Goal: Information Seeking & Learning: Learn about a topic

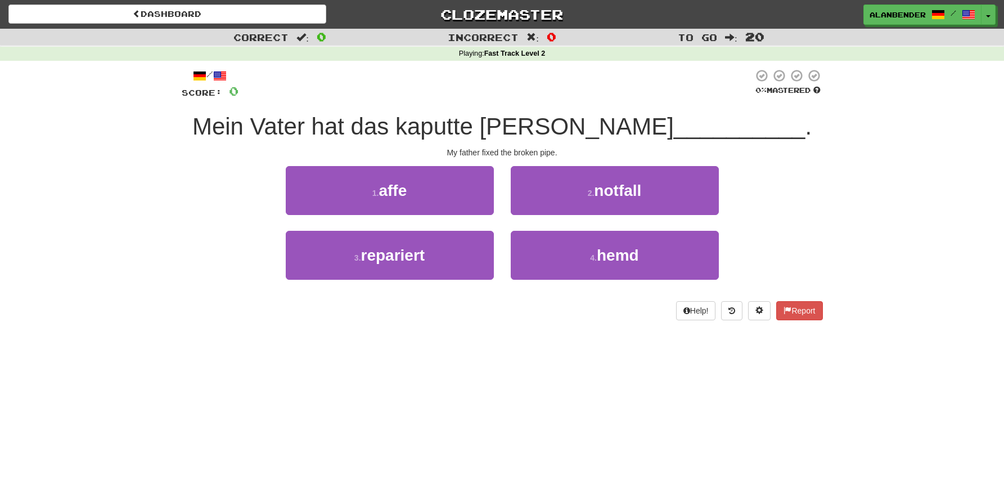
scroll to position [5, 0]
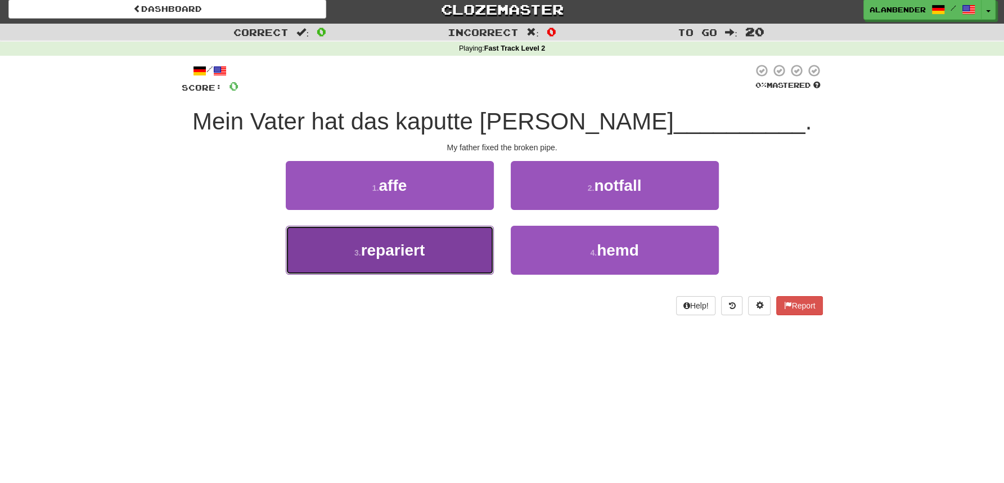
click at [403, 257] on span "repariert" at bounding box center [393, 249] width 64 height 17
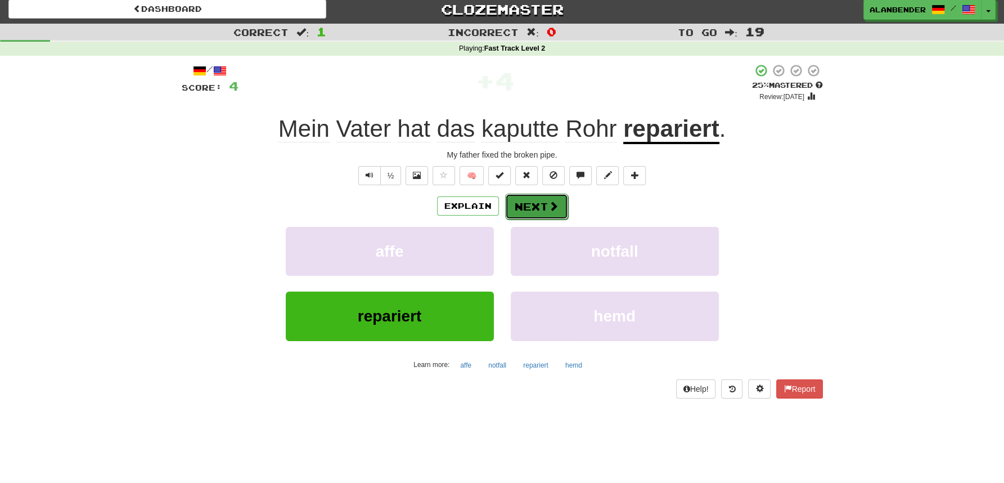
click at [543, 201] on button "Next" at bounding box center [536, 207] width 63 height 26
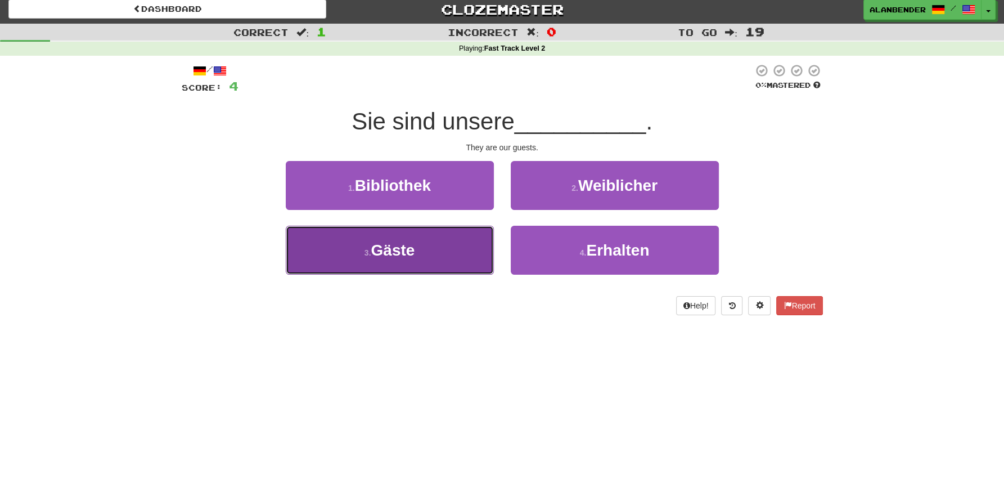
click at [406, 255] on span "Gäste" at bounding box center [393, 249] width 44 height 17
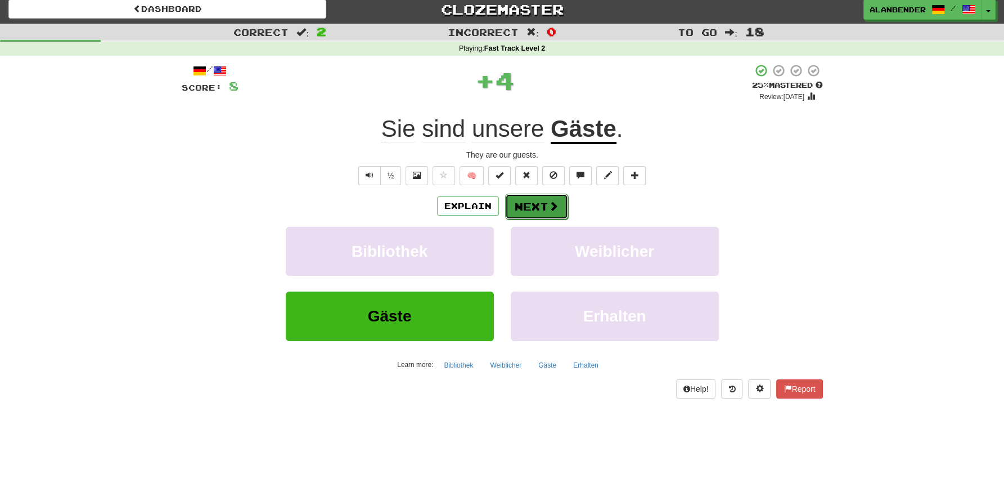
click at [546, 200] on button "Next" at bounding box center [536, 207] width 63 height 26
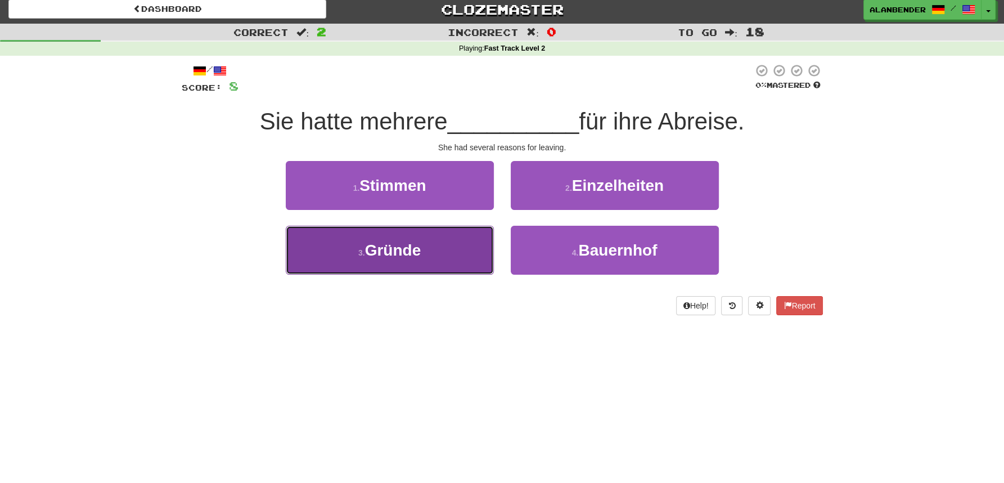
click at [400, 257] on span "Gründe" at bounding box center [393, 249] width 56 height 17
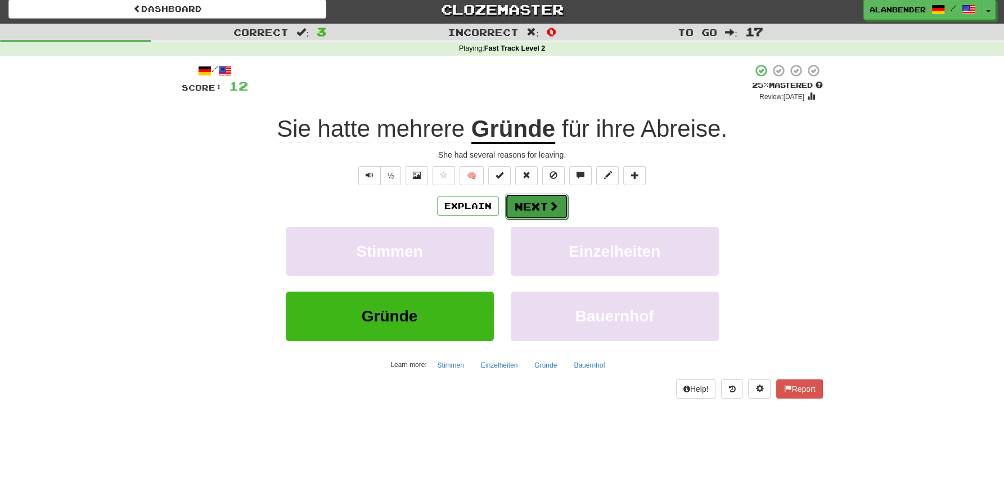
click at [532, 207] on button "Next" at bounding box center [536, 207] width 63 height 26
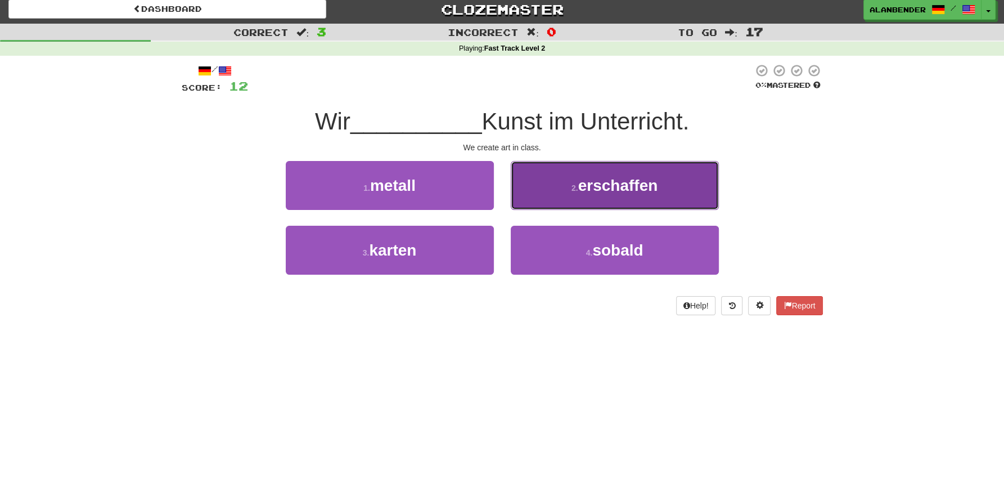
click at [610, 197] on button "2 . erschaffen" at bounding box center [615, 185] width 208 height 49
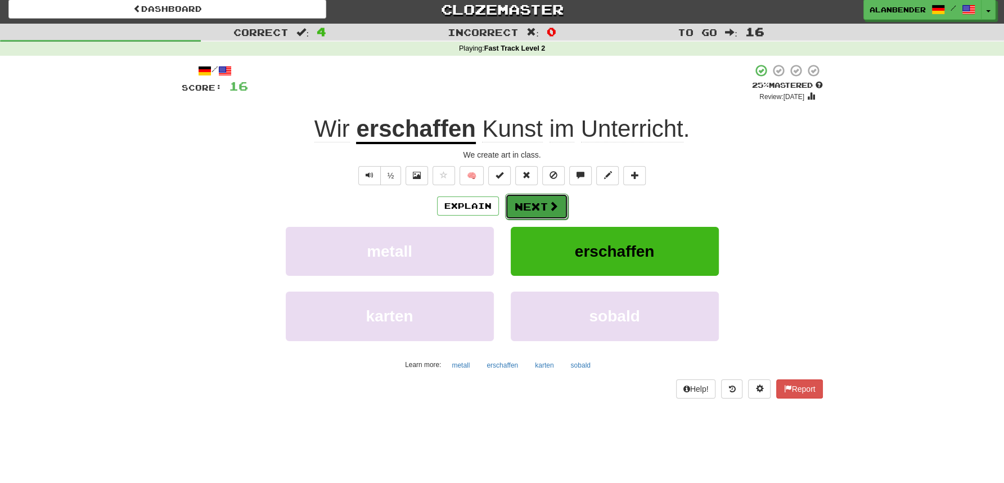
click at [549, 205] on span at bounding box center [554, 206] width 10 height 10
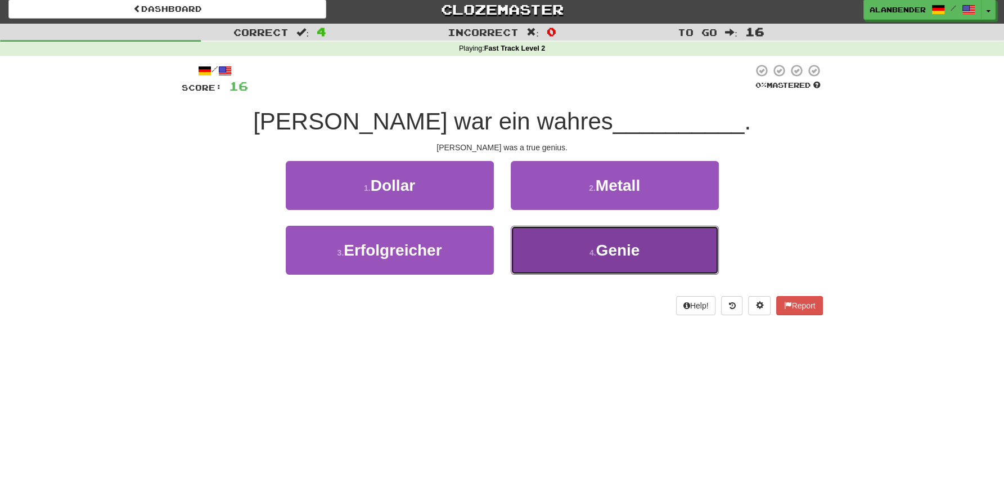
click at [615, 260] on button "4 . Genie" at bounding box center [615, 250] width 208 height 49
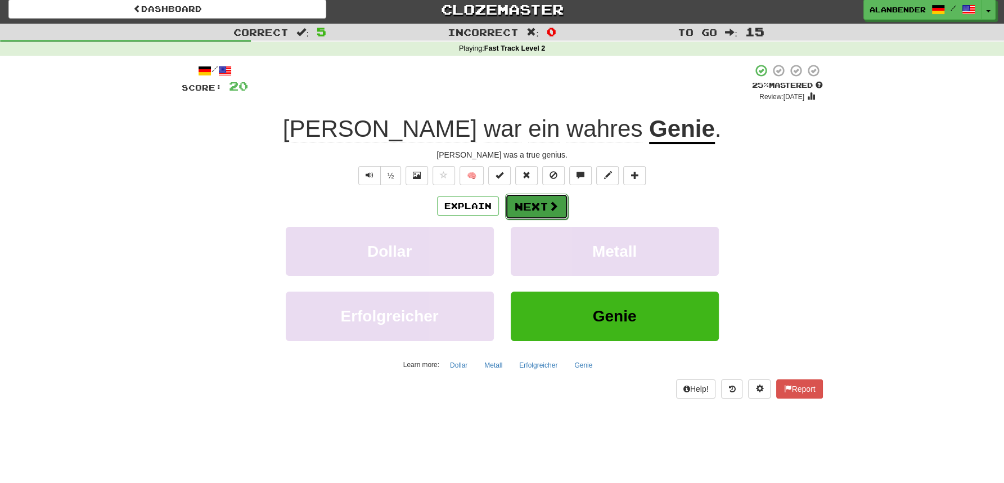
click at [542, 212] on button "Next" at bounding box center [536, 207] width 63 height 26
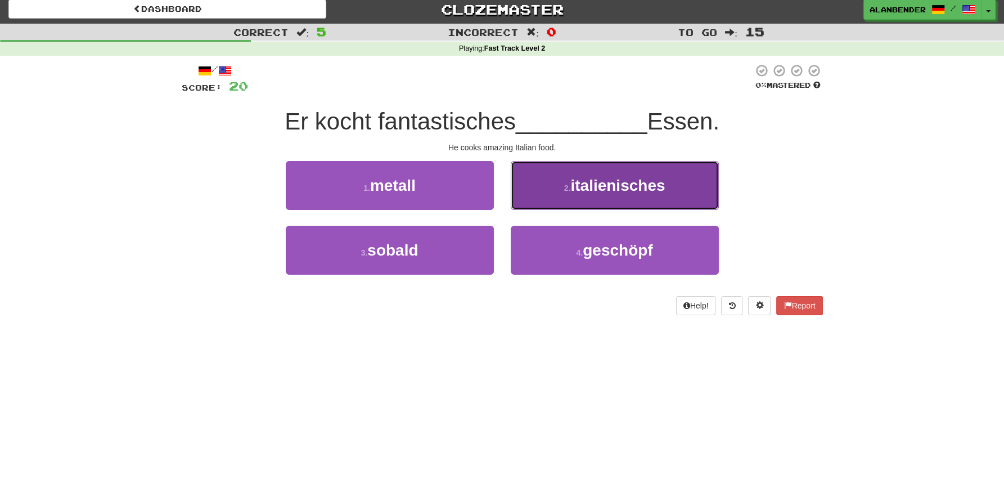
click at [627, 194] on span "italienisches" at bounding box center [617, 185] width 95 height 17
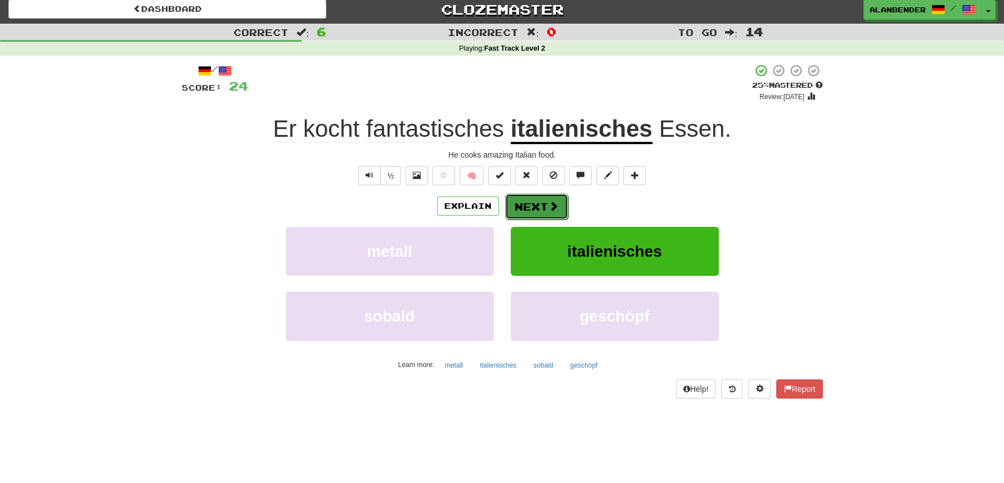
click at [530, 205] on button "Next" at bounding box center [536, 207] width 63 height 26
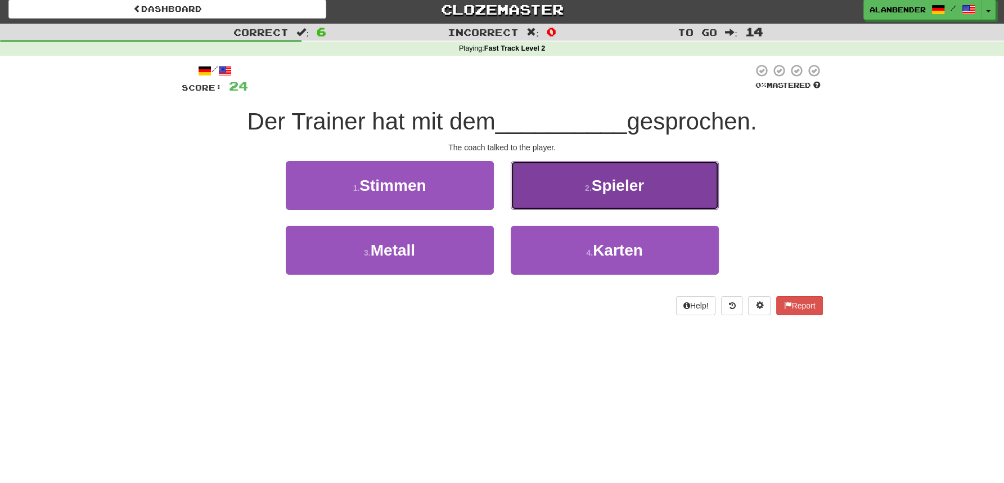
click at [606, 189] on span "Spieler" at bounding box center [618, 185] width 52 height 17
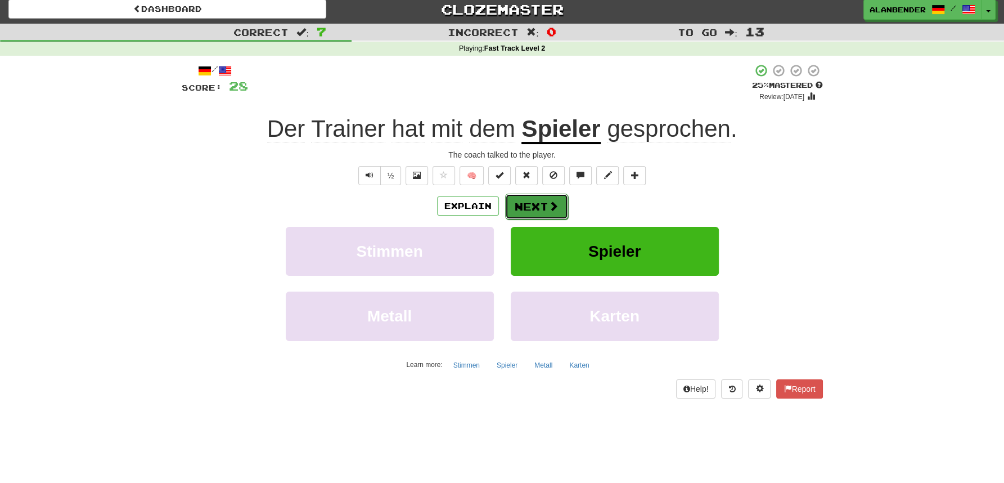
click at [532, 212] on button "Next" at bounding box center [536, 207] width 63 height 26
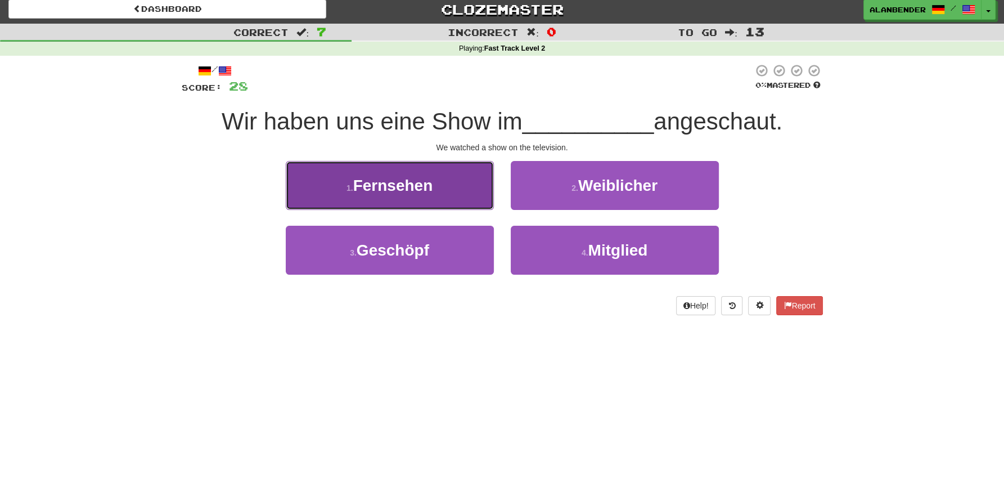
click at [398, 190] on span "Fernsehen" at bounding box center [393, 185] width 80 height 17
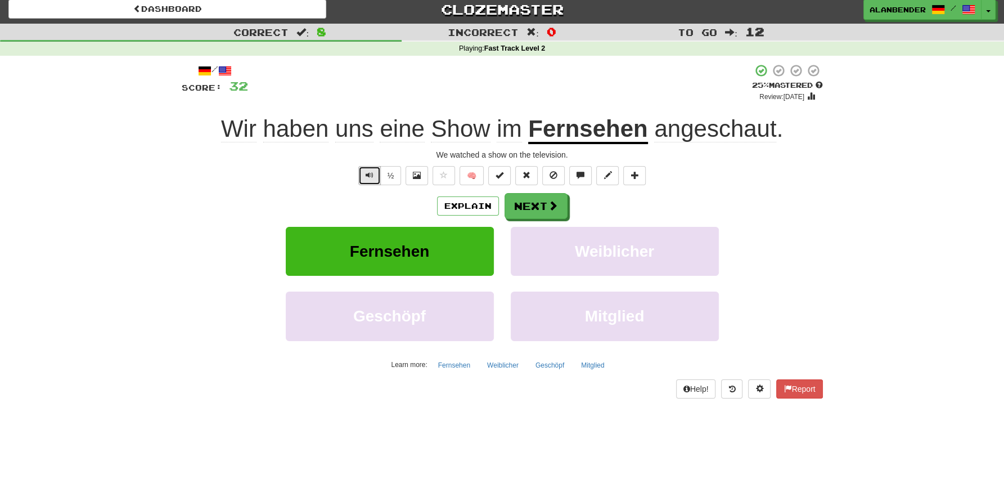
click at [371, 173] on span "Text-to-speech controls" at bounding box center [370, 175] width 8 height 8
click at [547, 200] on button "Next" at bounding box center [536, 207] width 63 height 26
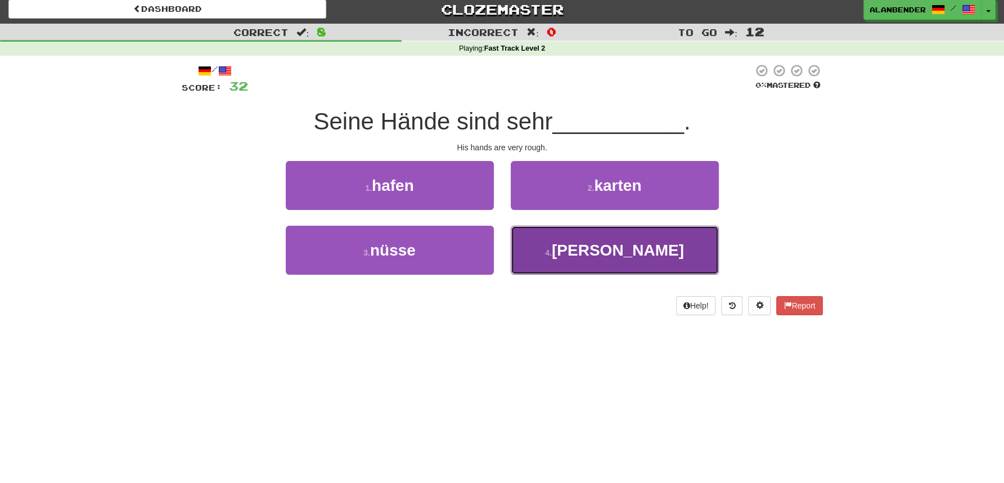
click at [612, 241] on span "[PERSON_NAME]" at bounding box center [618, 249] width 132 height 17
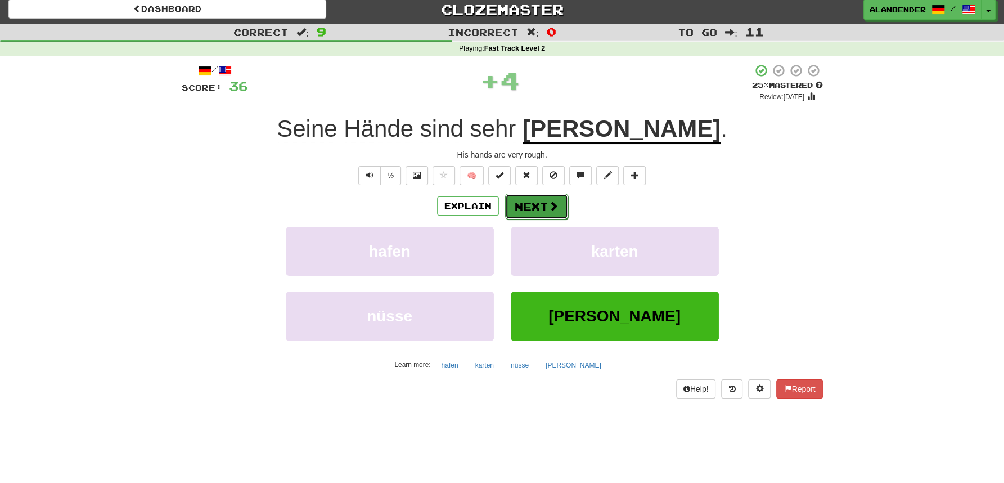
click at [539, 205] on button "Next" at bounding box center [536, 207] width 63 height 26
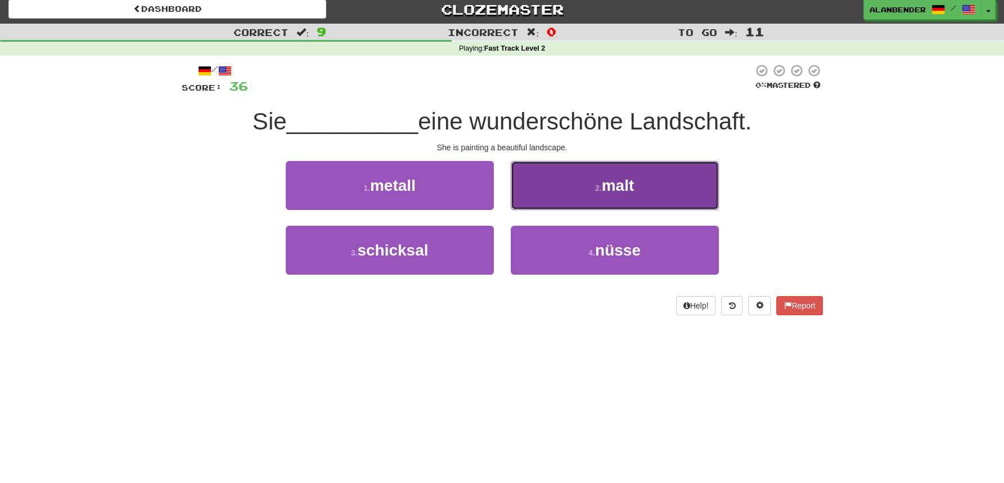
click at [612, 180] on span "malt" at bounding box center [618, 185] width 33 height 17
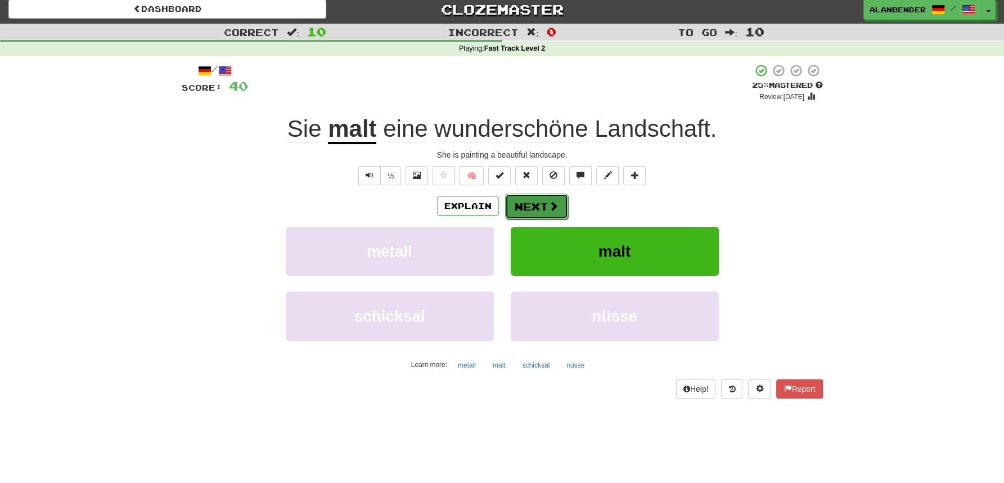
click at [529, 205] on button "Next" at bounding box center [536, 207] width 63 height 26
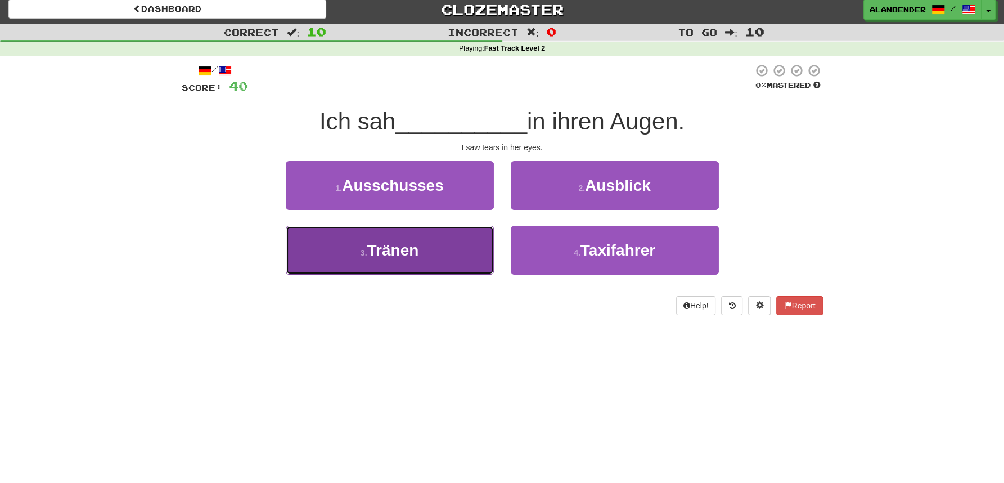
click at [408, 248] on span "Tränen" at bounding box center [393, 249] width 52 height 17
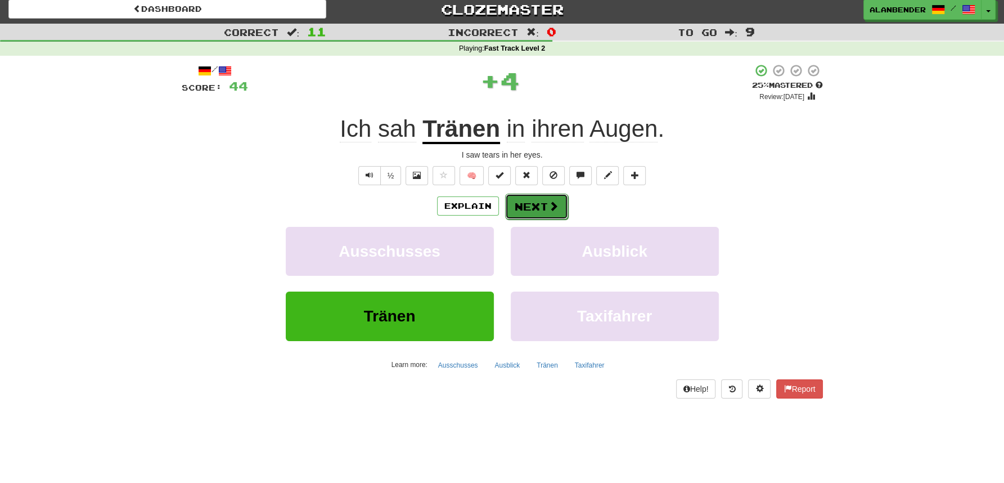
click at [529, 213] on button "Next" at bounding box center [536, 207] width 63 height 26
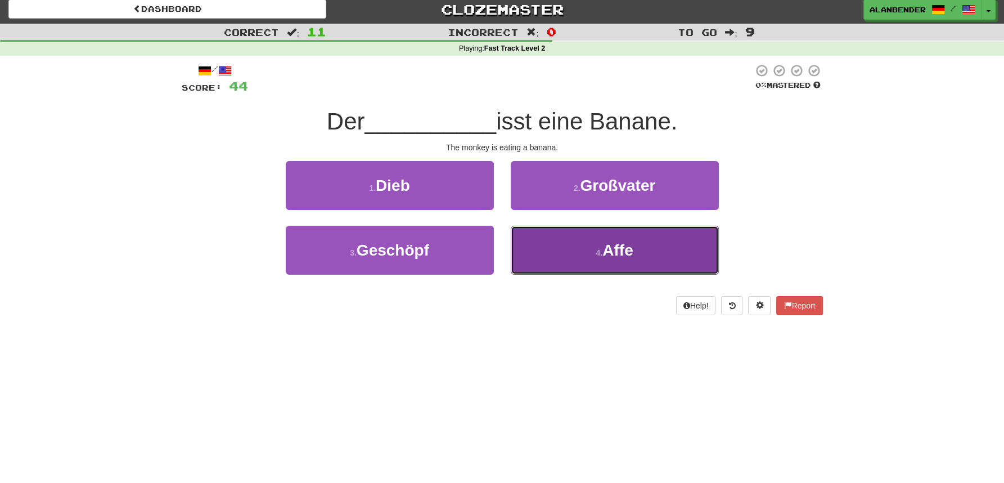
click at [624, 247] on span "Affe" at bounding box center [618, 249] width 30 height 17
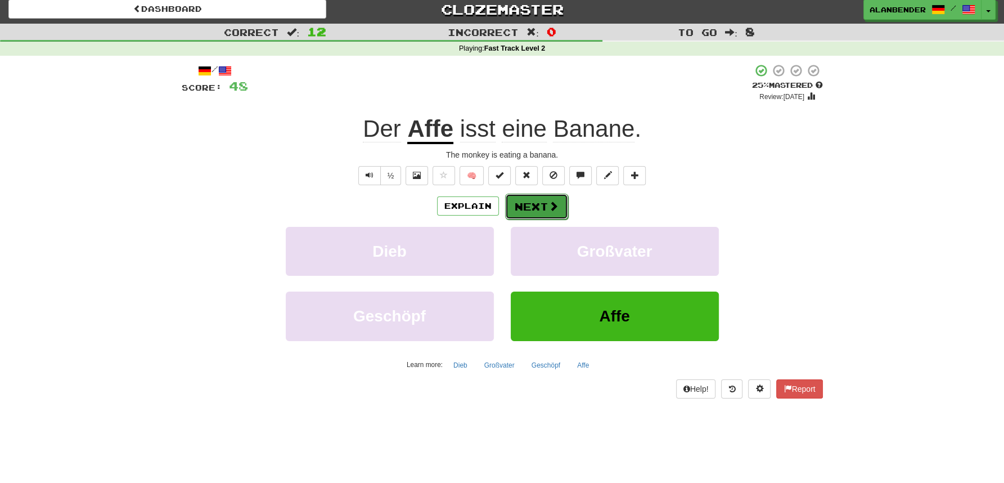
click at [549, 205] on span at bounding box center [554, 206] width 10 height 10
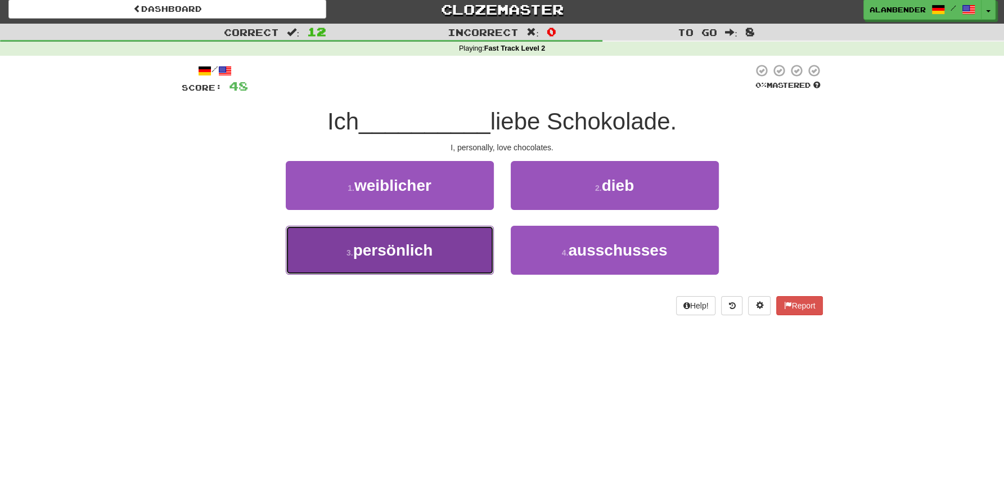
click at [397, 252] on span "persönlich" at bounding box center [393, 249] width 80 height 17
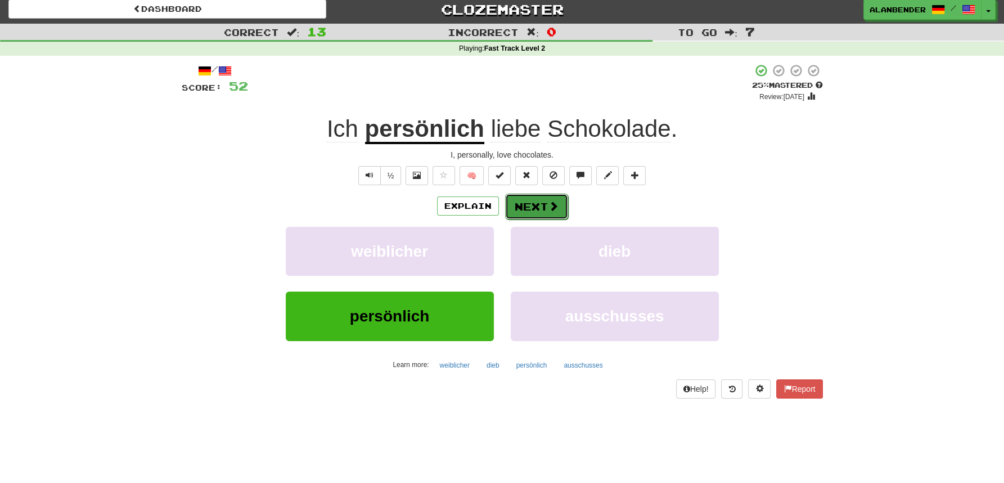
click at [555, 210] on span at bounding box center [554, 206] width 10 height 10
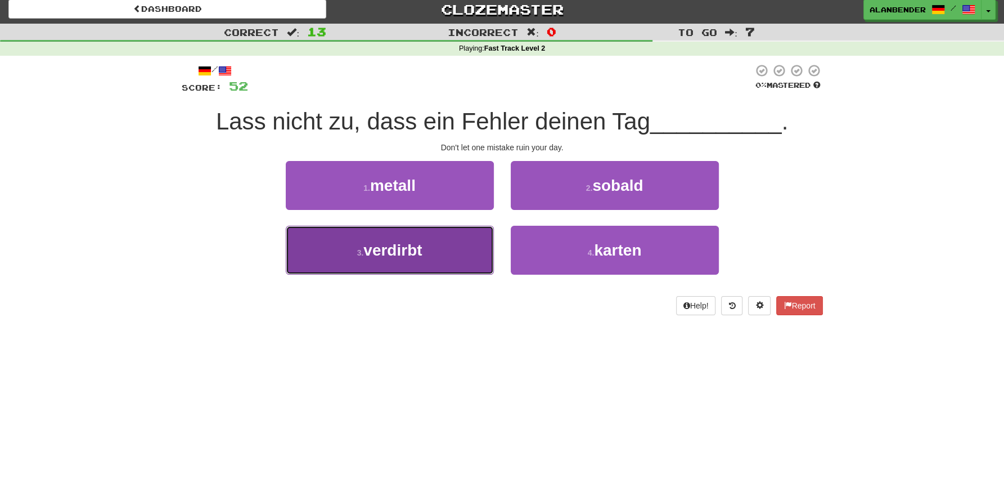
click at [402, 254] on span "verdirbt" at bounding box center [392, 249] width 59 height 17
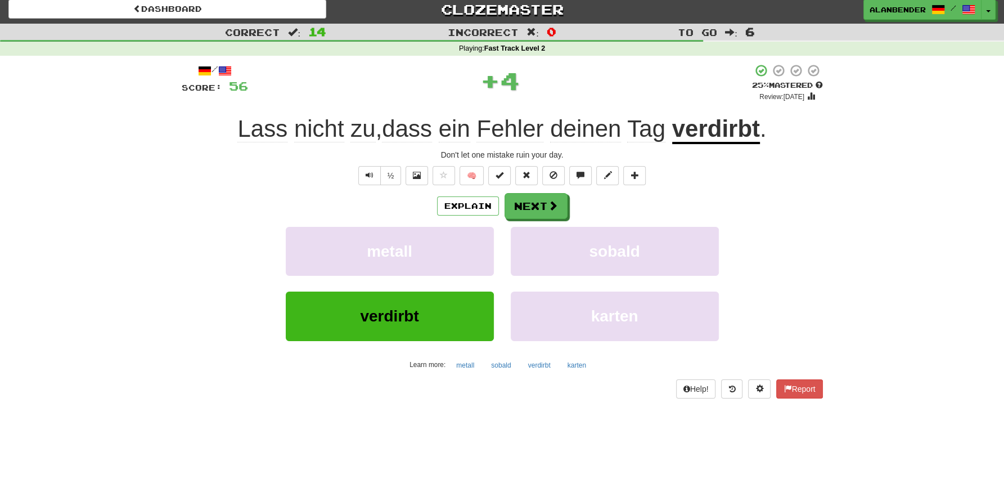
click at [712, 135] on u "verdirbt" at bounding box center [716, 129] width 88 height 29
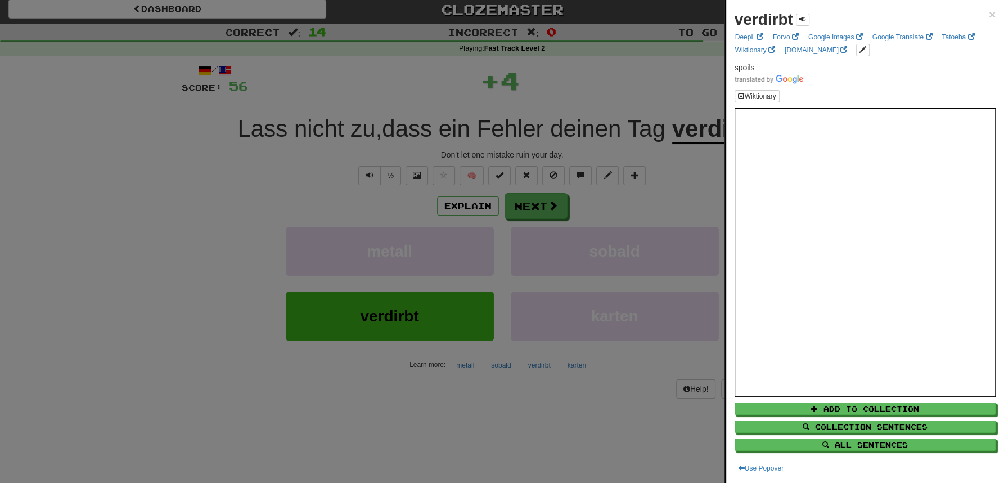
scroll to position [11, 0]
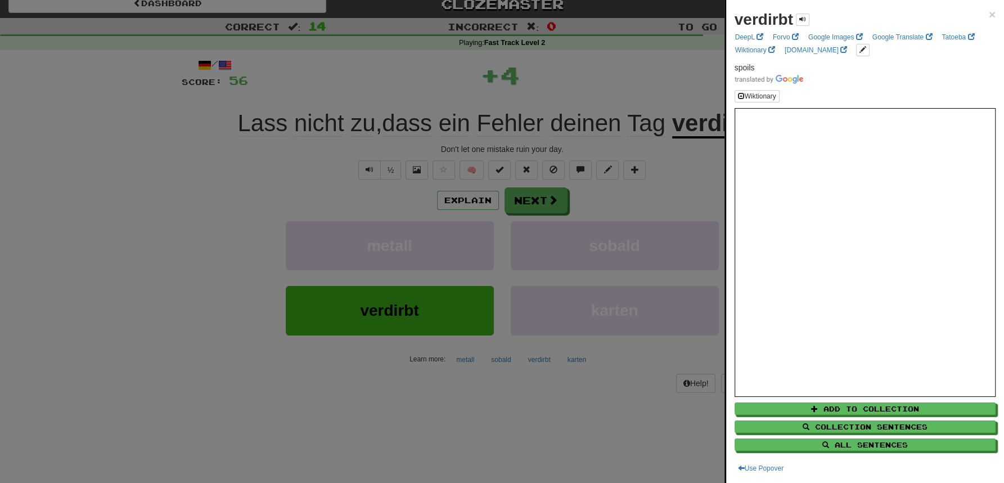
click at [682, 66] on div at bounding box center [502, 241] width 1004 height 483
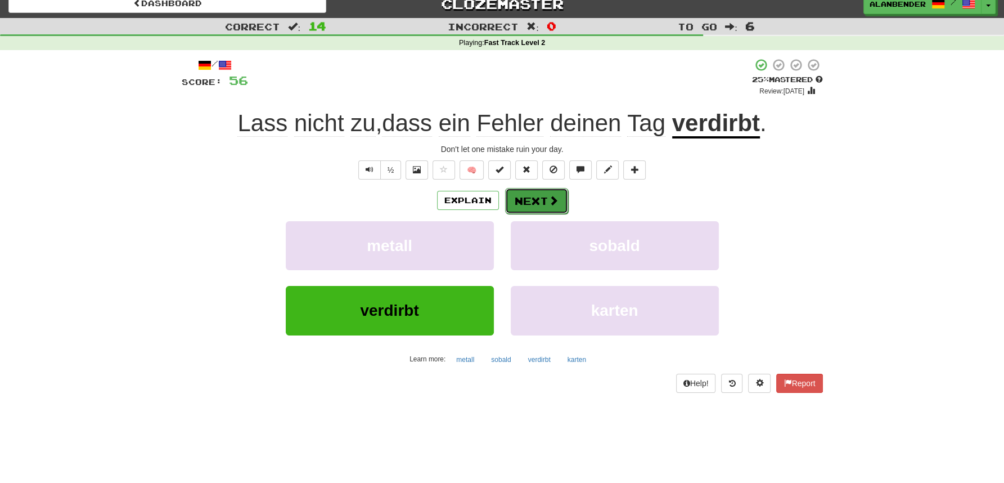
click at [534, 197] on button "Next" at bounding box center [536, 201] width 63 height 26
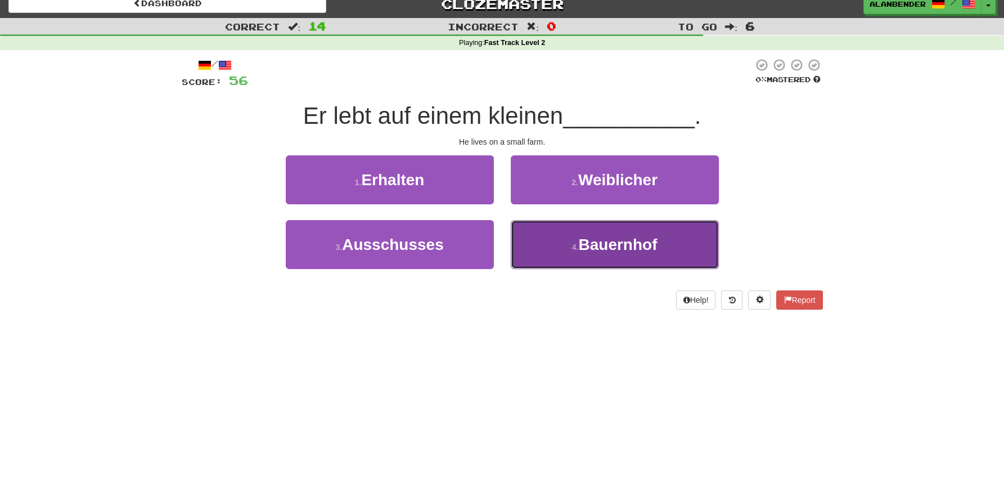
click at [648, 252] on span "Bauernhof" at bounding box center [617, 244] width 79 height 17
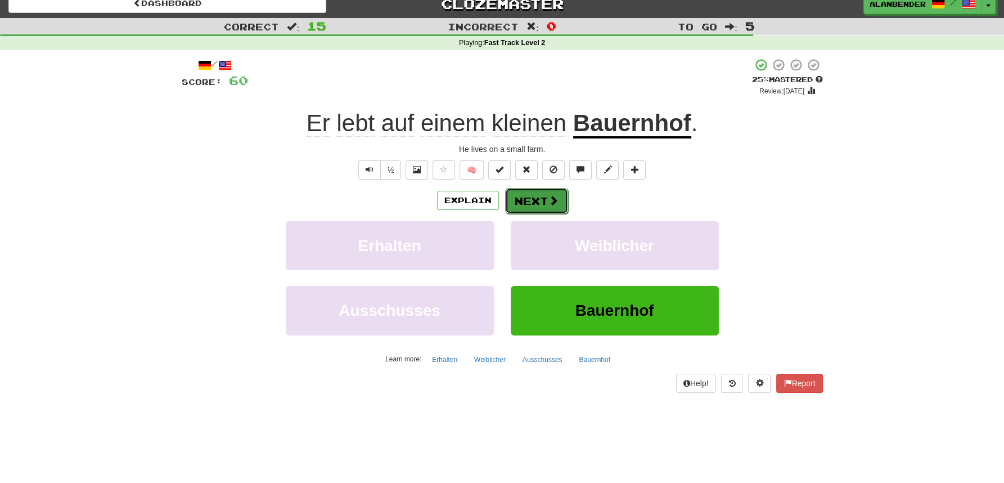
click at [542, 196] on button "Next" at bounding box center [536, 201] width 63 height 26
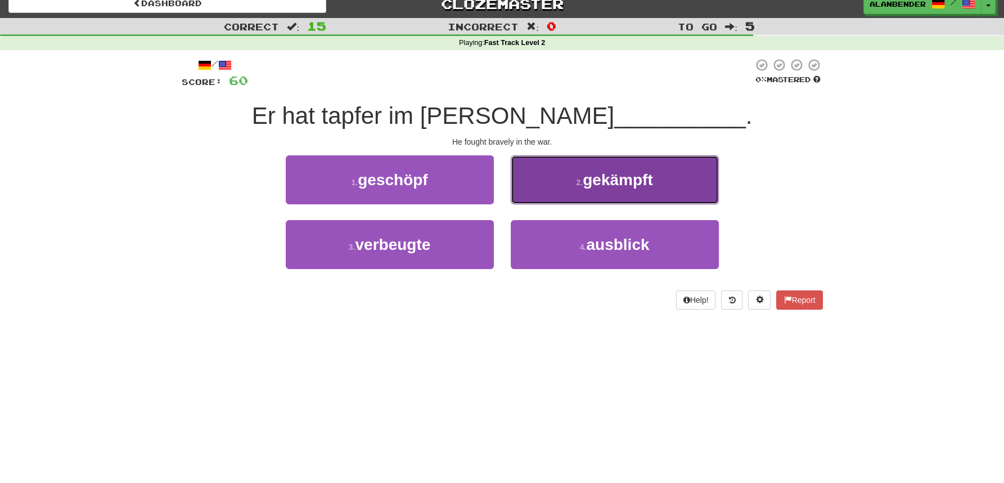
click at [586, 190] on button "2 . gekämpft" at bounding box center [615, 179] width 208 height 49
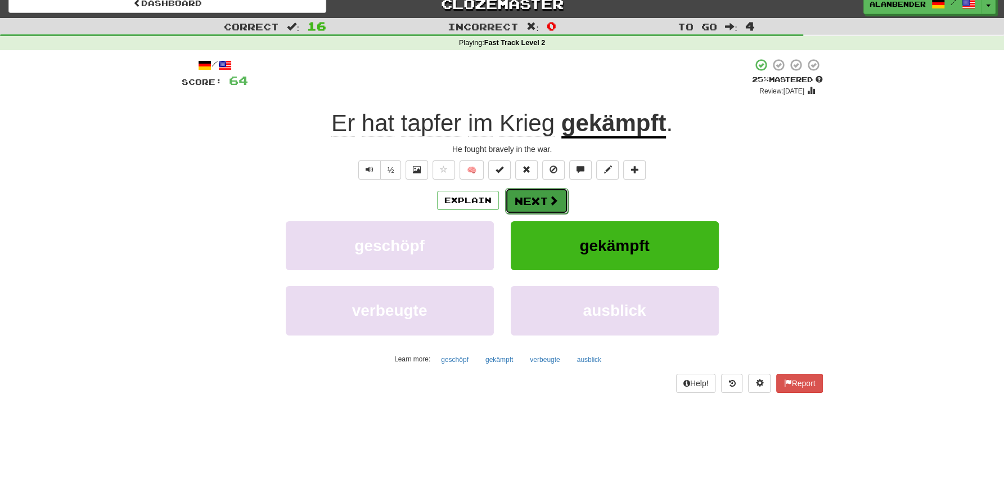
click at [533, 203] on button "Next" at bounding box center [536, 201] width 63 height 26
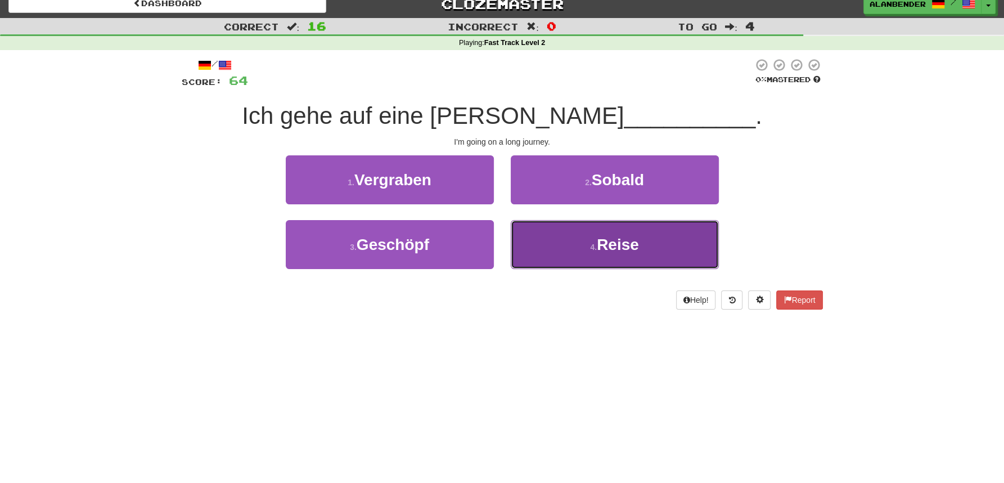
click at [617, 243] on span "Reise" at bounding box center [618, 244] width 42 height 17
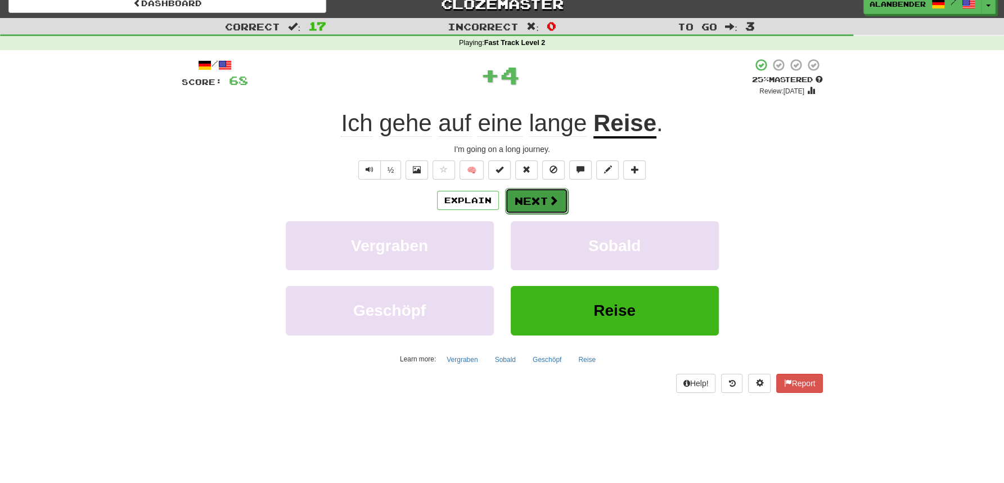
click at [540, 200] on button "Next" at bounding box center [536, 201] width 63 height 26
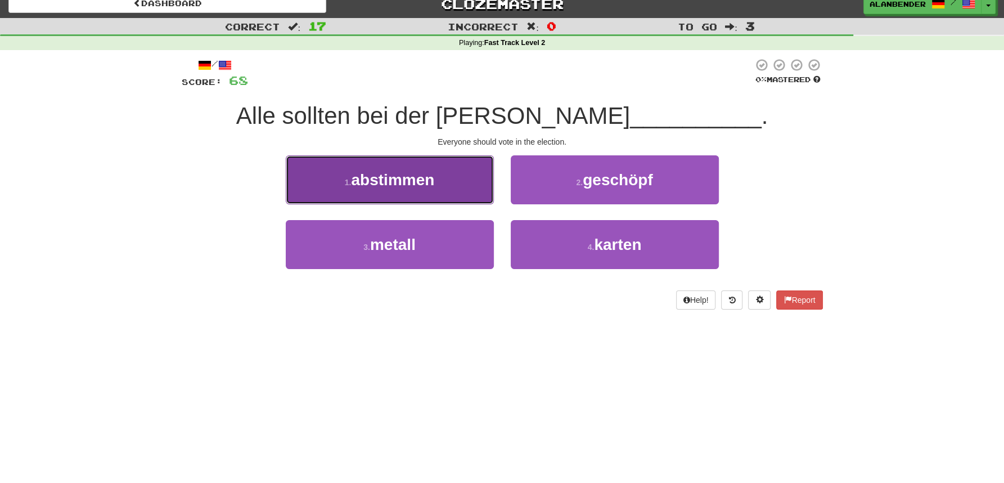
click at [393, 184] on span "abstimmen" at bounding box center [392, 179] width 83 height 17
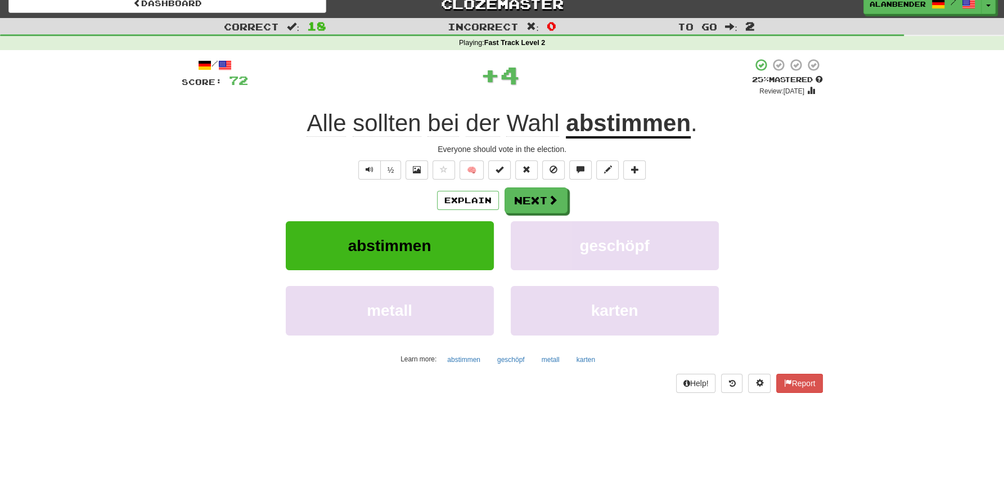
click at [596, 127] on u "abstimmen" at bounding box center [628, 124] width 125 height 29
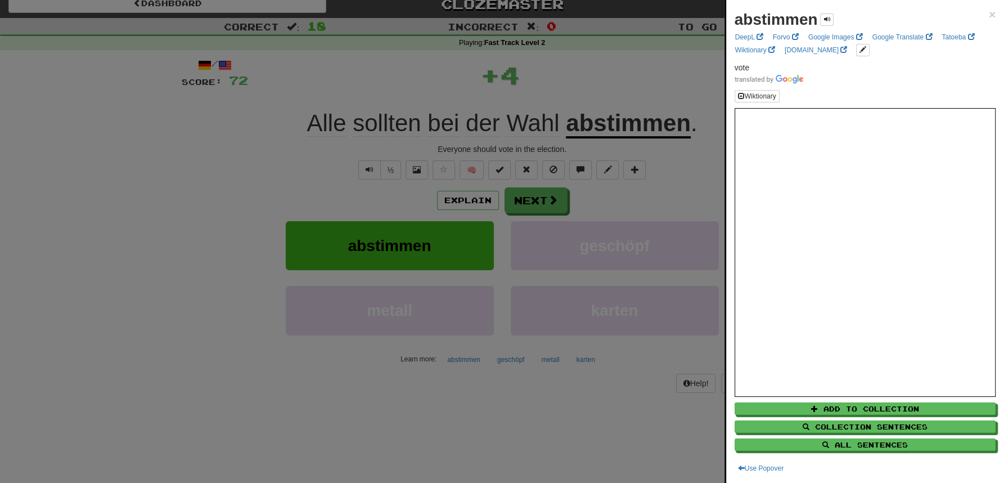
click at [588, 75] on div at bounding box center [502, 241] width 1004 height 483
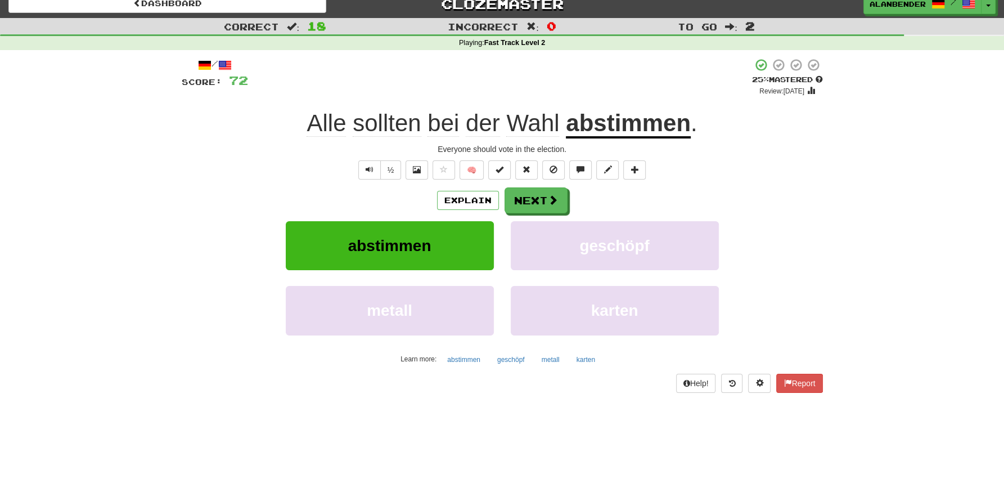
click at [525, 128] on span "Wahl" at bounding box center [532, 123] width 53 height 27
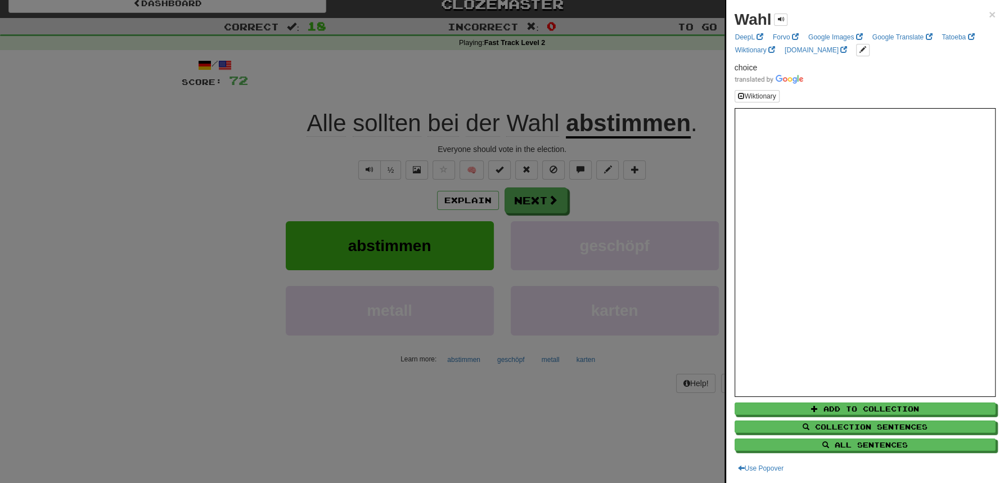
click at [540, 71] on div at bounding box center [502, 241] width 1004 height 483
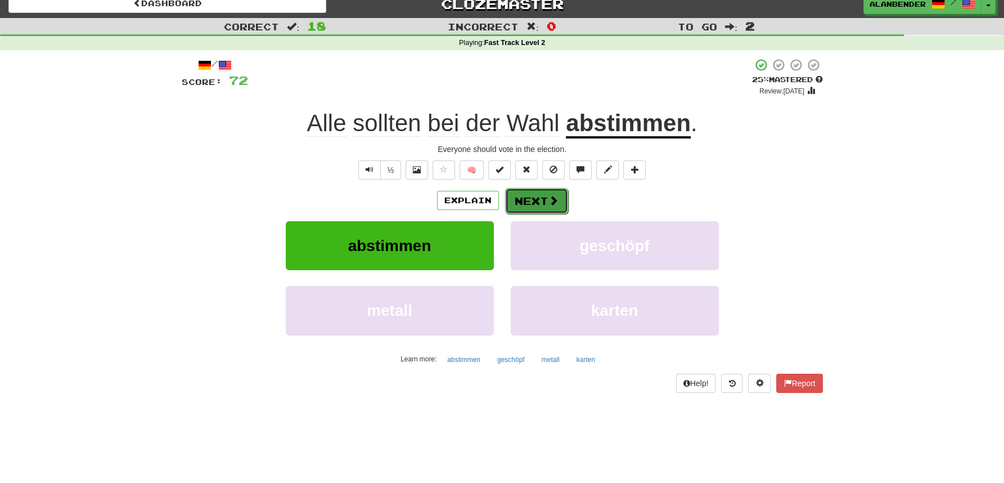
click at [541, 205] on button "Next" at bounding box center [536, 201] width 63 height 26
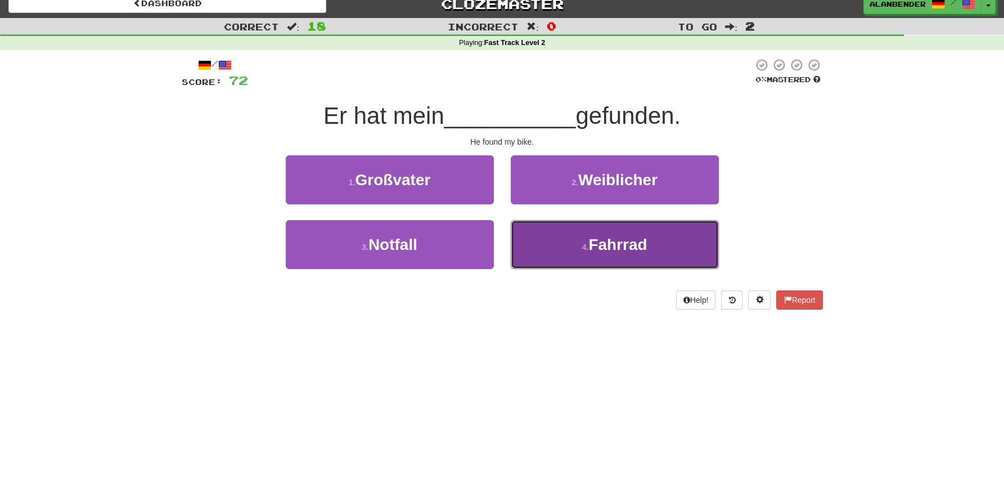
click at [610, 242] on span "Fahrrad" at bounding box center [617, 244] width 59 height 17
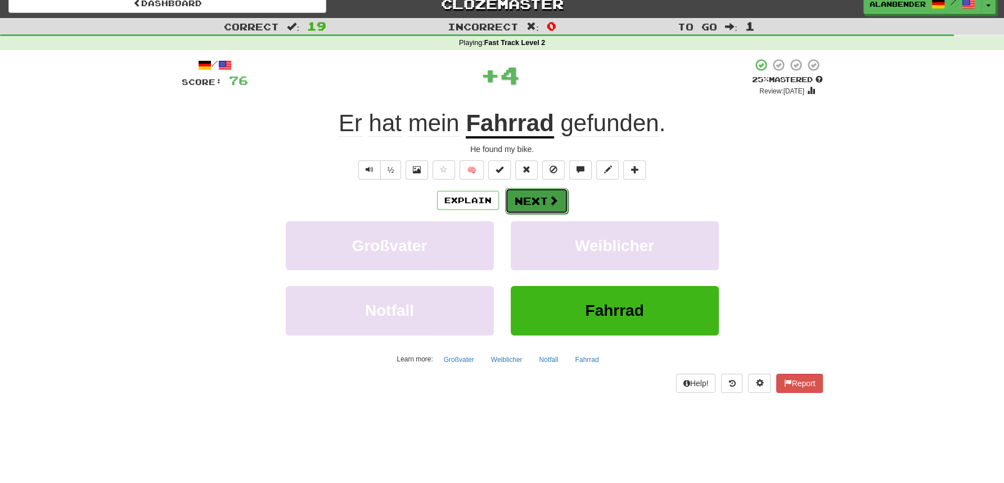
click at [542, 197] on button "Next" at bounding box center [536, 201] width 63 height 26
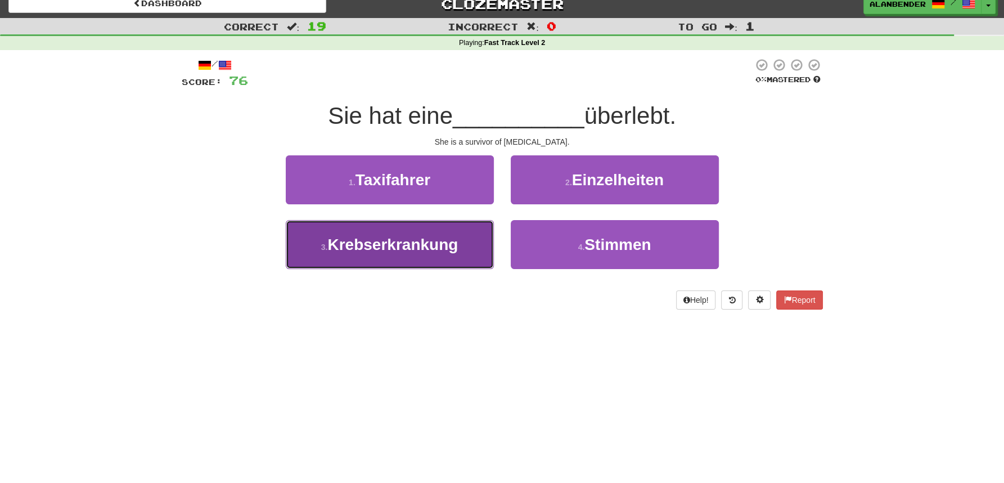
click at [437, 257] on button "3 . Krebserkrankung" at bounding box center [390, 244] width 208 height 49
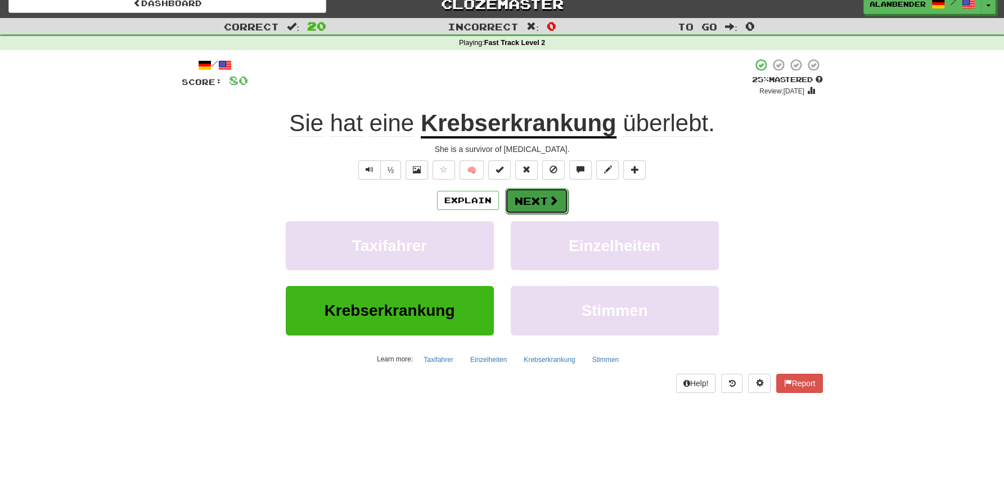
click at [532, 199] on button "Next" at bounding box center [536, 201] width 63 height 26
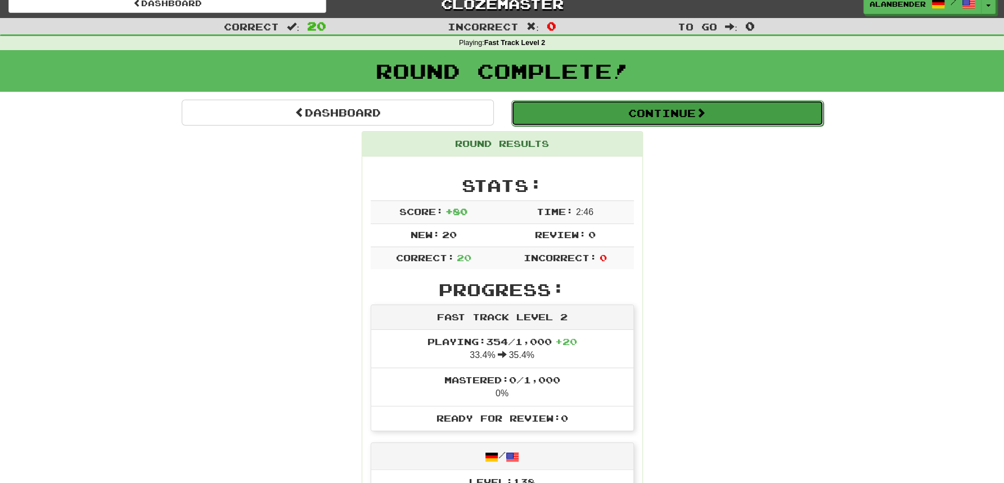
click at [682, 113] on button "Continue" at bounding box center [667, 113] width 312 height 26
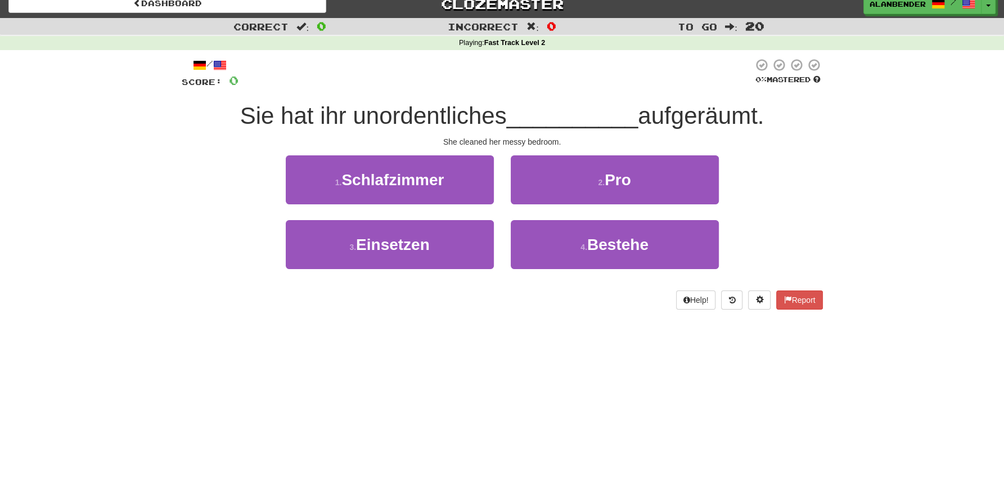
scroll to position [0, 0]
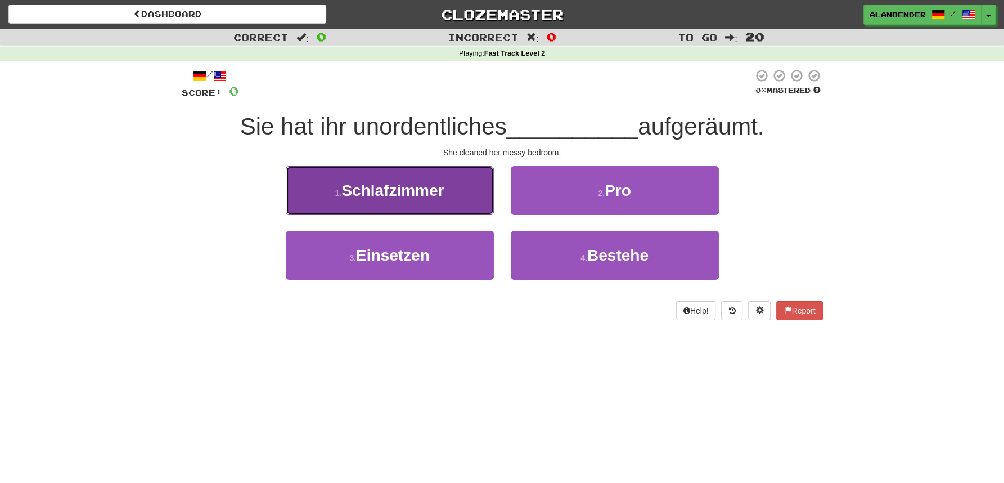
click at [416, 182] on span "Schlafzimmer" at bounding box center [392, 190] width 102 height 17
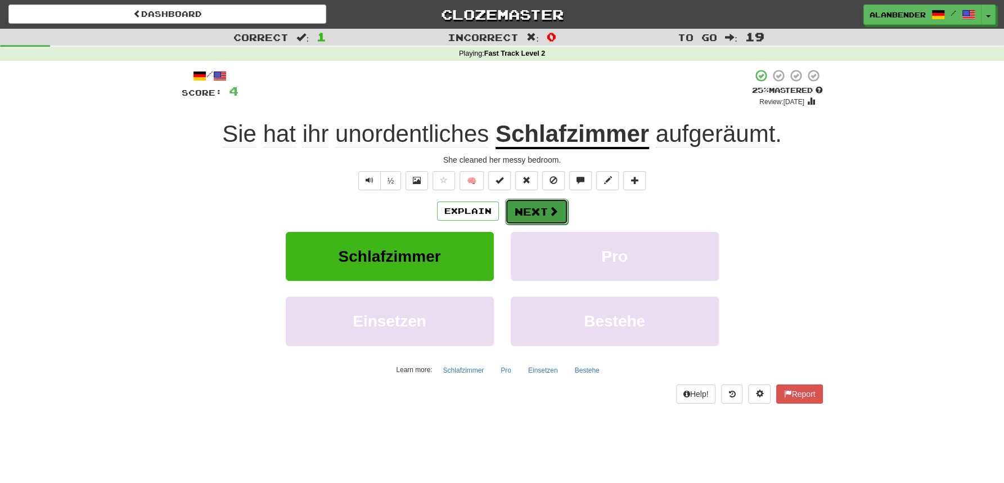
click at [533, 216] on button "Next" at bounding box center [536, 212] width 63 height 26
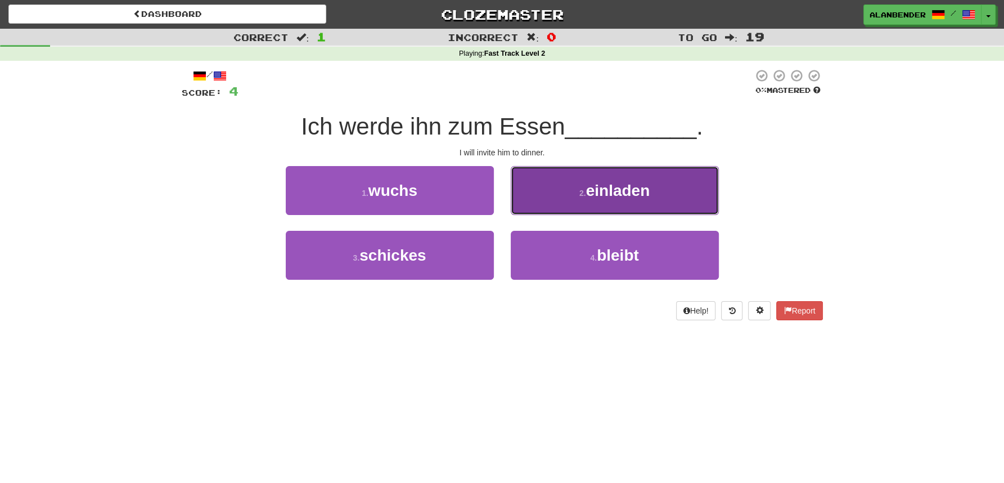
click at [598, 199] on span "einladen" at bounding box center [618, 190] width 64 height 17
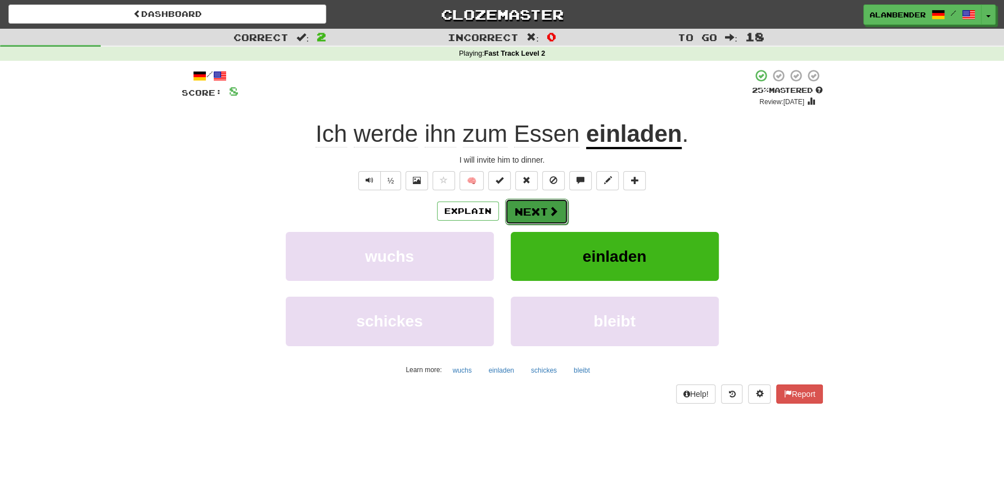
click at [541, 212] on button "Next" at bounding box center [536, 212] width 63 height 26
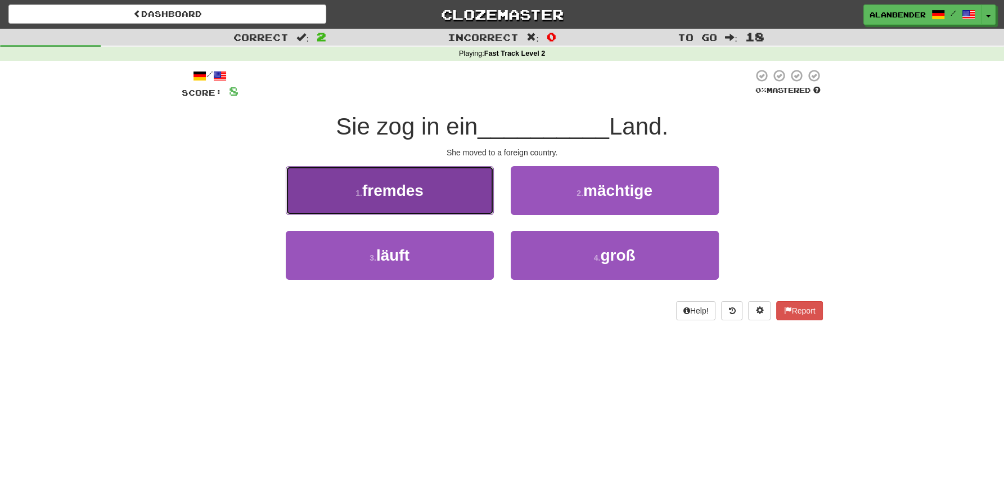
click at [397, 192] on span "fremdes" at bounding box center [392, 190] width 61 height 17
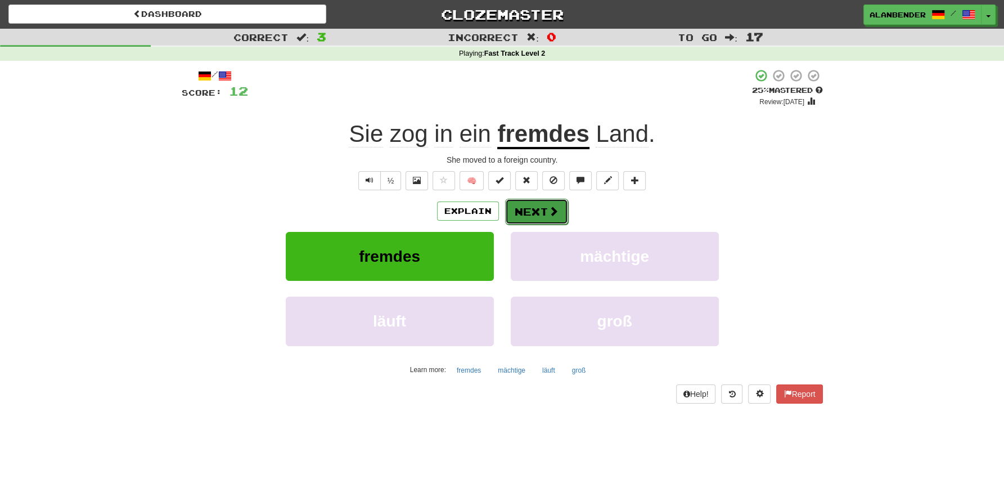
click at [531, 212] on button "Next" at bounding box center [536, 212] width 63 height 26
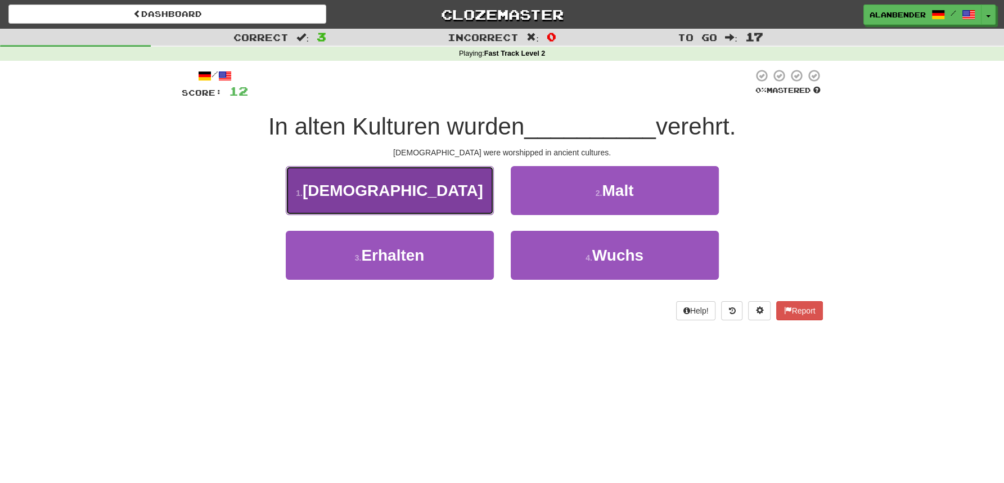
click at [409, 189] on span "[DEMOGRAPHIC_DATA]" at bounding box center [393, 190] width 181 height 17
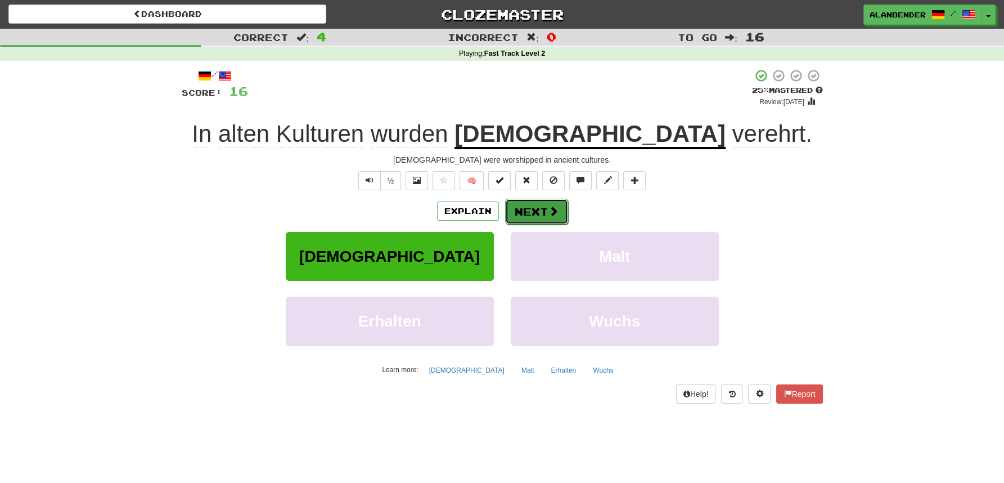
click at [543, 213] on button "Next" at bounding box center [536, 212] width 63 height 26
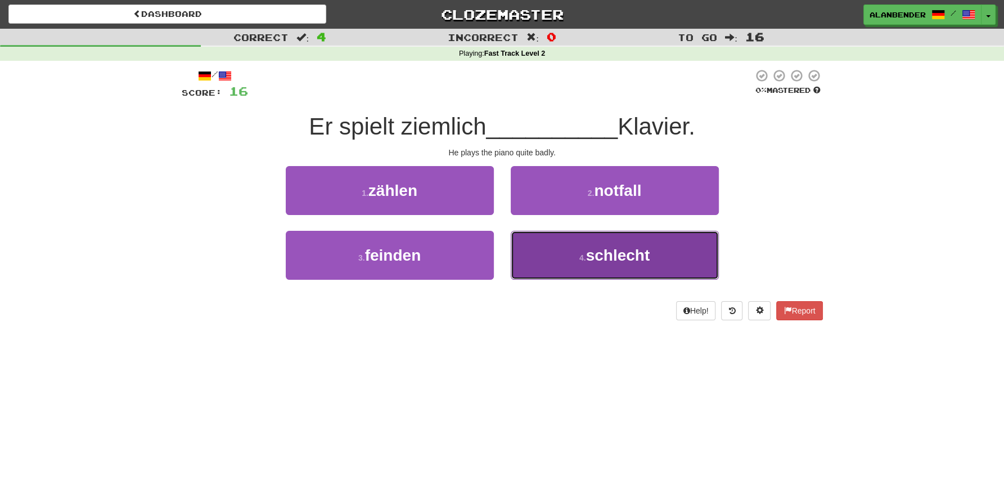
click at [596, 264] on span "schlecht" at bounding box center [618, 254] width 64 height 17
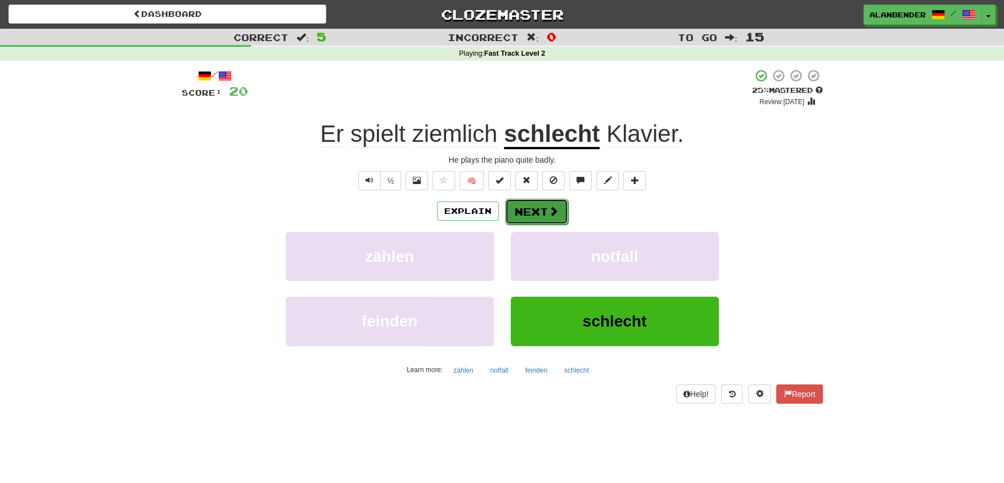
click at [533, 208] on button "Next" at bounding box center [536, 212] width 63 height 26
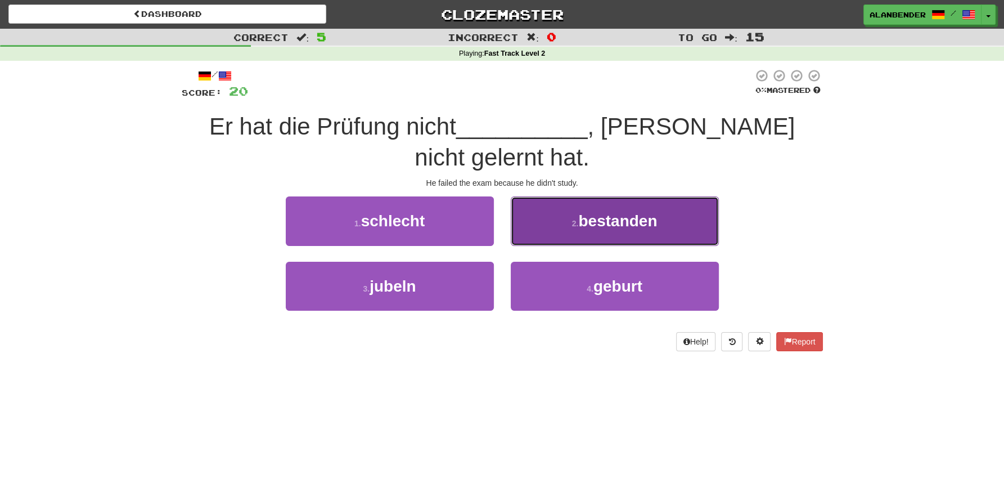
click at [642, 196] on button "2 . bestanden" at bounding box center [615, 220] width 208 height 49
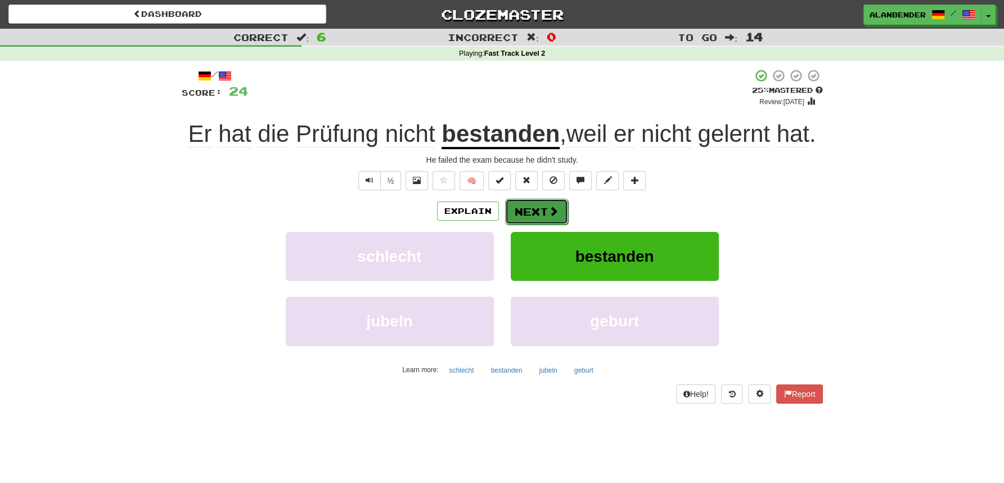
click at [540, 212] on button "Next" at bounding box center [536, 212] width 63 height 26
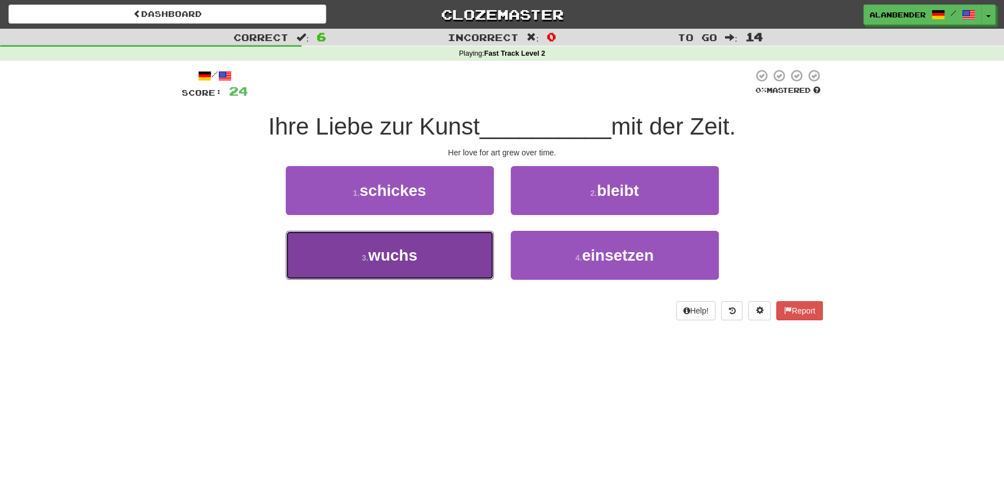
click at [388, 264] on span "wuchs" at bounding box center [392, 254] width 49 height 17
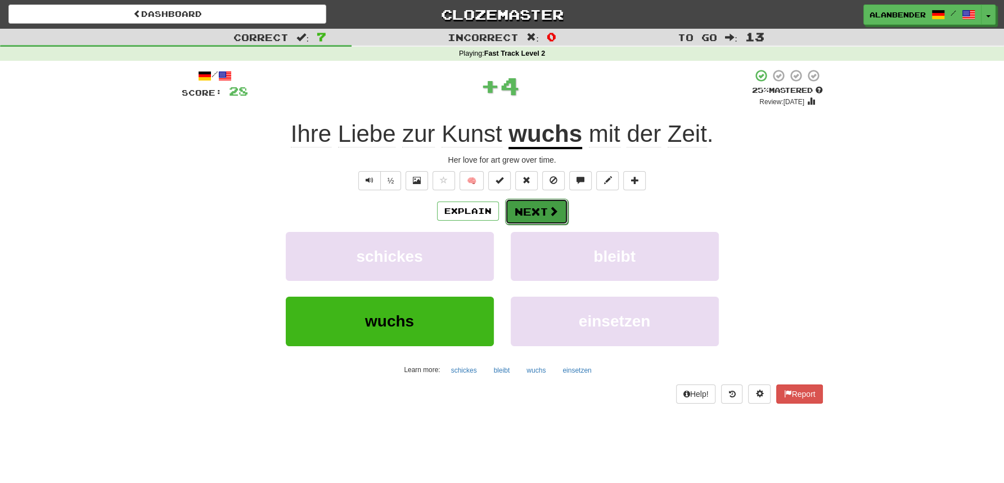
click at [539, 211] on button "Next" at bounding box center [536, 212] width 63 height 26
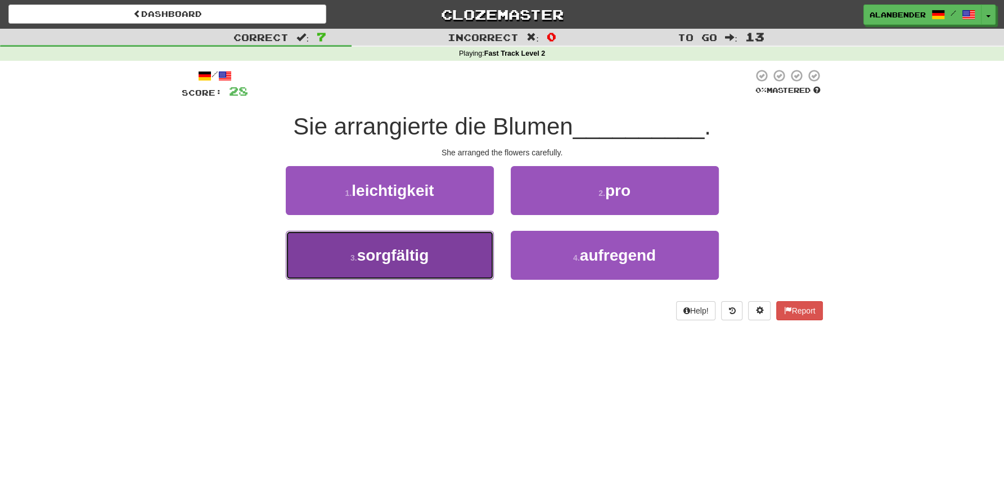
click at [407, 263] on span "sorgfältig" at bounding box center [393, 254] width 72 height 17
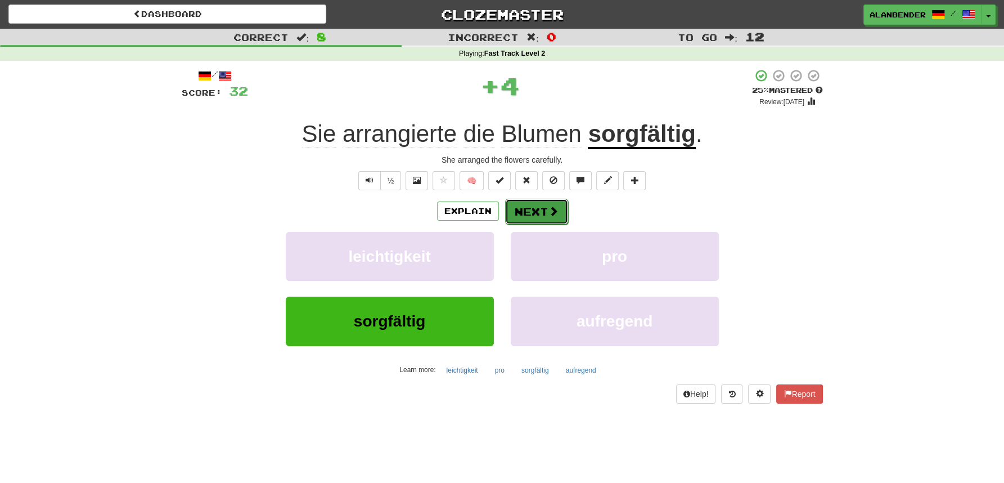
click at [543, 210] on button "Next" at bounding box center [536, 212] width 63 height 26
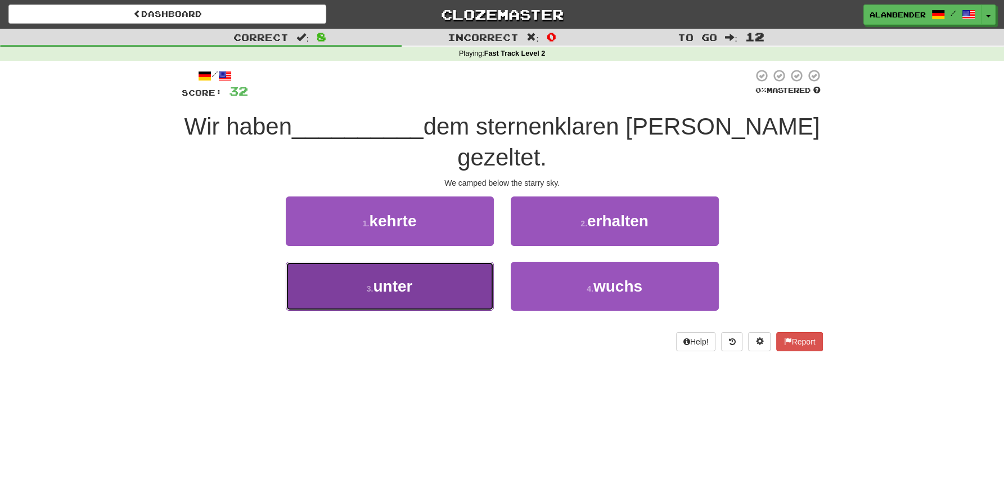
click at [411, 277] on span "unter" at bounding box center [392, 285] width 39 height 17
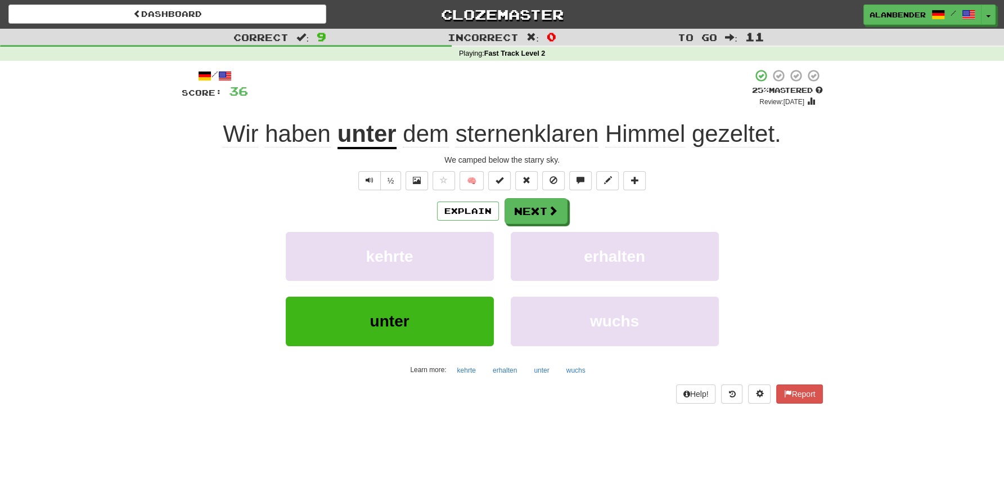
click at [539, 140] on span "sternenklaren" at bounding box center [527, 133] width 143 height 27
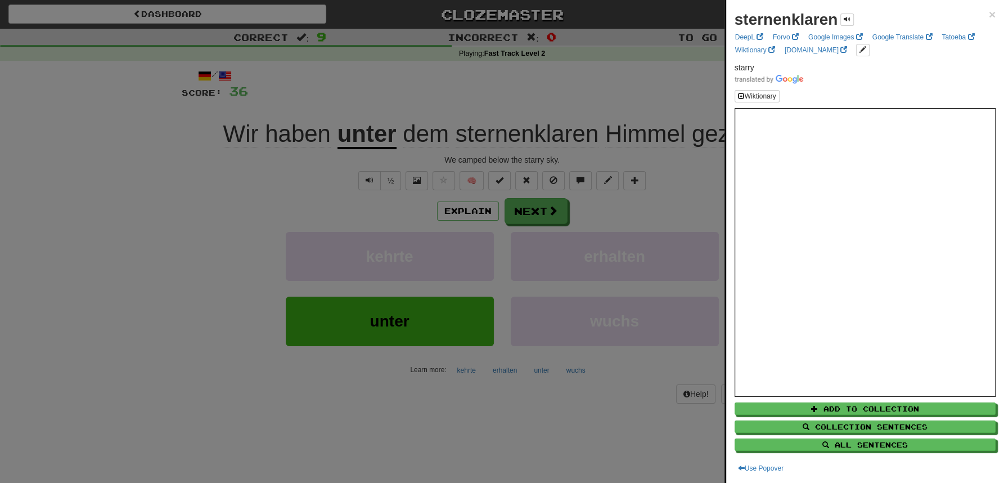
click at [550, 80] on div at bounding box center [502, 241] width 1004 height 483
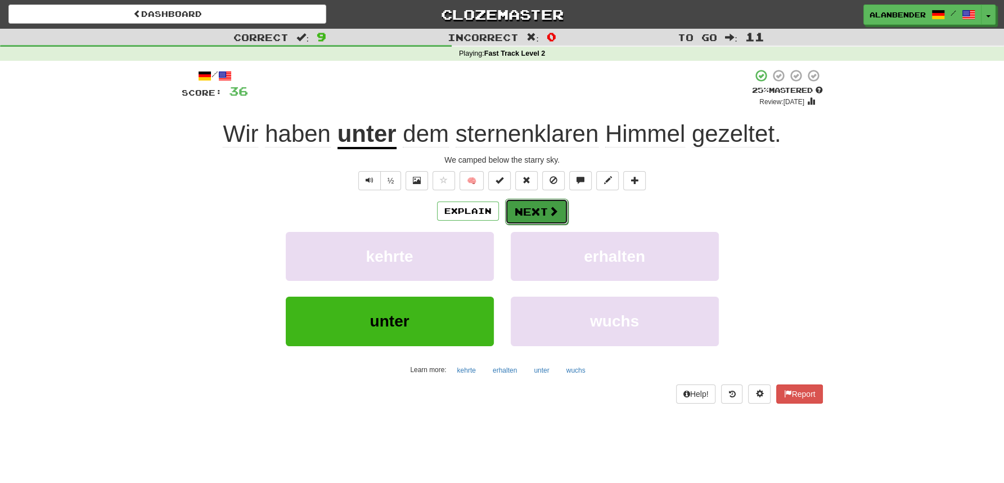
click at [534, 209] on button "Next" at bounding box center [536, 212] width 63 height 26
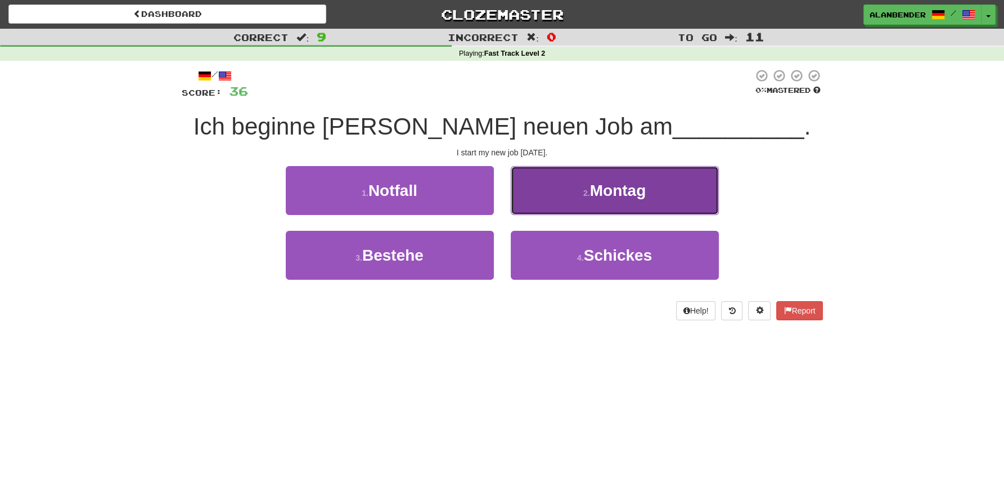
click at [603, 195] on span "Montag" at bounding box center [618, 190] width 56 height 17
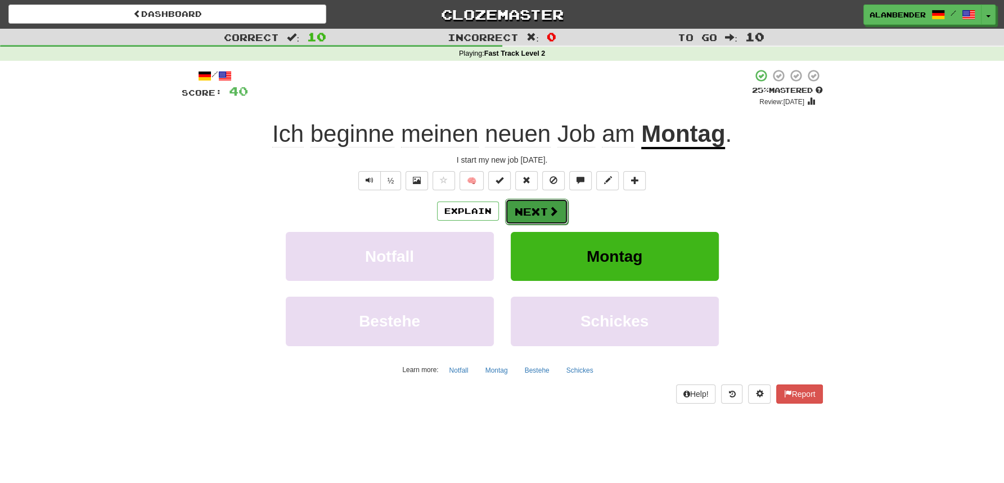
click at [533, 210] on button "Next" at bounding box center [536, 212] width 63 height 26
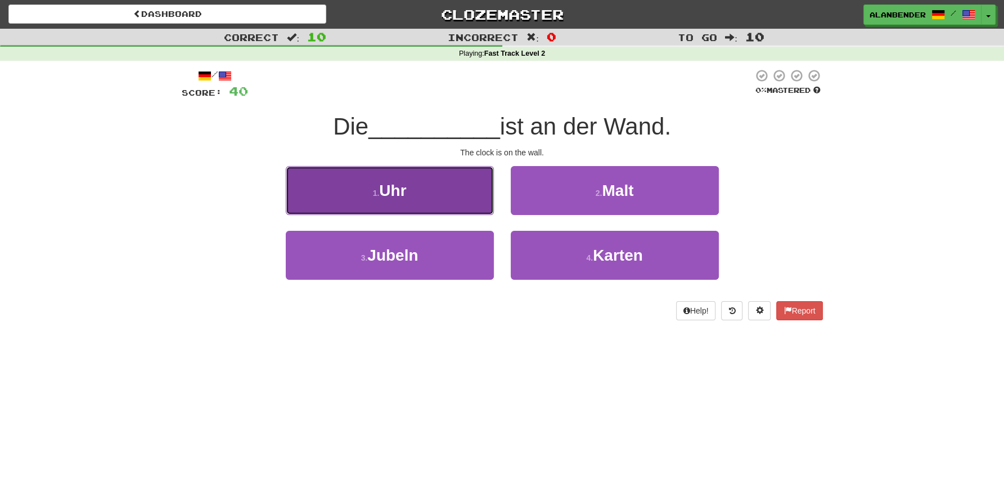
click at [410, 197] on button "1 . Uhr" at bounding box center [390, 190] width 208 height 49
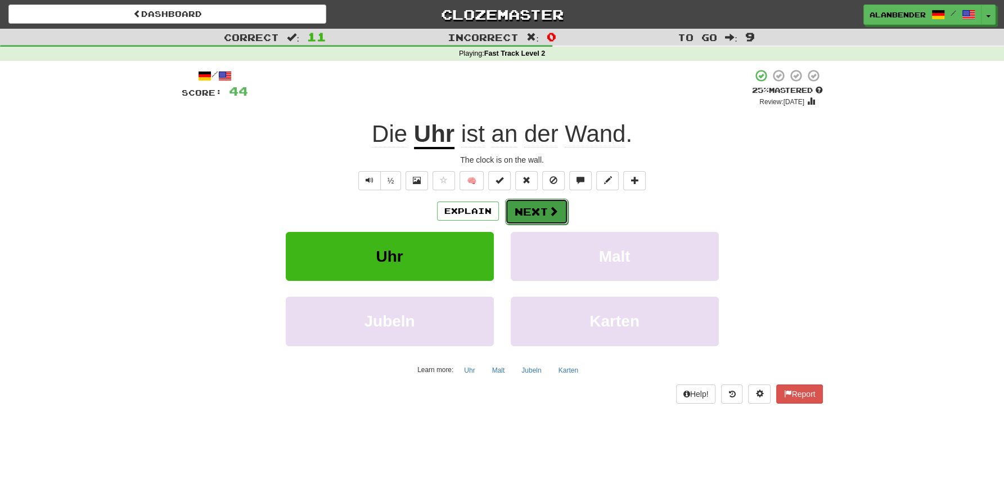
click at [545, 210] on button "Next" at bounding box center [536, 212] width 63 height 26
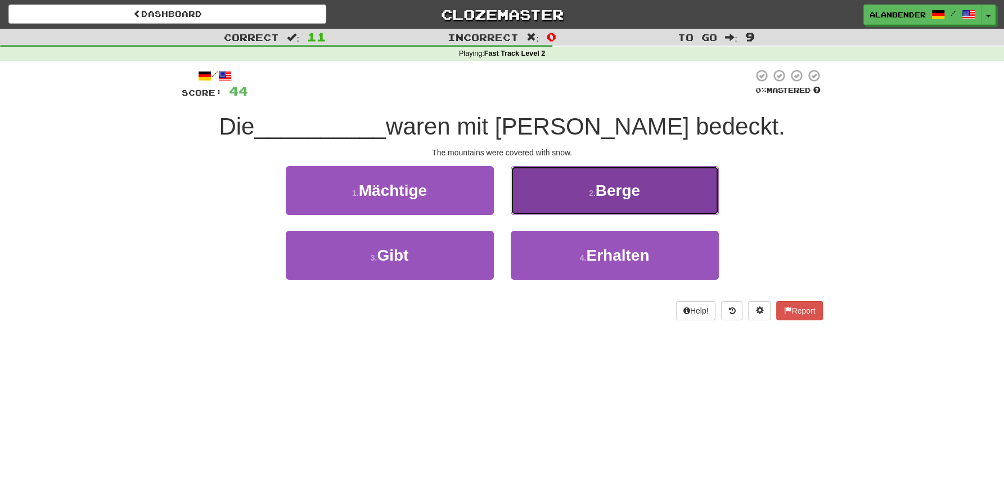
click at [614, 194] on span "Berge" at bounding box center [618, 190] width 44 height 17
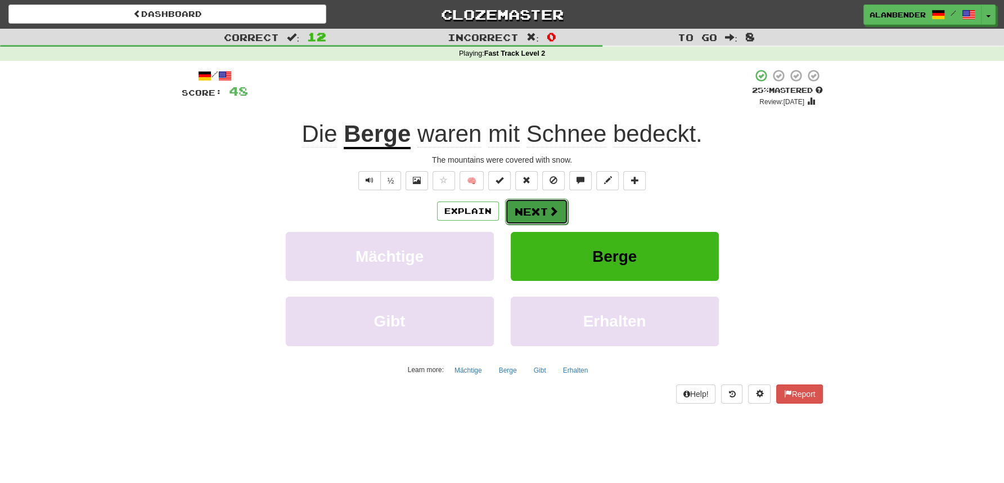
click at [534, 210] on button "Next" at bounding box center [536, 212] width 63 height 26
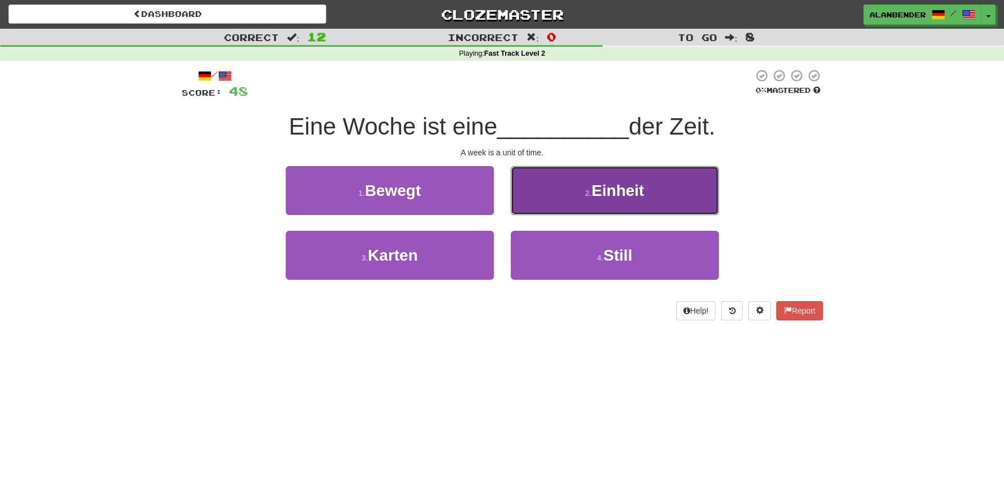
click at [609, 188] on span "Einheit" at bounding box center [618, 190] width 52 height 17
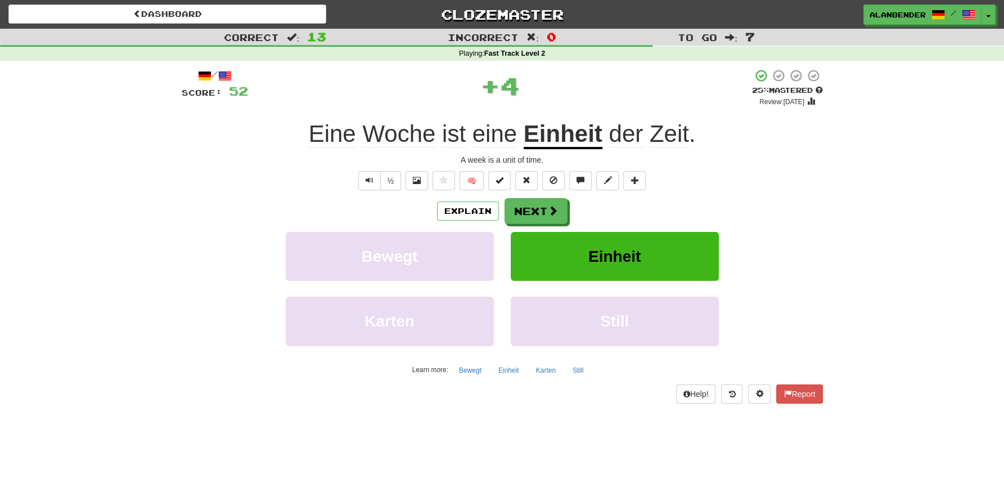
click at [562, 136] on u "Einheit" at bounding box center [563, 134] width 79 height 29
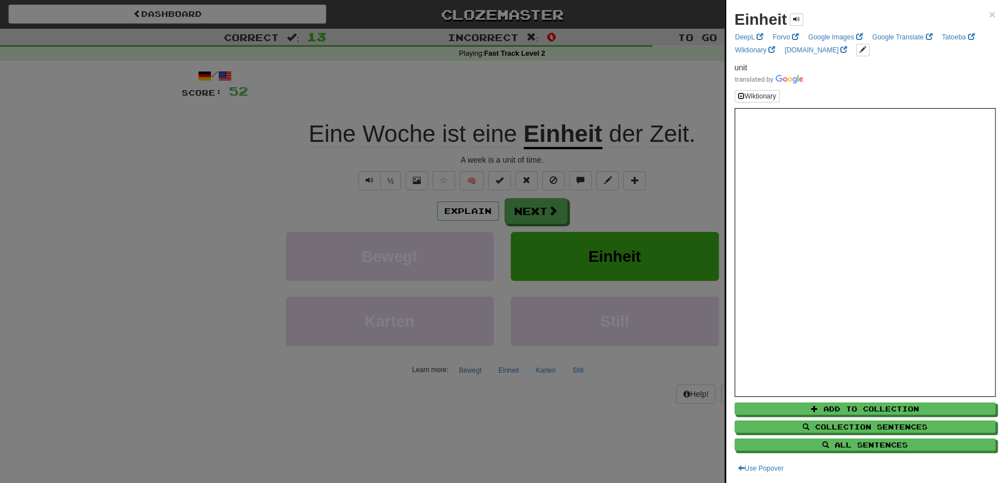
click at [575, 84] on div at bounding box center [502, 241] width 1004 height 483
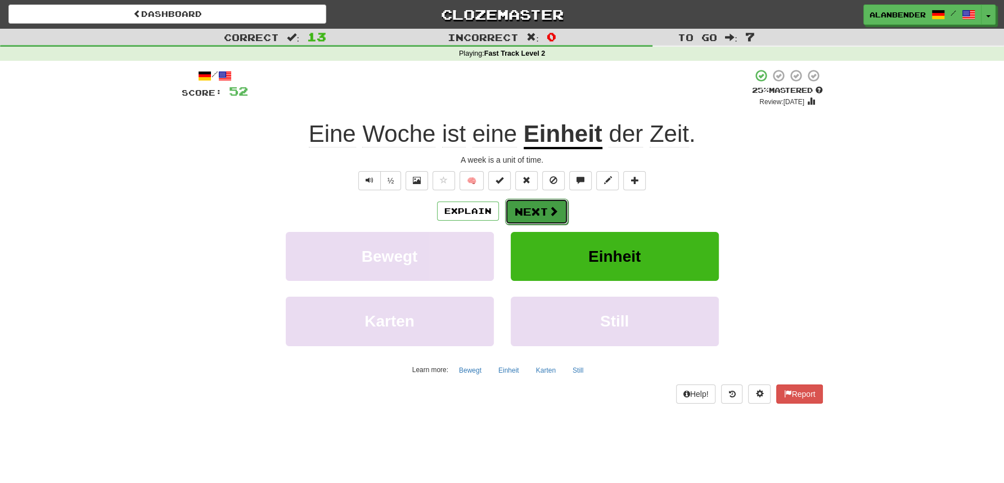
click at [531, 212] on button "Next" at bounding box center [536, 212] width 63 height 26
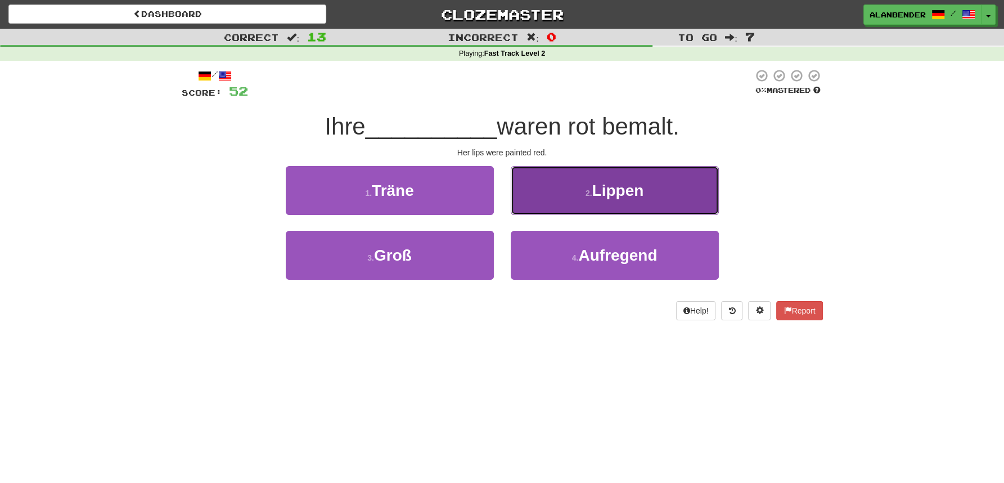
click at [635, 201] on button "2 . [GEOGRAPHIC_DATA]" at bounding box center [615, 190] width 208 height 49
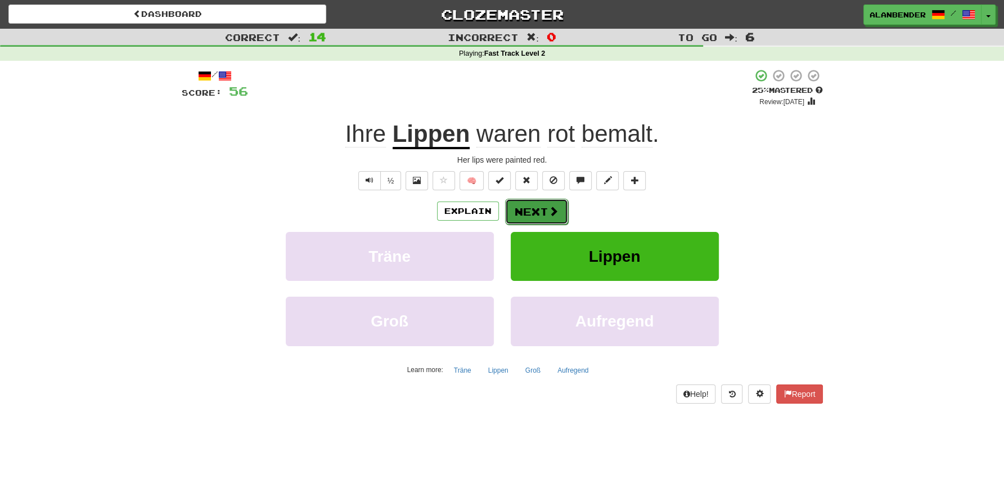
click at [541, 213] on button "Next" at bounding box center [536, 212] width 63 height 26
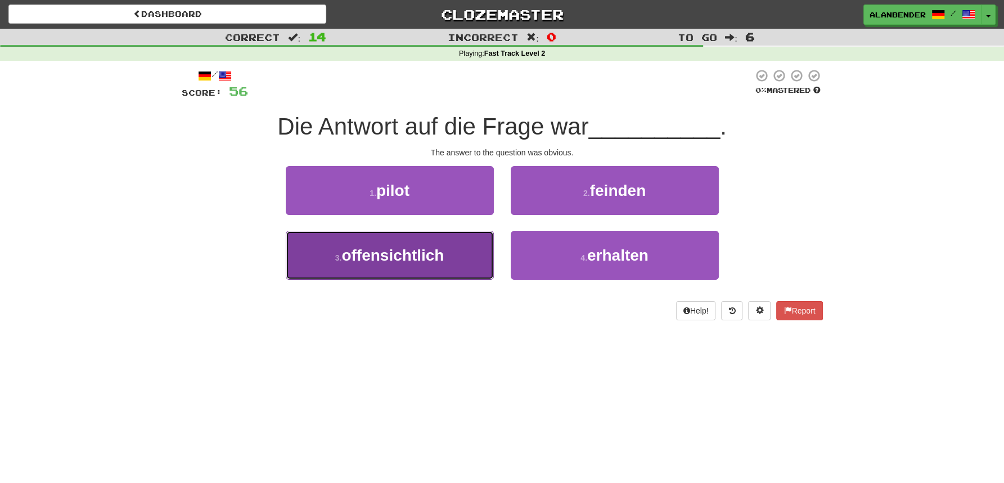
click at [435, 253] on span "offensichtlich" at bounding box center [392, 254] width 102 height 17
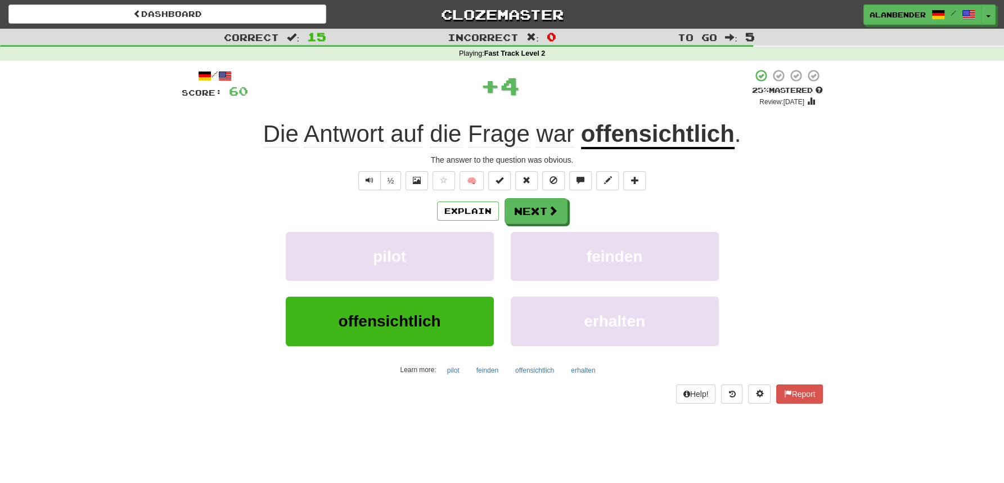
click at [619, 145] on u "offensichtlich" at bounding box center [658, 134] width 154 height 29
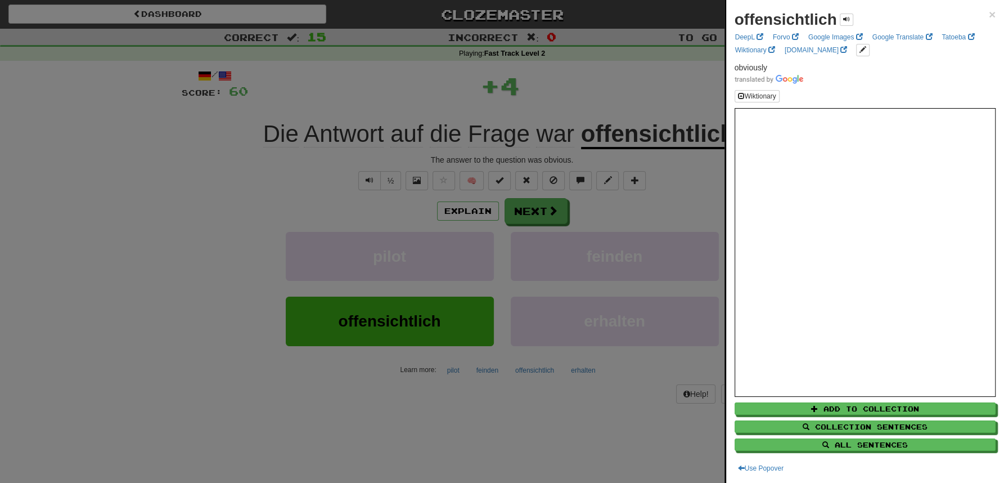
click at [621, 71] on div at bounding box center [502, 241] width 1004 height 483
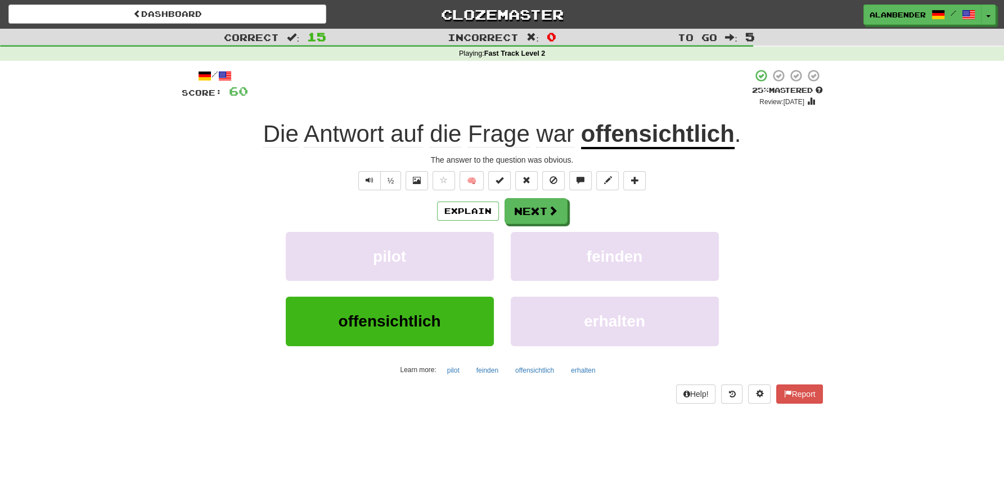
click at [631, 137] on u "offensichtlich" at bounding box center [658, 134] width 154 height 29
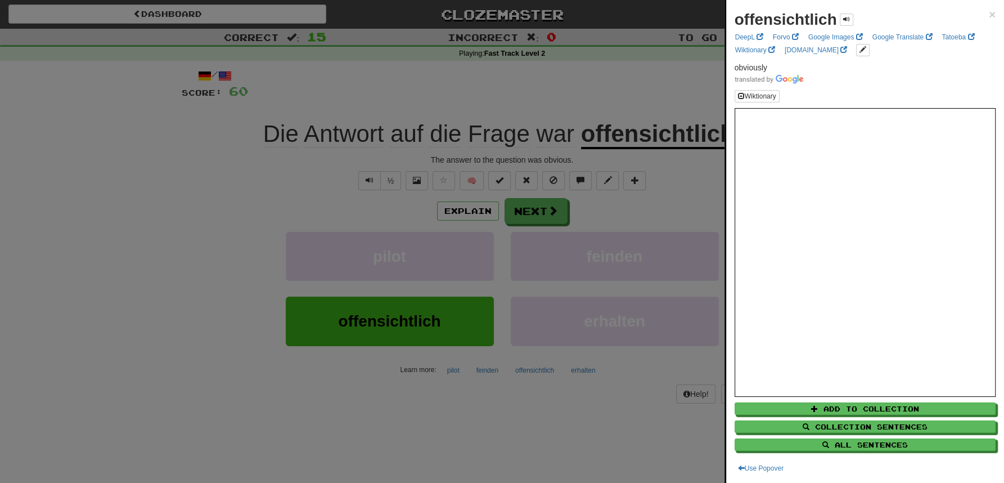
click at [622, 84] on div at bounding box center [502, 241] width 1004 height 483
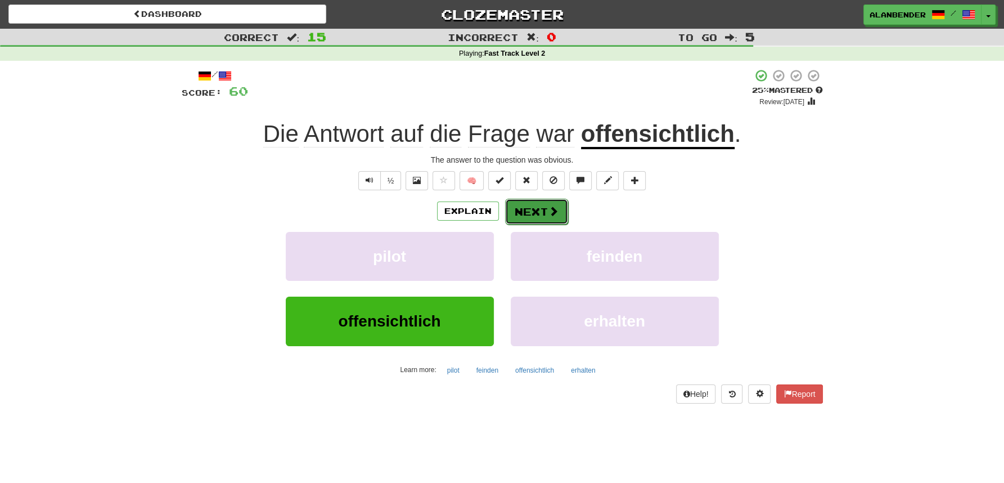
click at [546, 207] on button "Next" at bounding box center [536, 212] width 63 height 26
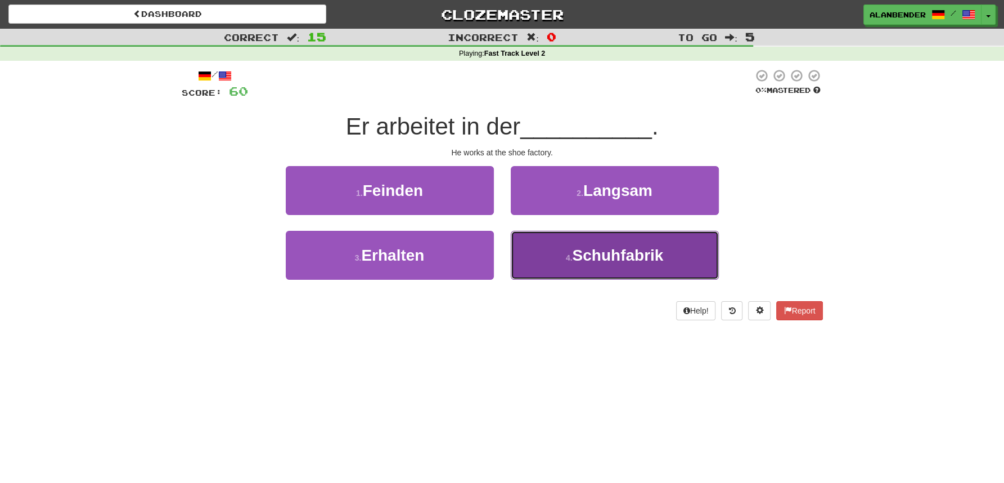
click at [606, 257] on span "Schuhfabrik" at bounding box center [617, 254] width 91 height 17
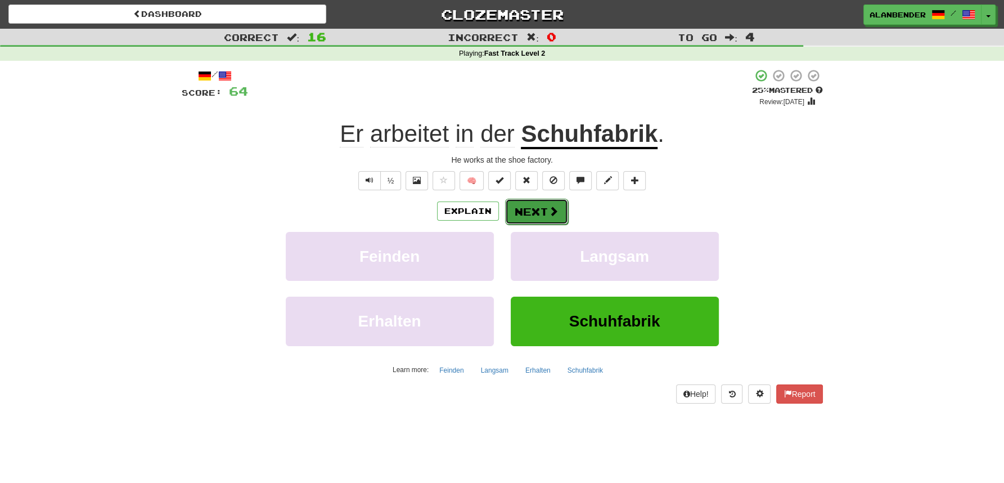
click at [542, 211] on button "Next" at bounding box center [536, 212] width 63 height 26
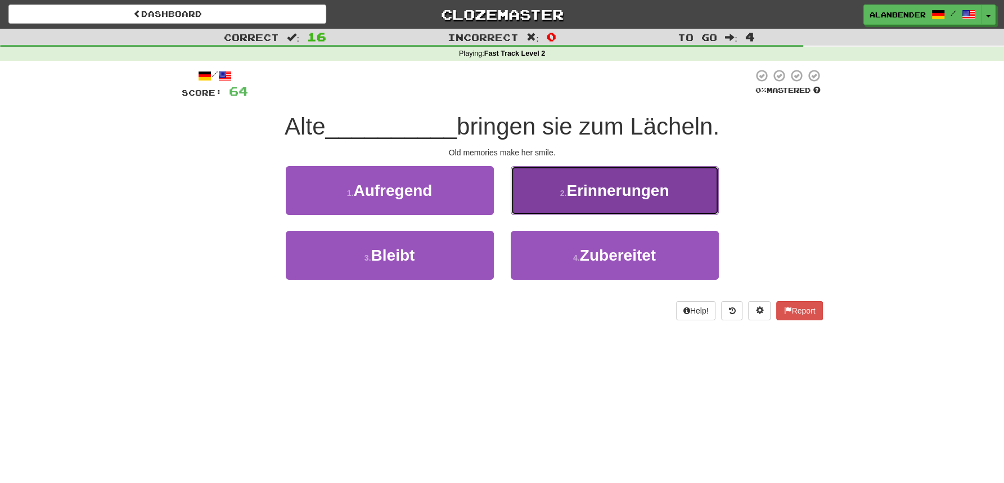
click at [621, 193] on span "Erinnerungen" at bounding box center [618, 190] width 102 height 17
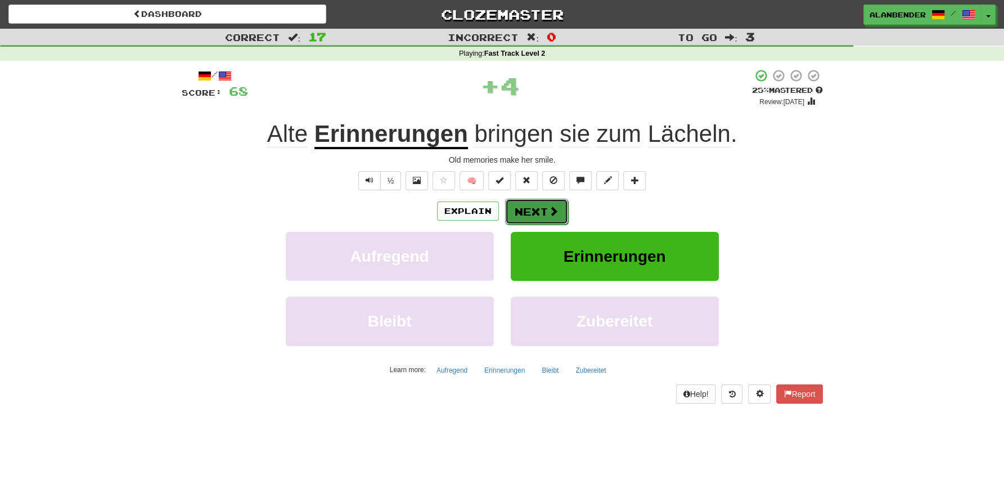
click at [536, 210] on button "Next" at bounding box center [536, 212] width 63 height 26
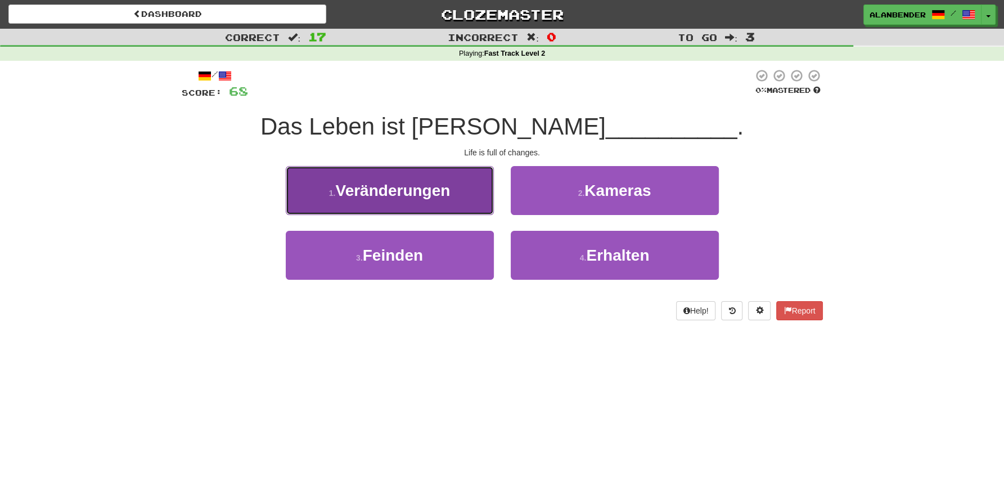
click at [443, 189] on span "Veränderungen" at bounding box center [392, 190] width 115 height 17
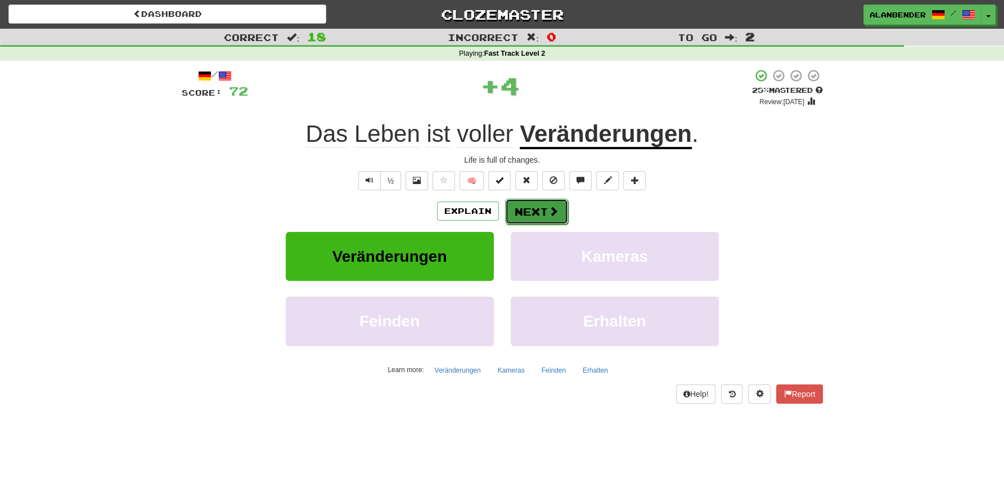
click at [527, 210] on button "Next" at bounding box center [536, 212] width 63 height 26
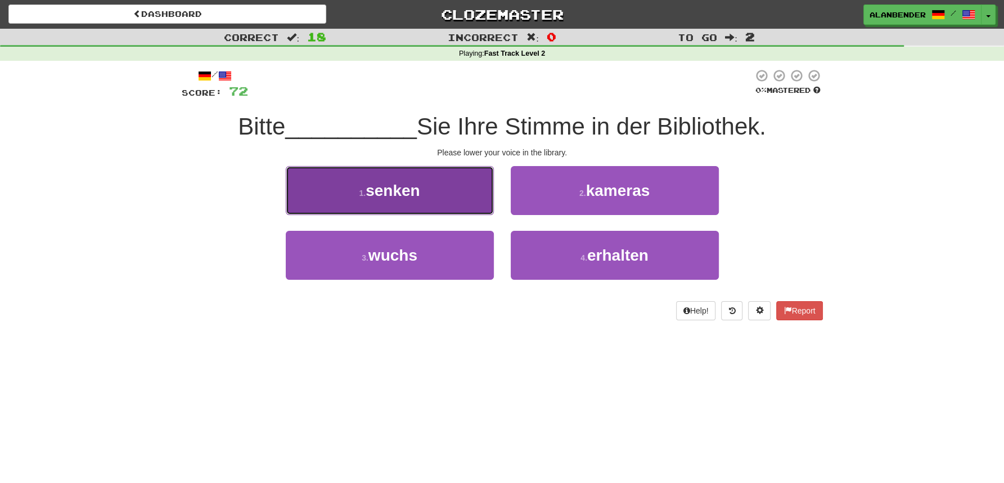
click at [402, 187] on span "senken" at bounding box center [393, 190] width 55 height 17
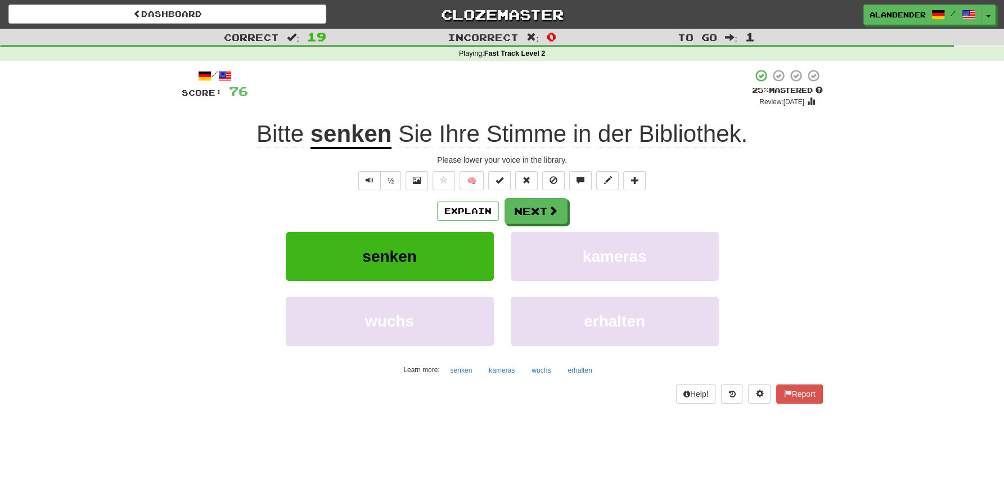
click at [532, 130] on span "Stimme" at bounding box center [527, 133] width 80 height 27
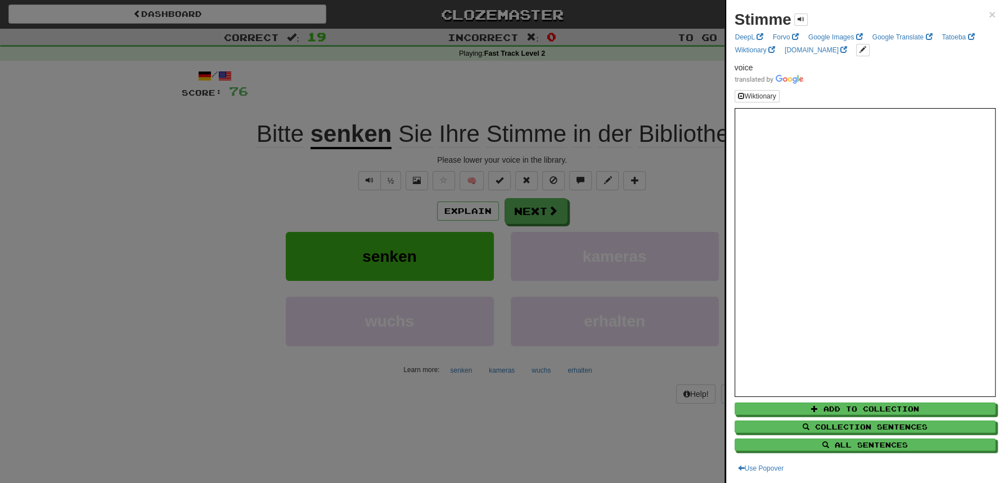
click at [546, 84] on div at bounding box center [502, 241] width 1004 height 483
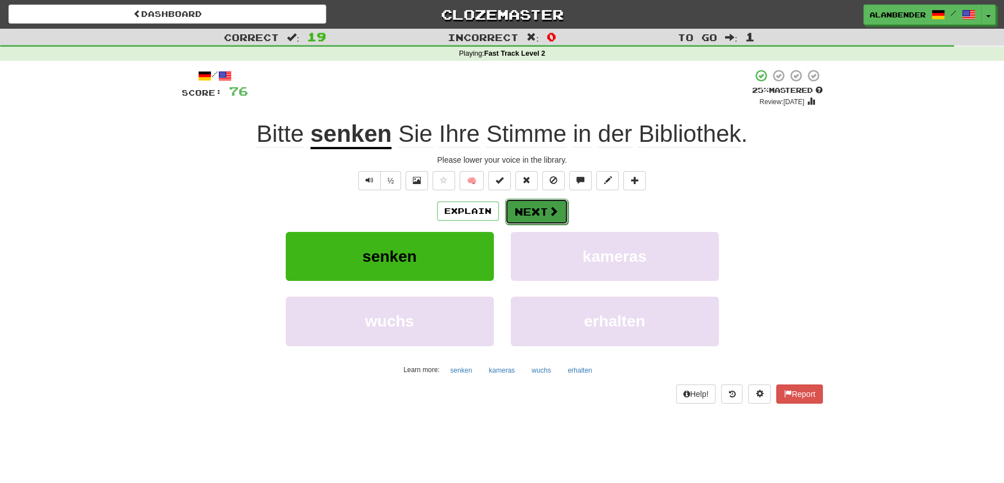
click at [527, 208] on button "Next" at bounding box center [536, 212] width 63 height 26
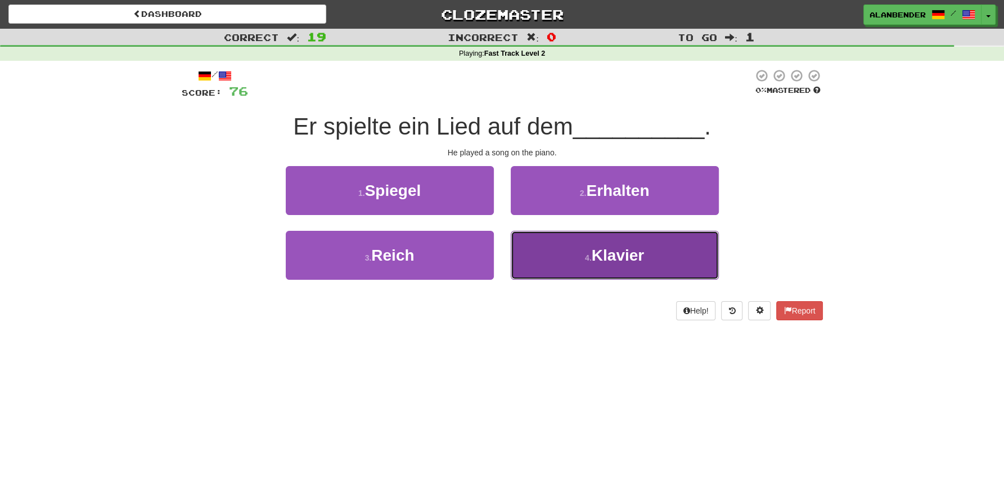
click at [587, 258] on small "4 ." at bounding box center [588, 257] width 7 height 9
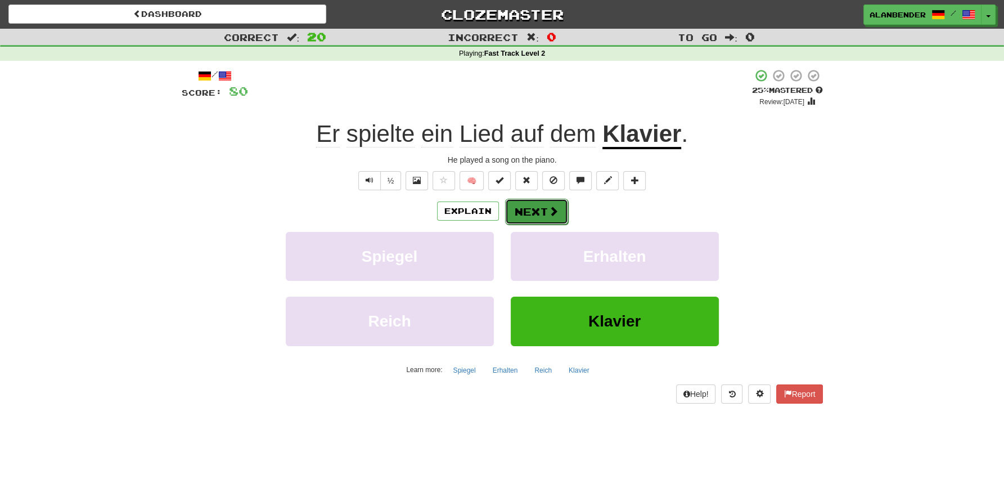
click at [534, 210] on button "Next" at bounding box center [536, 212] width 63 height 26
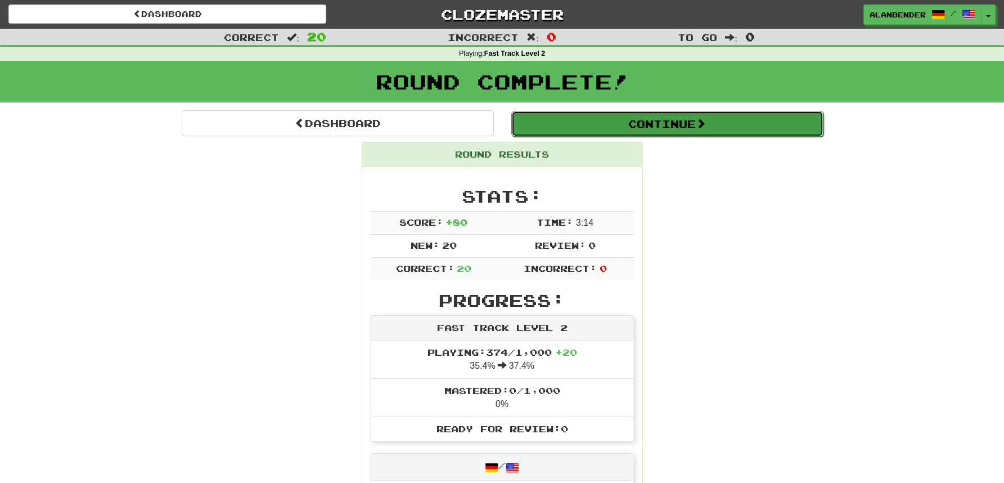
click at [763, 123] on button "Continue" at bounding box center [667, 124] width 312 height 26
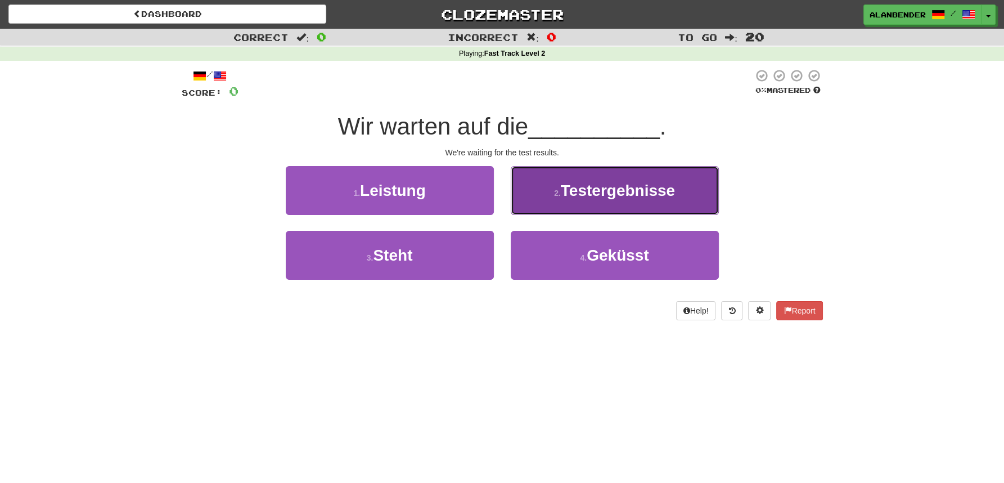
click at [616, 196] on span "Testergebnisse" at bounding box center [618, 190] width 114 height 17
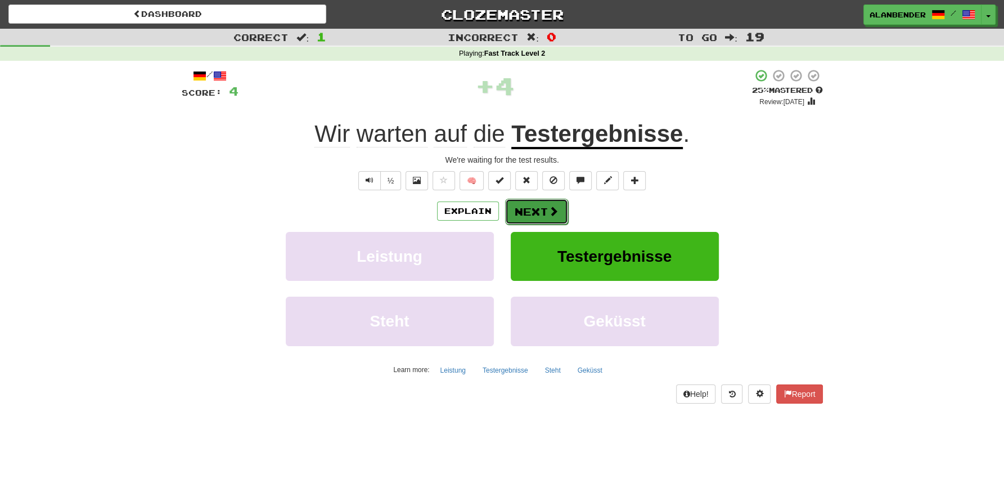
click at [519, 215] on button "Next" at bounding box center [536, 212] width 63 height 26
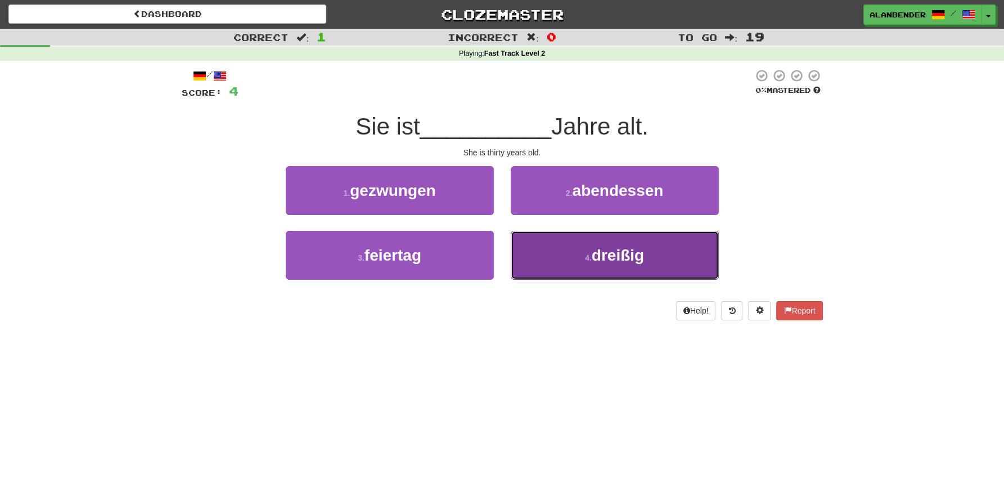
click at [594, 247] on span "dreißig" at bounding box center [618, 254] width 52 height 17
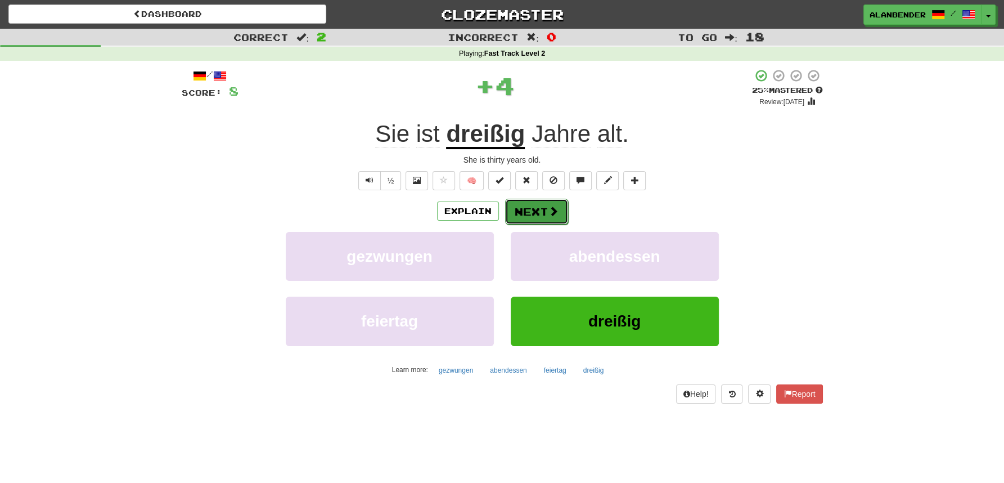
click at [524, 206] on button "Next" at bounding box center [536, 212] width 63 height 26
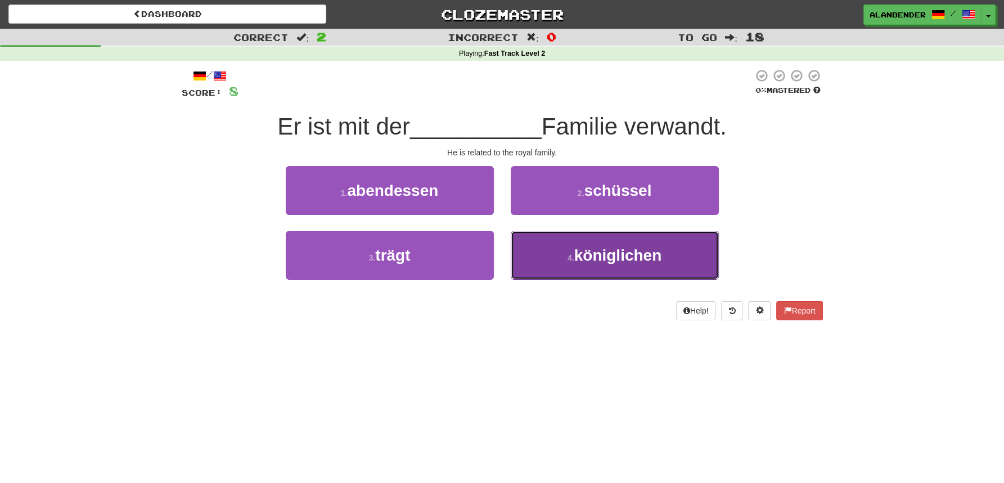
click at [581, 259] on span "königlichen" at bounding box center [618, 254] width 88 height 17
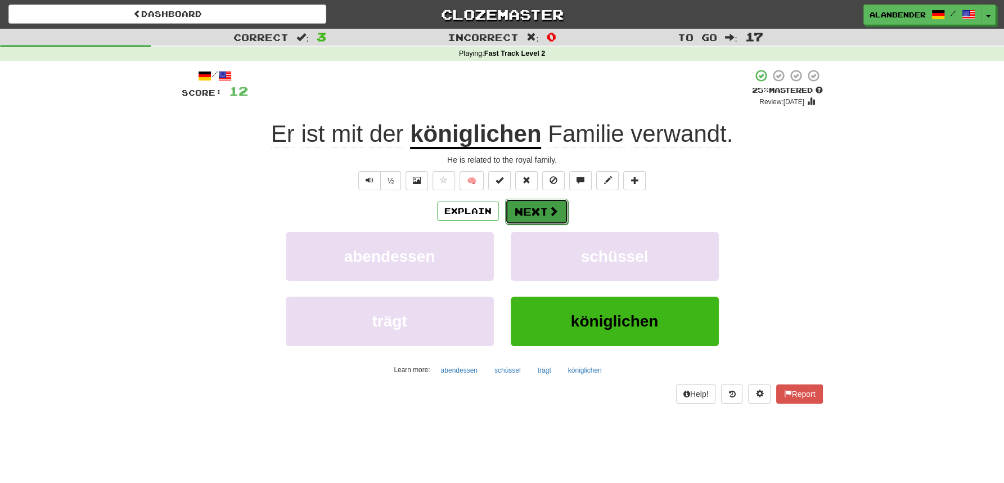
click at [533, 212] on button "Next" at bounding box center [536, 212] width 63 height 26
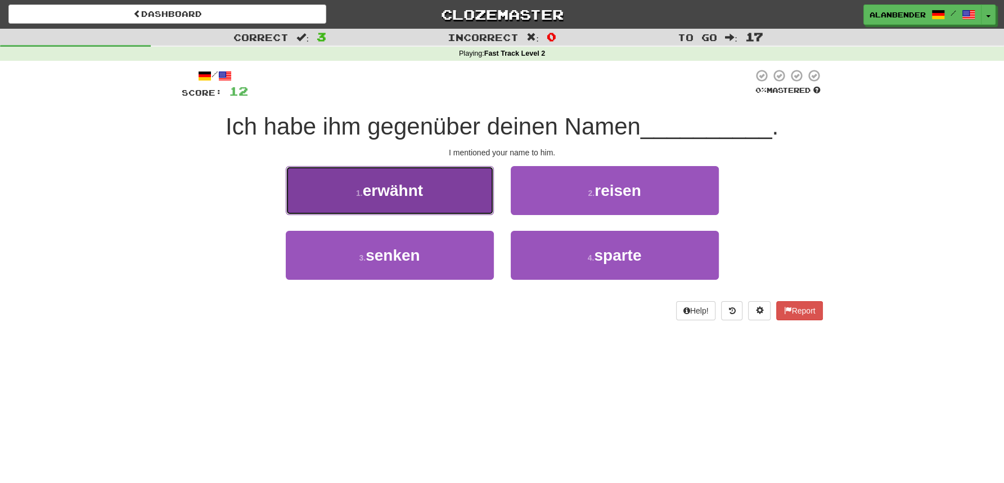
click at [395, 198] on span "erwähnt" at bounding box center [393, 190] width 60 height 17
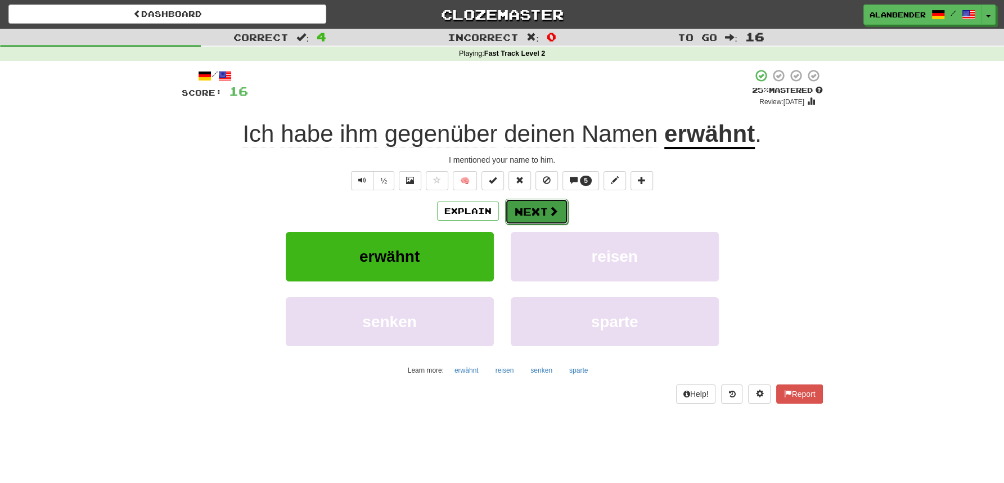
click at [541, 212] on button "Next" at bounding box center [536, 212] width 63 height 26
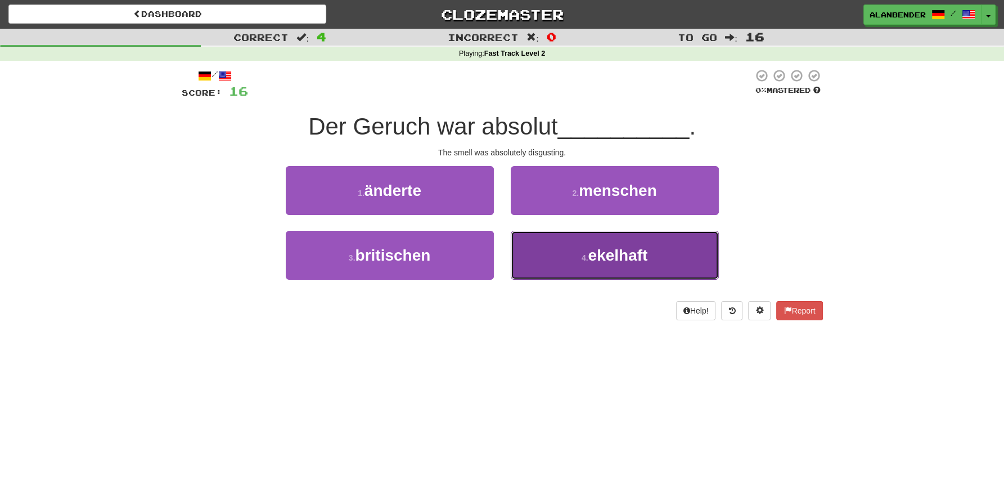
click at [629, 261] on span "ekelhaft" at bounding box center [618, 254] width 60 height 17
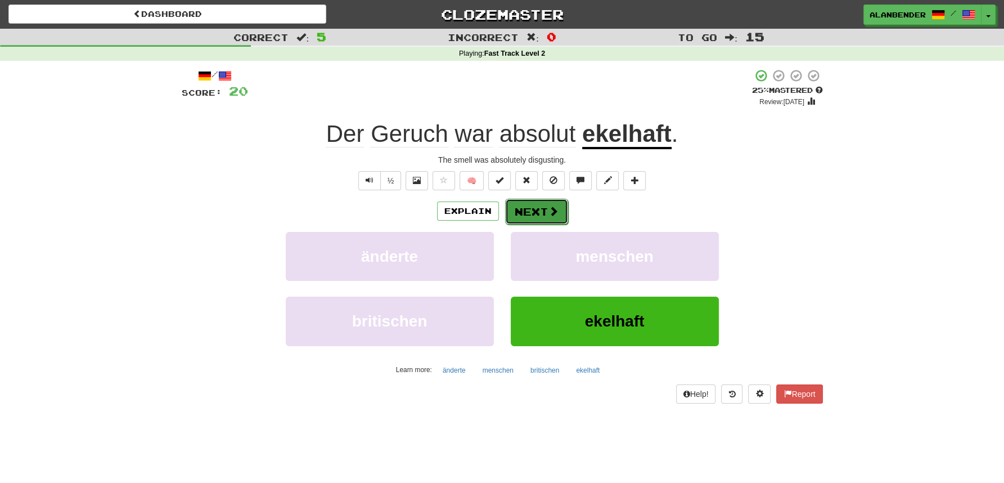
click at [526, 211] on button "Next" at bounding box center [536, 212] width 63 height 26
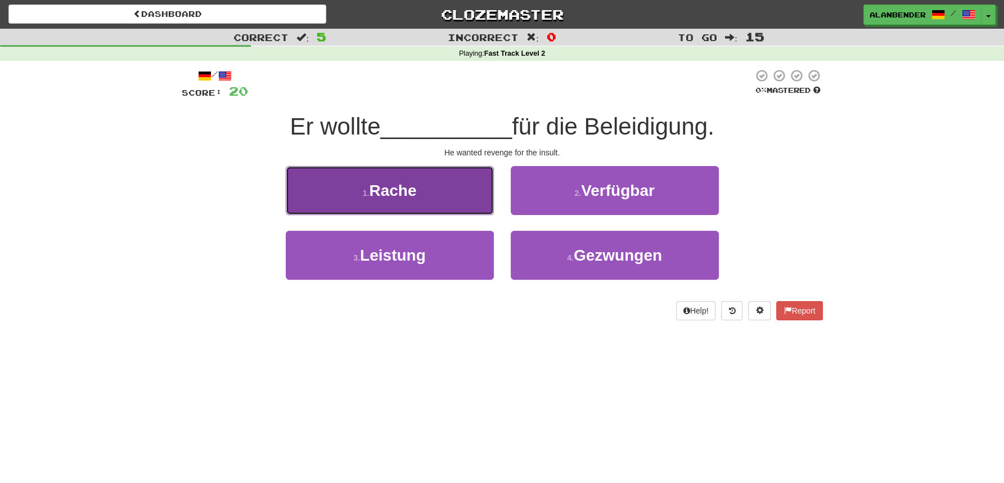
click at [394, 201] on button "1 . Rache" at bounding box center [390, 190] width 208 height 49
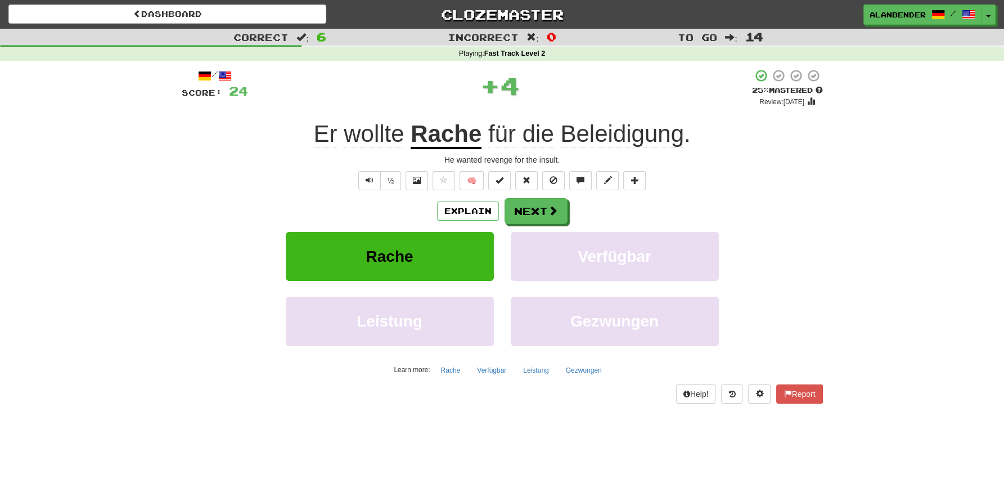
click at [465, 137] on u "Rache" at bounding box center [446, 134] width 71 height 29
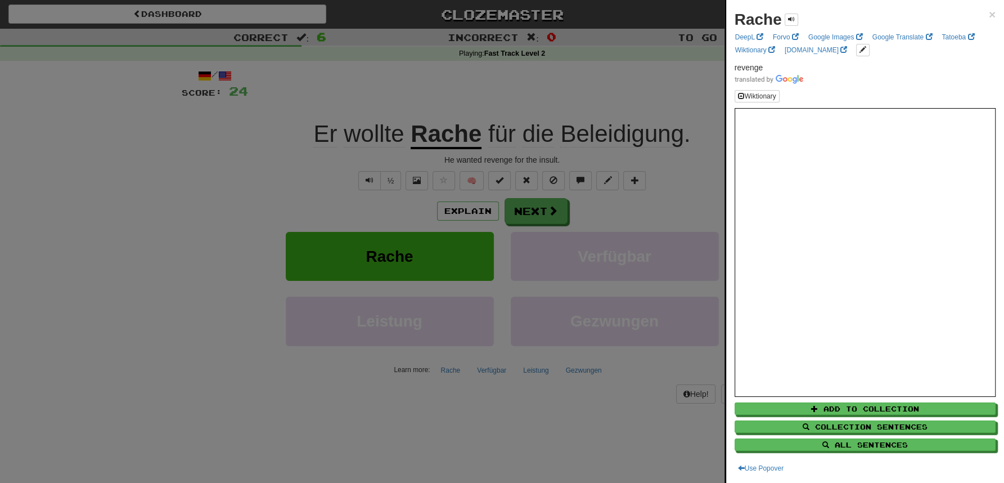
click at [651, 137] on div at bounding box center [502, 241] width 1004 height 483
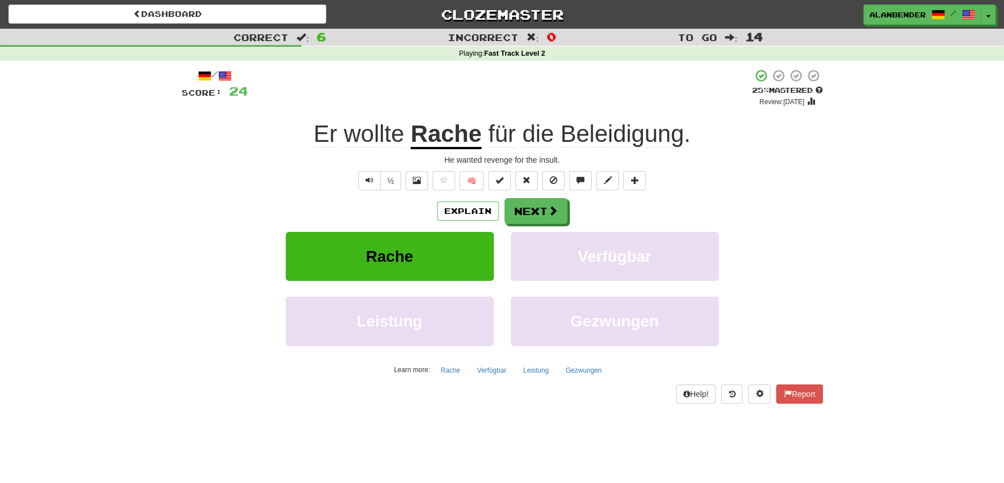
click at [598, 132] on span "Beleidigung" at bounding box center [622, 133] width 124 height 27
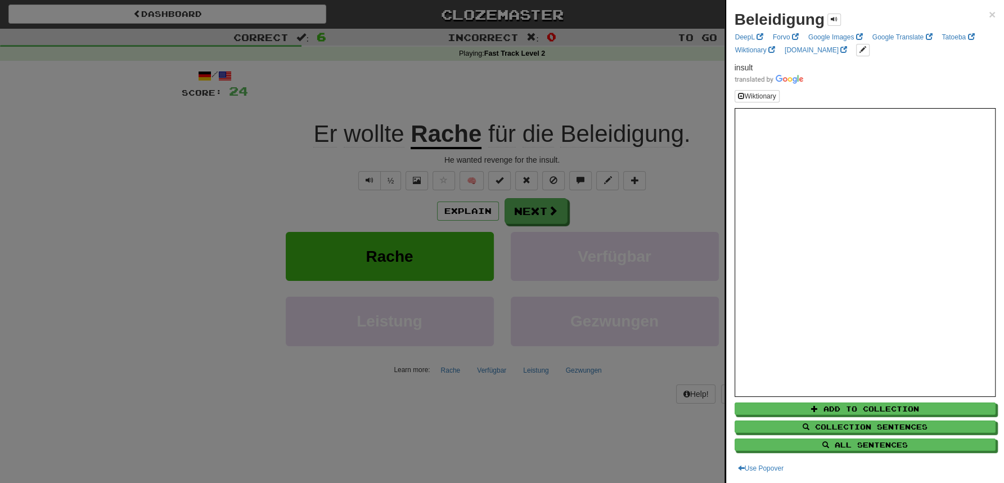
click at [642, 52] on div at bounding box center [502, 241] width 1004 height 483
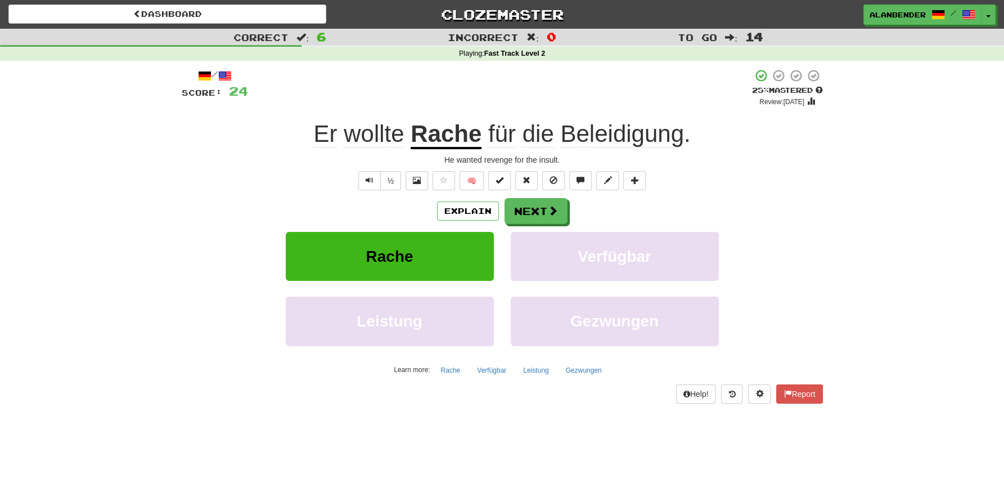
click at [439, 133] on u "Rache" at bounding box center [446, 134] width 71 height 29
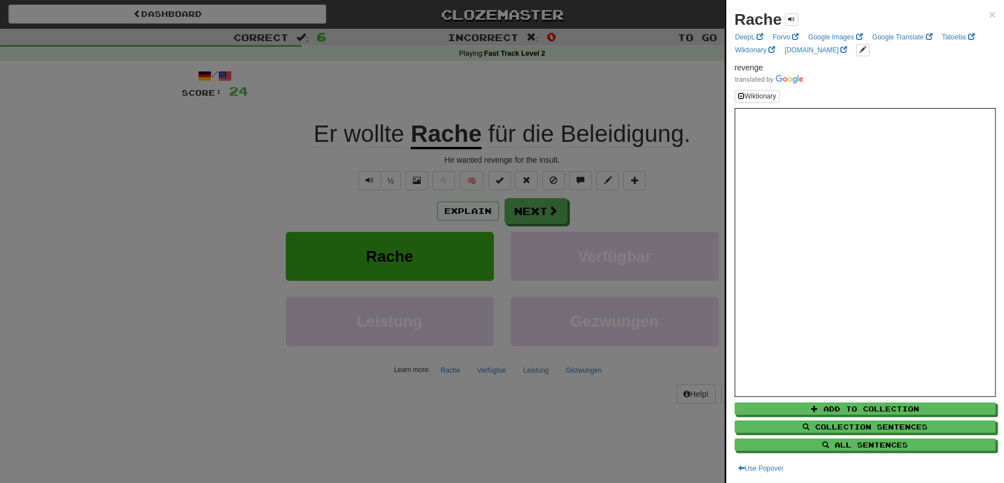
click at [632, 97] on div at bounding box center [502, 241] width 1004 height 483
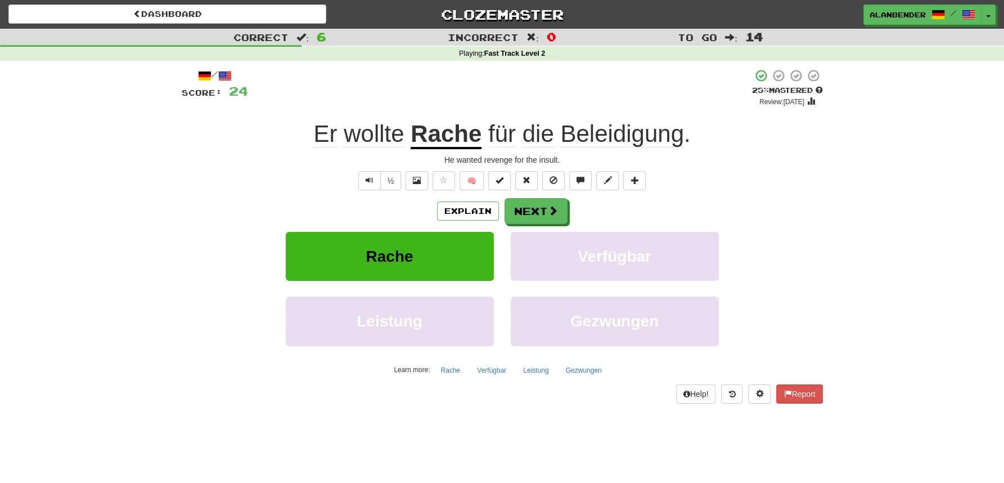
click at [619, 134] on span "Beleidigung" at bounding box center [622, 133] width 124 height 27
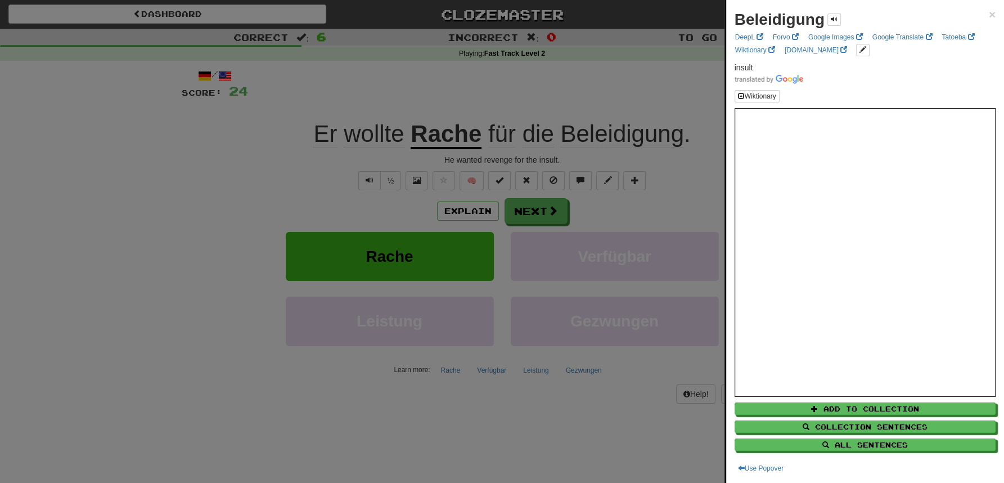
click at [604, 80] on div at bounding box center [502, 241] width 1004 height 483
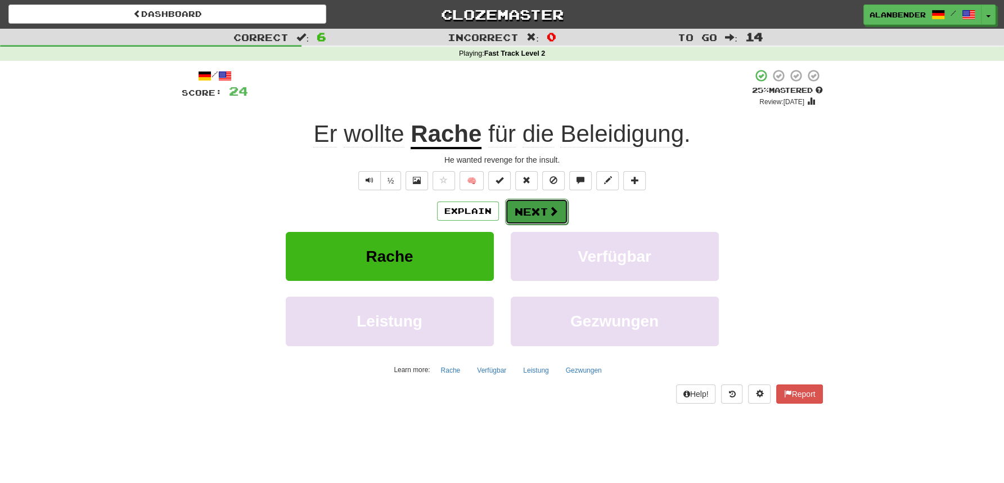
click at [534, 215] on button "Next" at bounding box center [536, 212] width 63 height 26
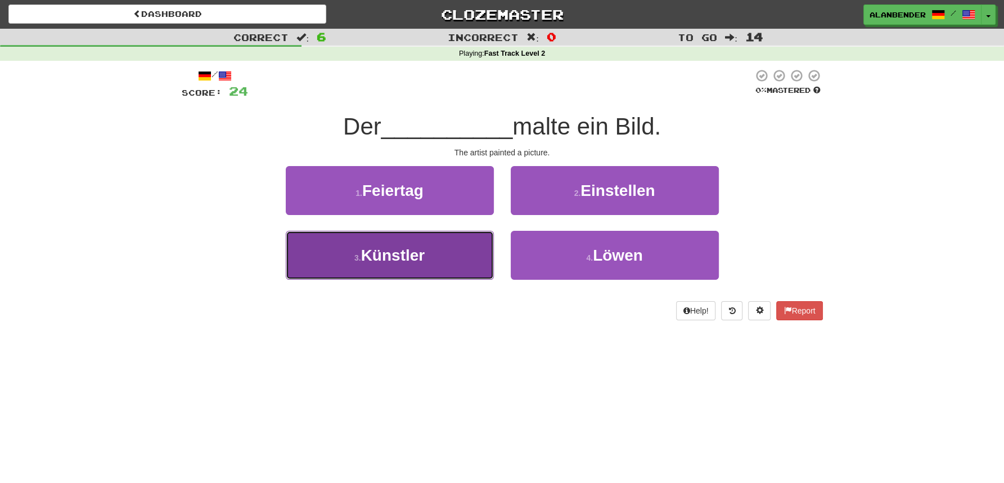
click at [428, 263] on button "3 . Künstler" at bounding box center [390, 255] width 208 height 49
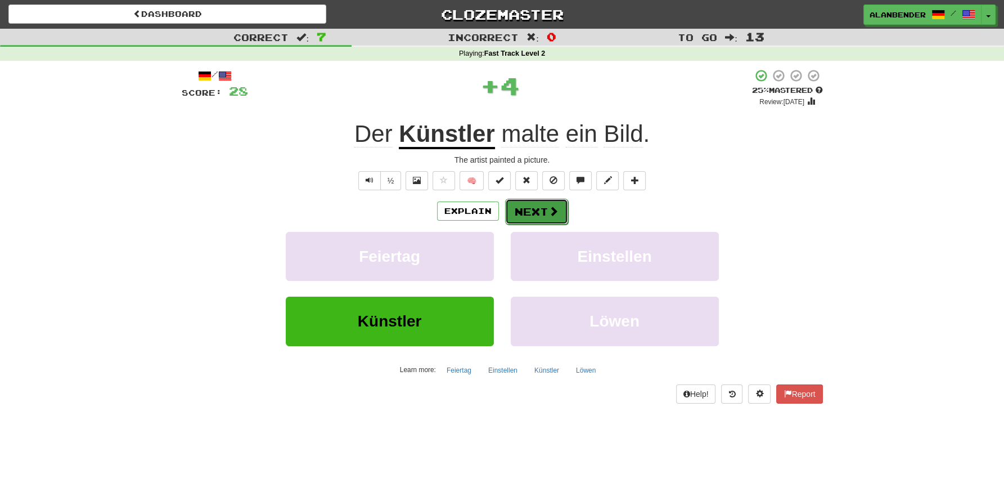
click at [556, 211] on span at bounding box center [554, 211] width 10 height 10
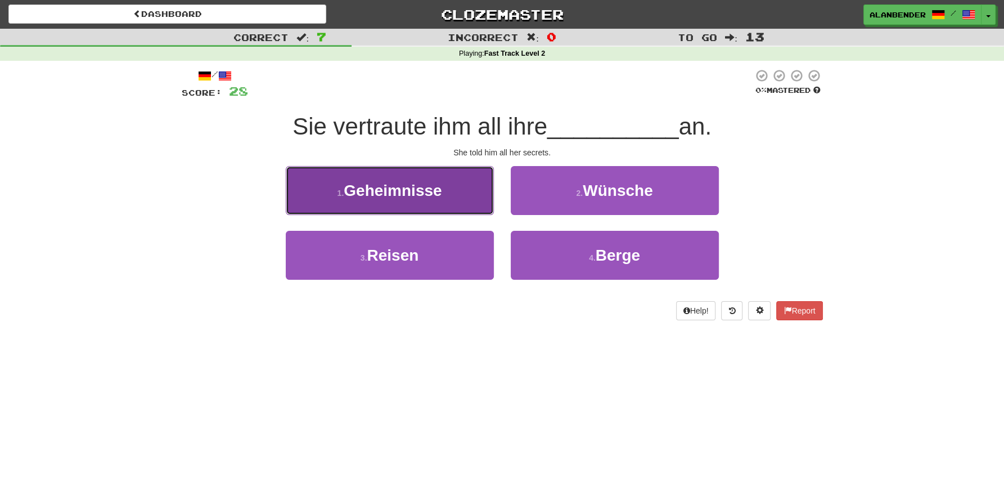
click at [424, 198] on span "Geheimnisse" at bounding box center [393, 190] width 98 height 17
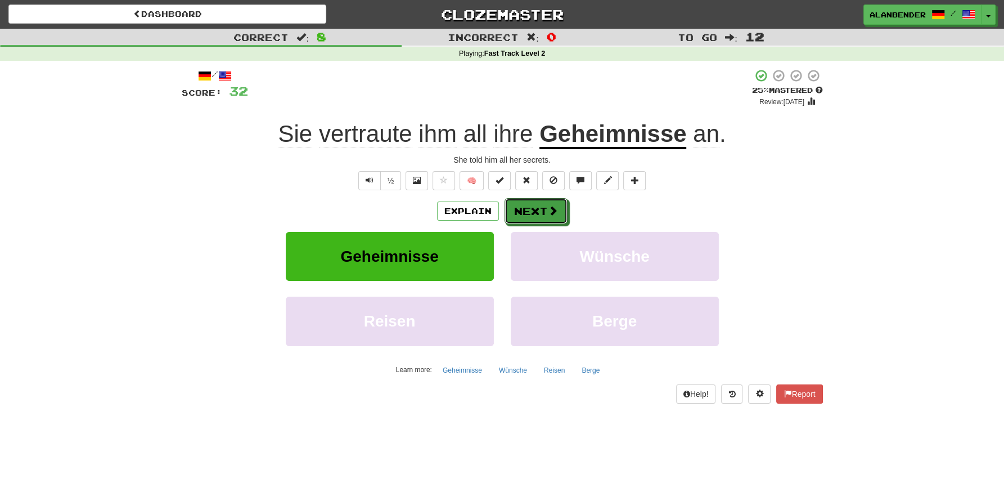
click at [531, 209] on button "Next" at bounding box center [536, 211] width 63 height 26
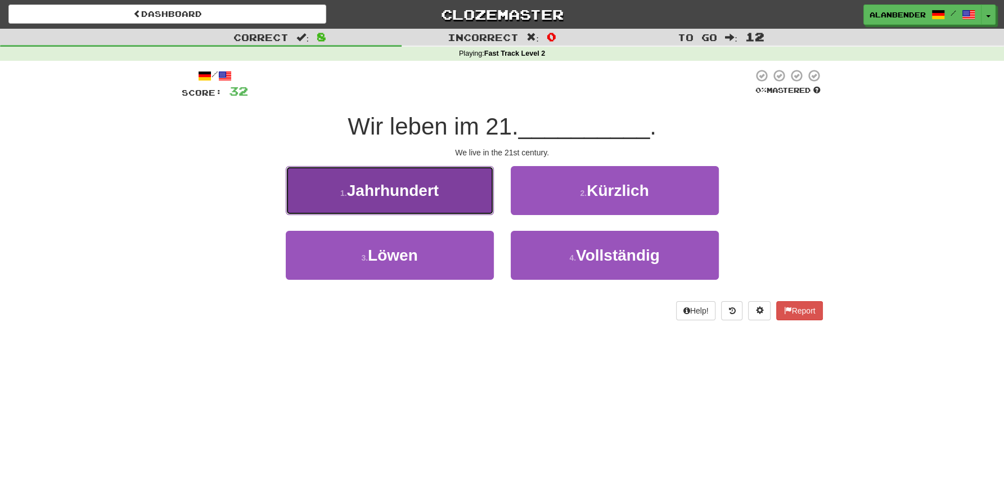
click at [425, 209] on button "1 . Jahrhundert" at bounding box center [390, 190] width 208 height 49
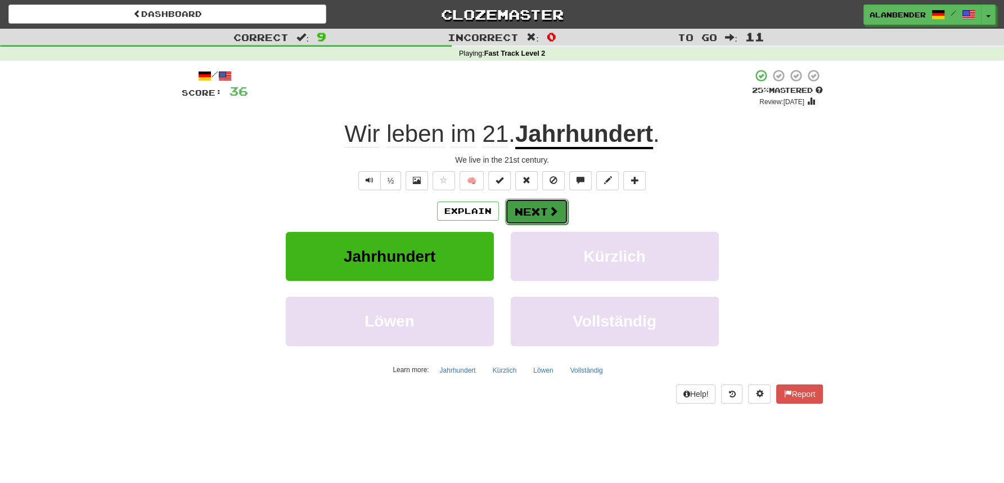
click at [525, 215] on button "Next" at bounding box center [536, 212] width 63 height 26
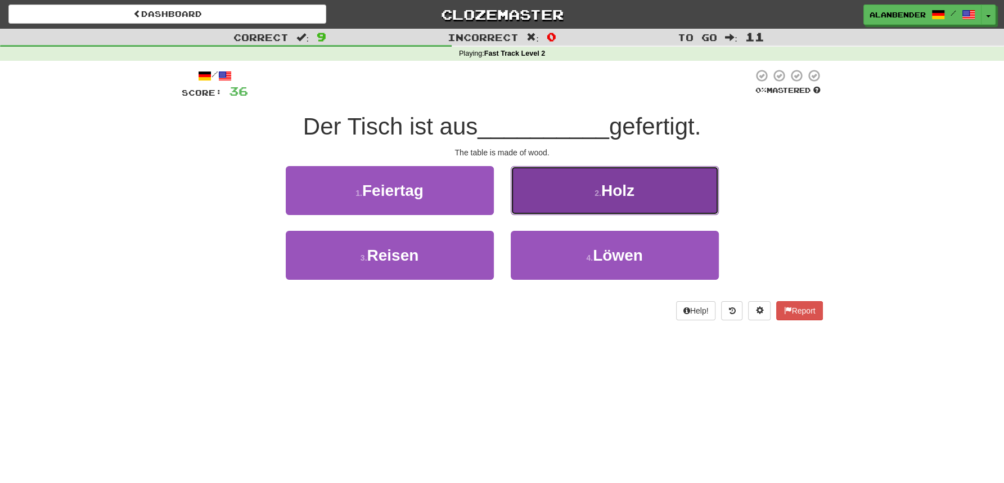
click at [624, 190] on span "Holz" at bounding box center [617, 190] width 33 height 17
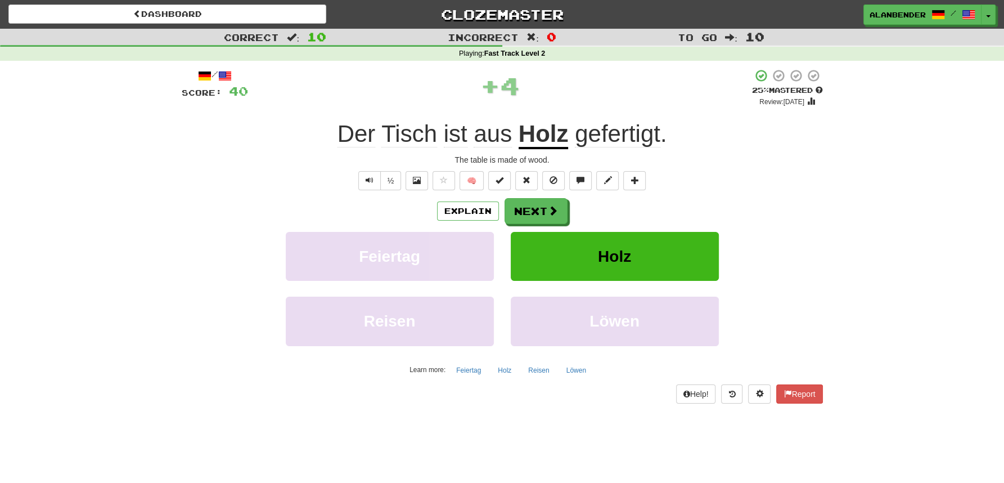
click at [602, 137] on span "gefertigt" at bounding box center [618, 133] width 86 height 27
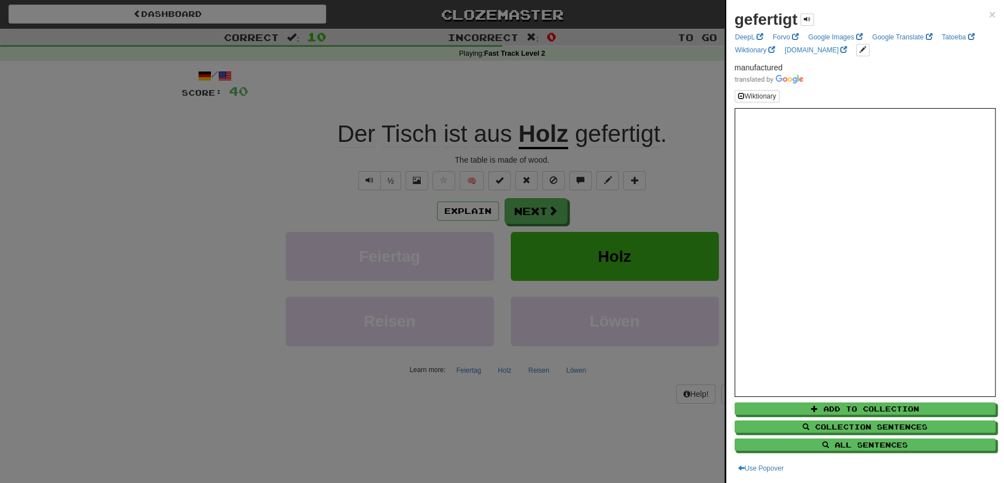
click at [602, 93] on div at bounding box center [502, 241] width 1004 height 483
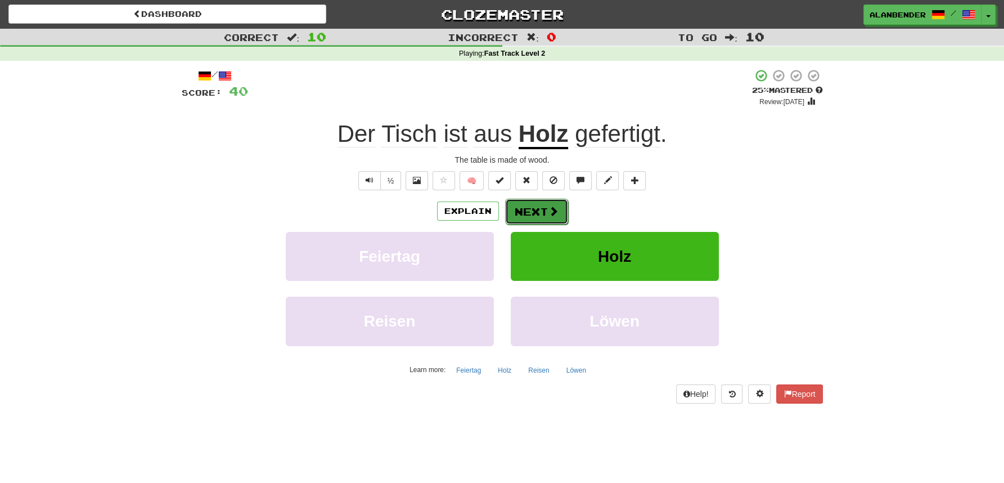
click at [533, 210] on button "Next" at bounding box center [536, 212] width 63 height 26
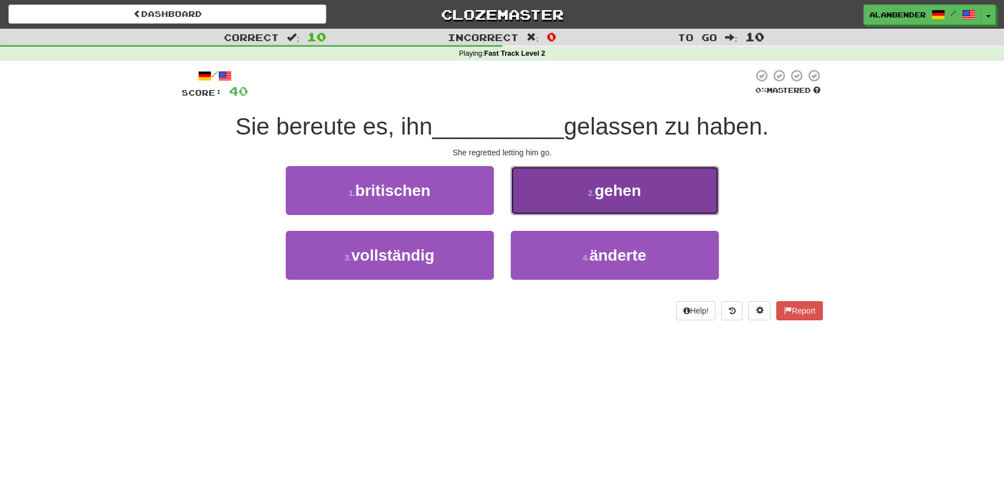
click at [636, 190] on span "gehen" at bounding box center [618, 190] width 46 height 17
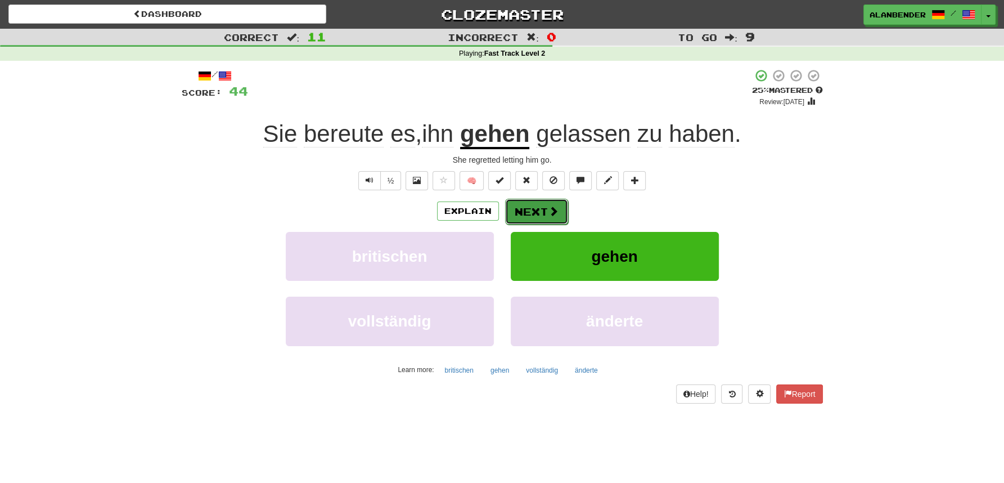
click at [533, 214] on button "Next" at bounding box center [536, 212] width 63 height 26
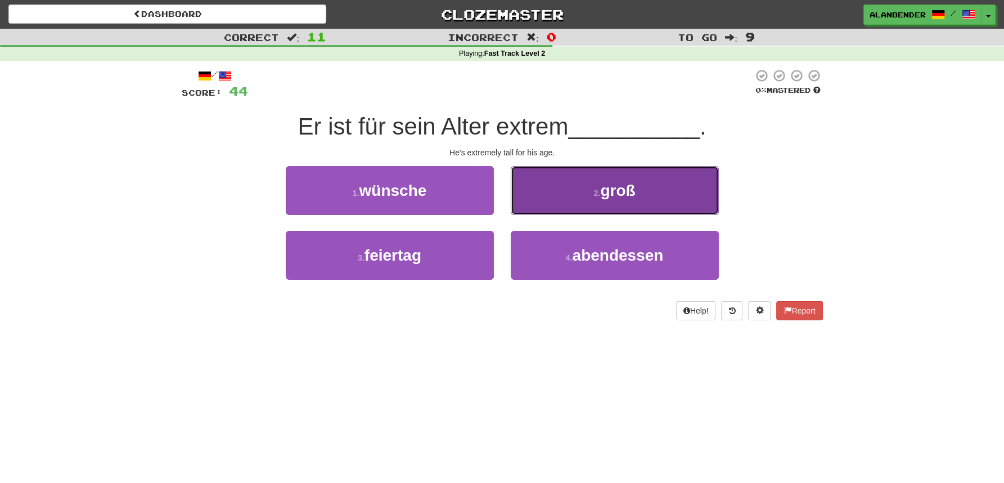
click at [633, 199] on span "groß" at bounding box center [617, 190] width 35 height 17
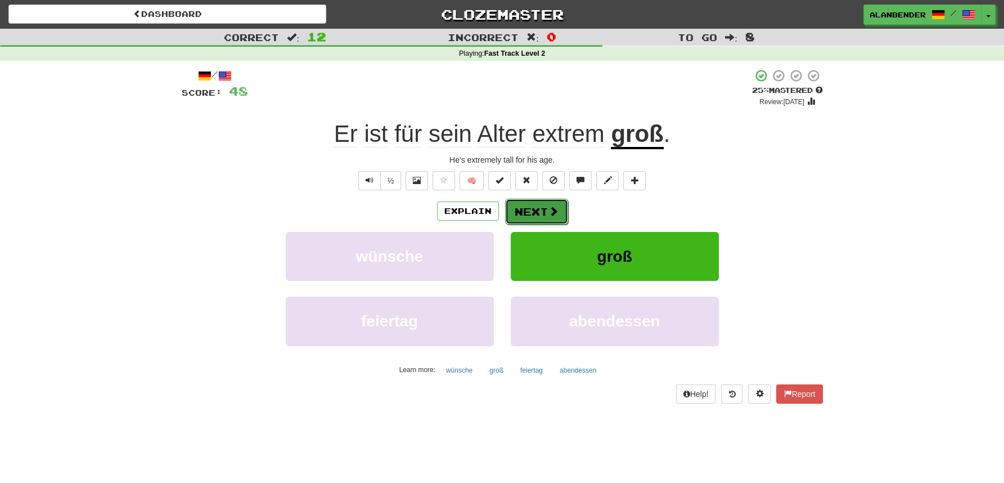
click at [534, 210] on button "Next" at bounding box center [536, 212] width 63 height 26
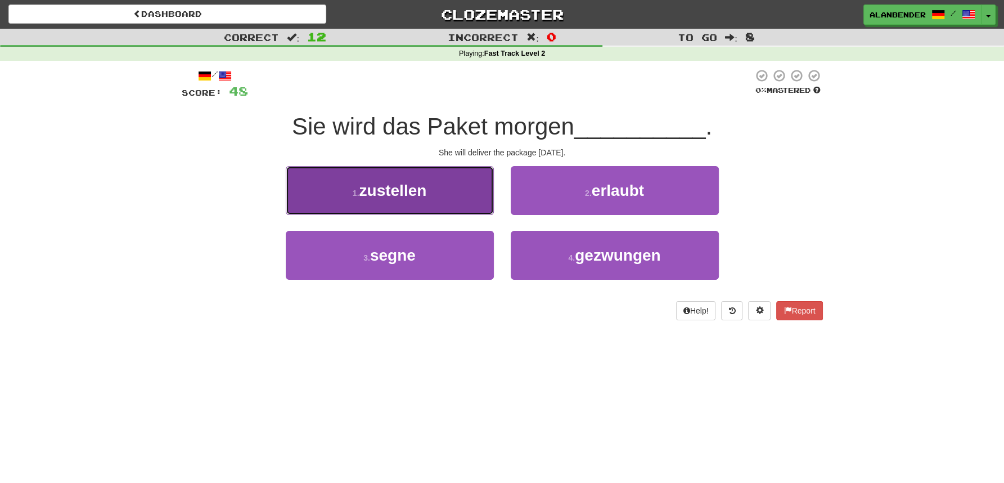
click at [398, 199] on span "zustellen" at bounding box center [393, 190] width 68 height 17
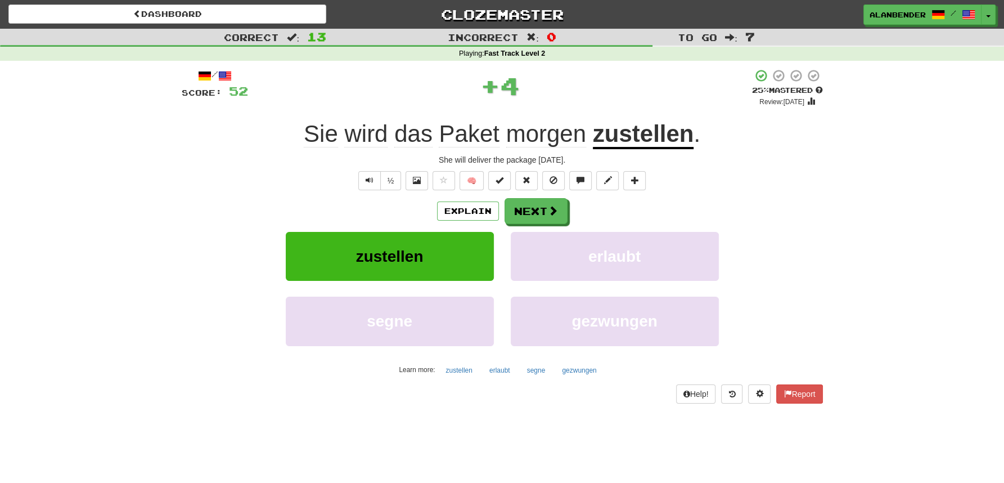
click at [653, 140] on u "zustellen" at bounding box center [643, 134] width 101 height 29
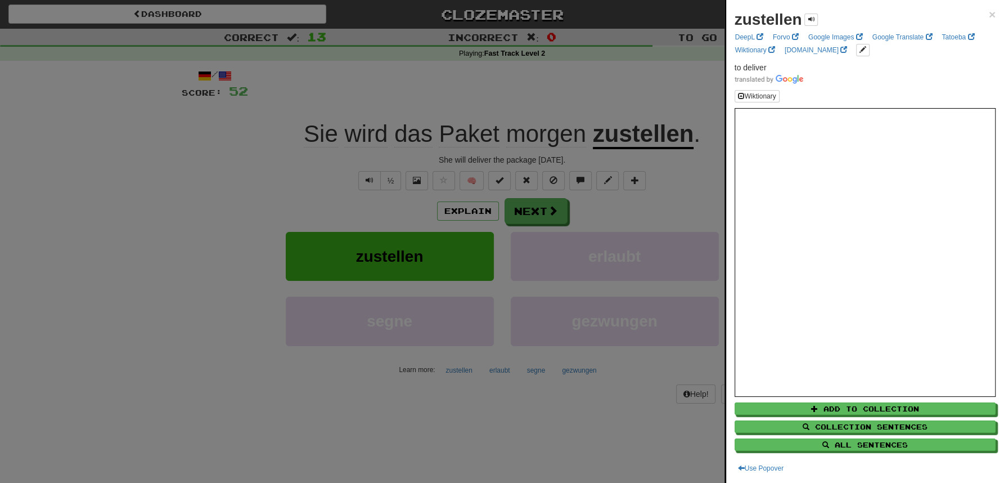
click at [650, 68] on div at bounding box center [502, 241] width 1004 height 483
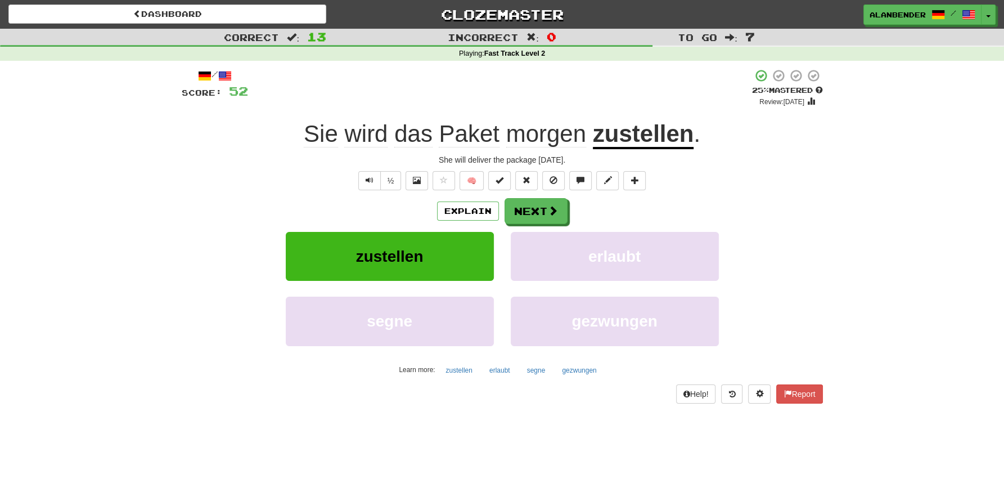
click at [632, 132] on u "zustellen" at bounding box center [643, 134] width 101 height 29
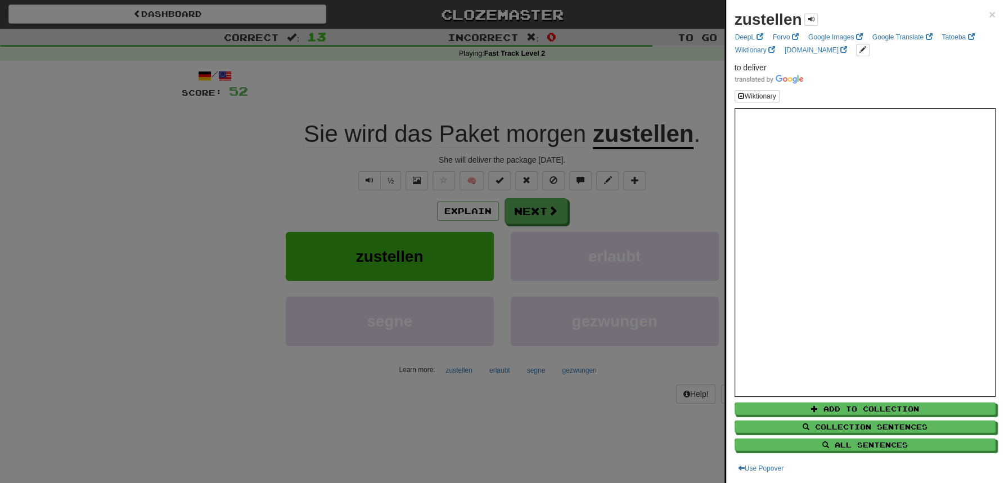
click at [612, 88] on div at bounding box center [502, 241] width 1004 height 483
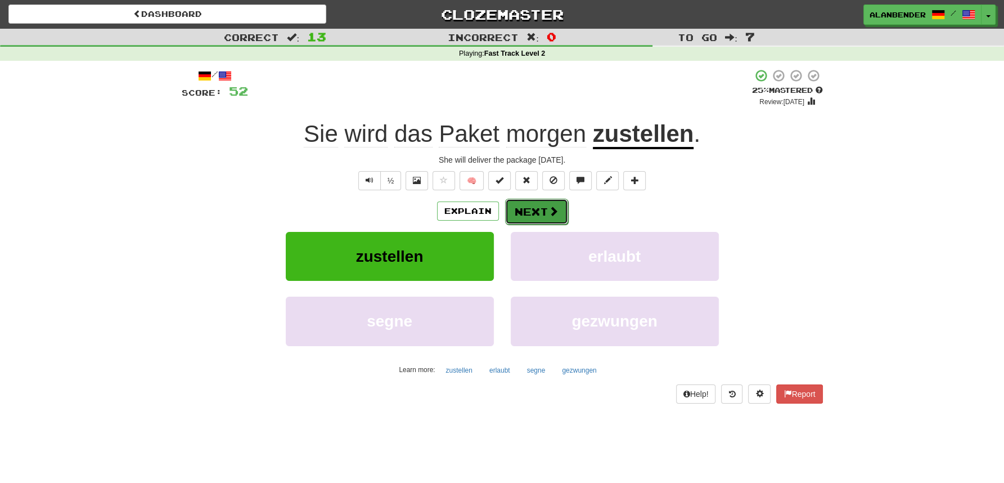
click at [538, 214] on button "Next" at bounding box center [536, 212] width 63 height 26
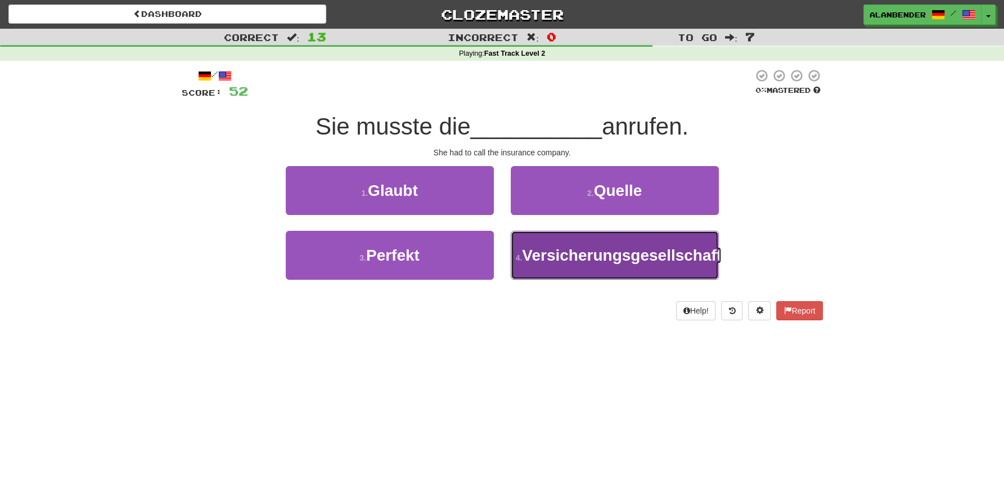
click at [564, 264] on span "Versicherungsgesellschaft" at bounding box center [622, 254] width 200 height 17
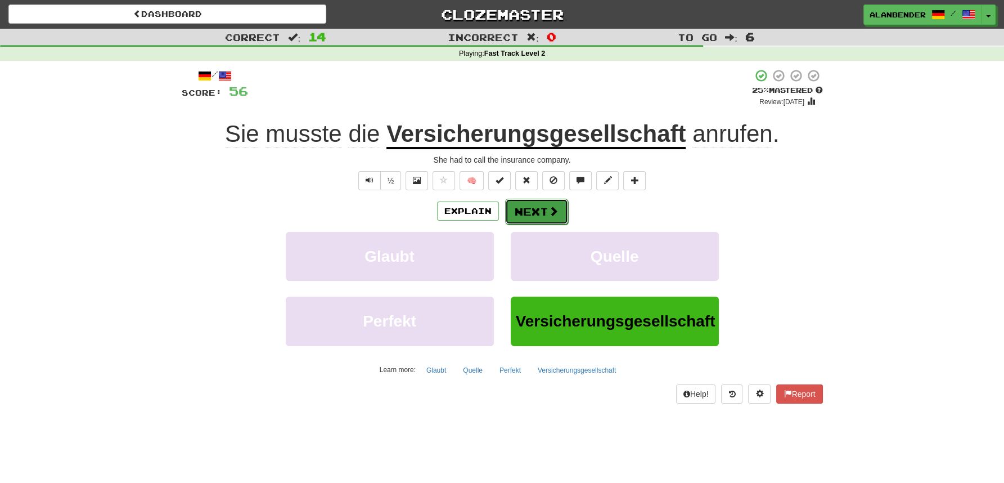
click at [542, 213] on button "Next" at bounding box center [536, 212] width 63 height 26
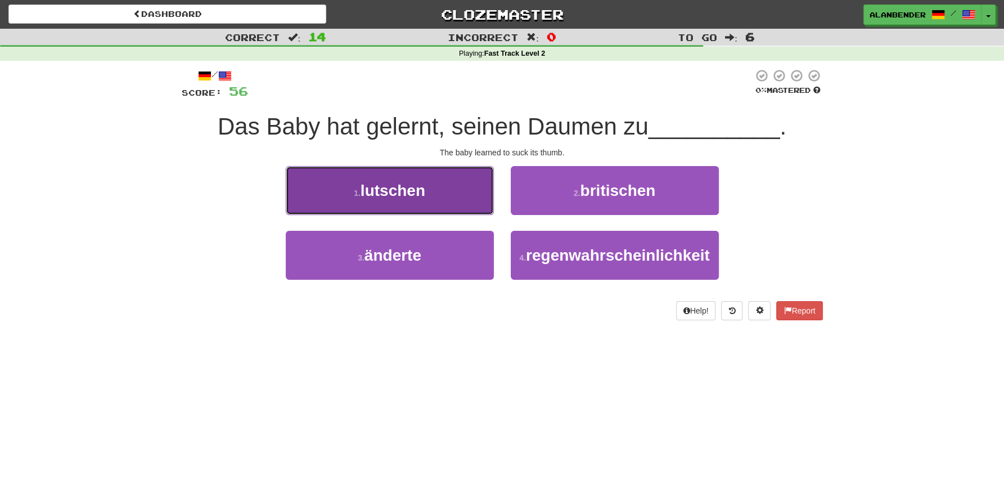
click at [398, 199] on span "lutschen" at bounding box center [393, 190] width 65 height 17
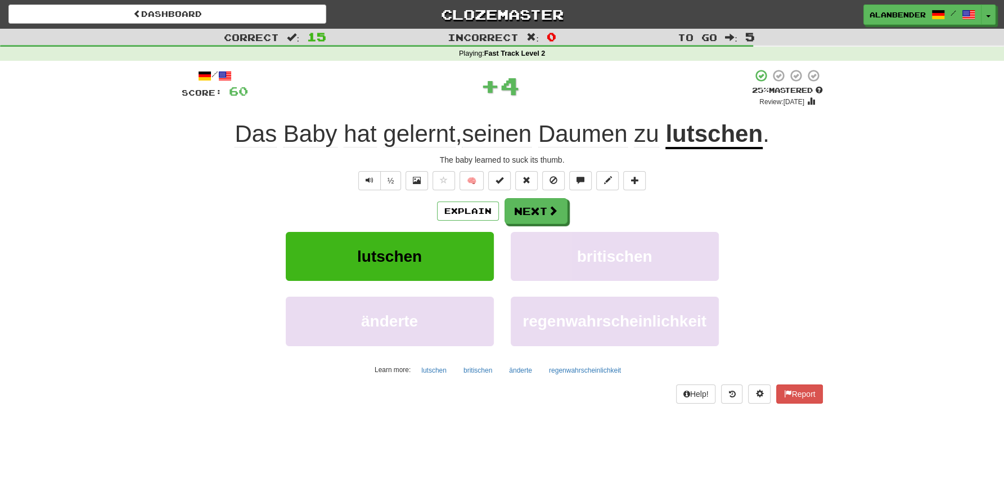
click at [723, 138] on u "lutschen" at bounding box center [714, 134] width 97 height 29
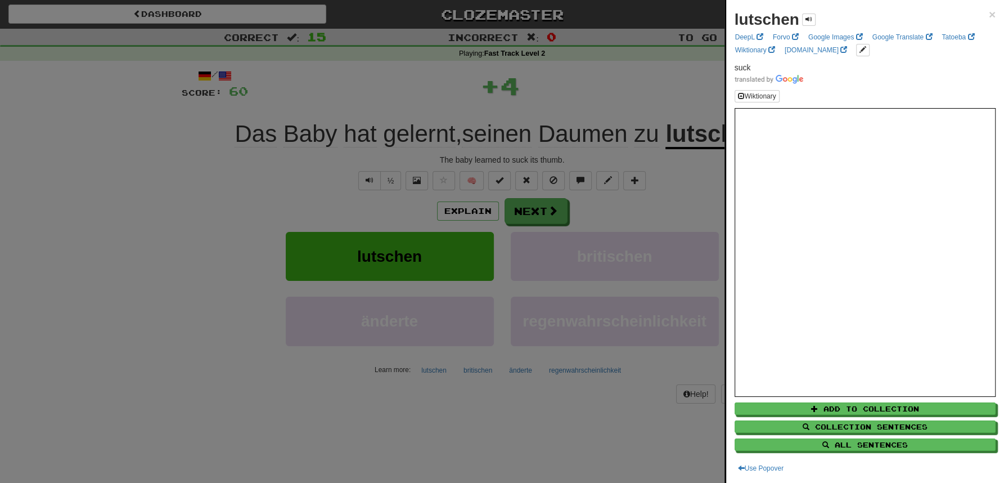
click at [606, 84] on div at bounding box center [502, 241] width 1004 height 483
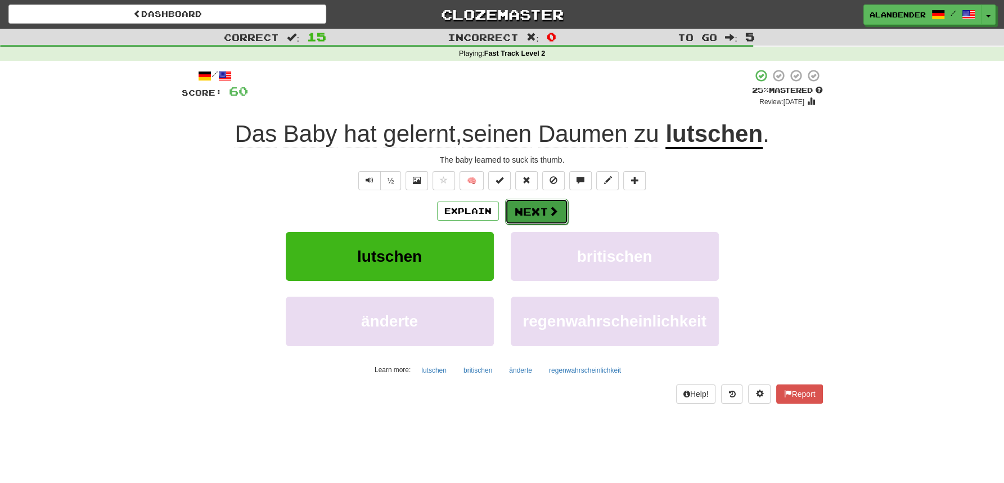
click at [540, 213] on button "Next" at bounding box center [536, 212] width 63 height 26
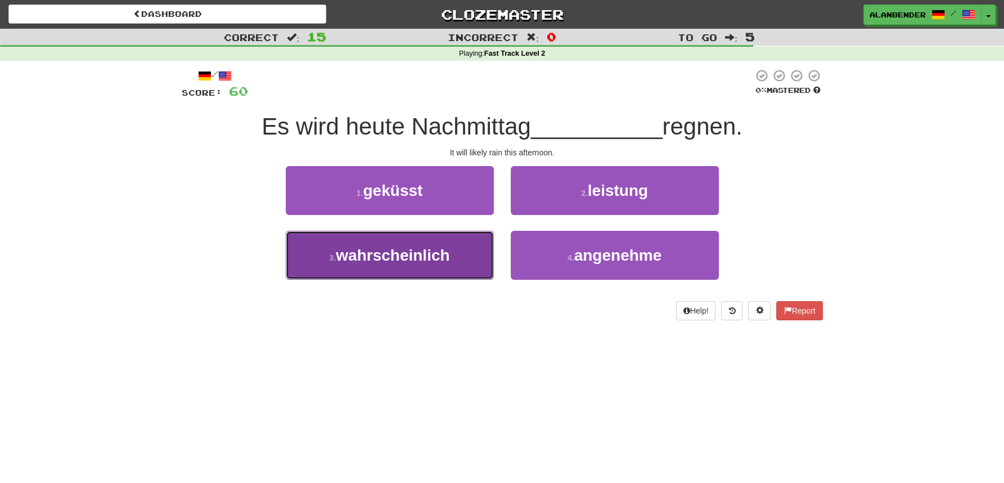
click at [424, 261] on span "wahrscheinlich" at bounding box center [393, 254] width 114 height 17
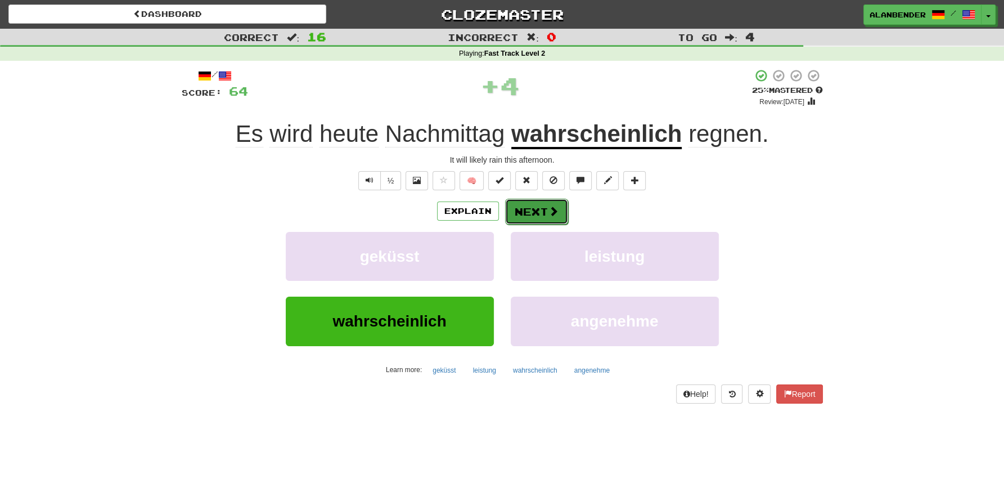
click at [546, 206] on button "Next" at bounding box center [536, 212] width 63 height 26
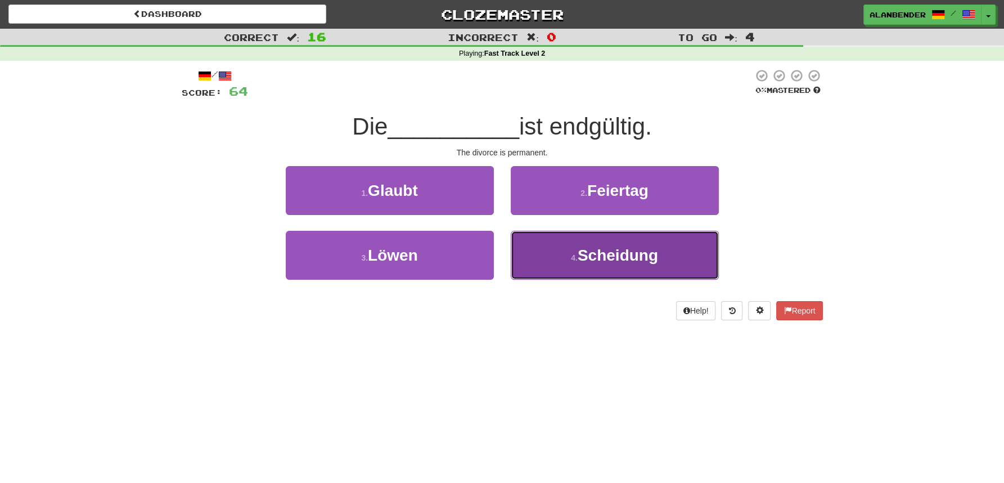
click at [628, 262] on span "Scheidung" at bounding box center [618, 254] width 80 height 17
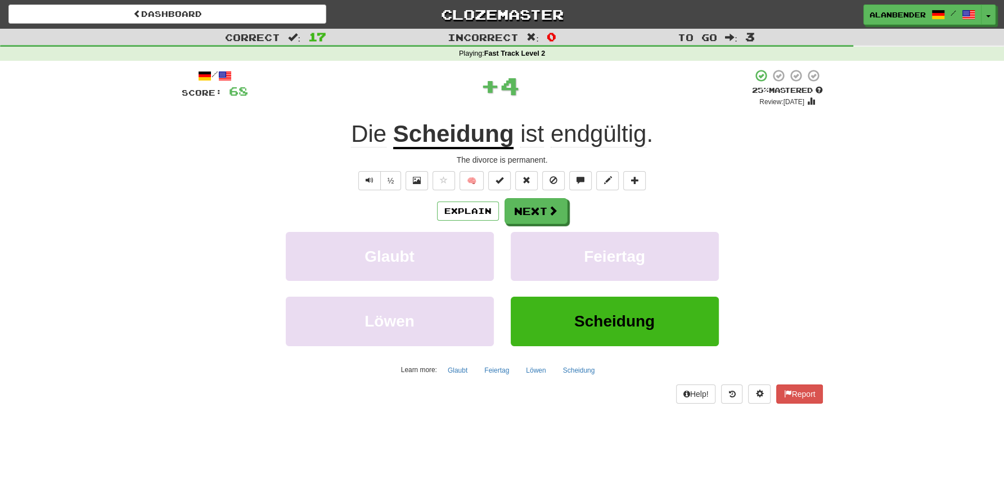
click at [601, 136] on span "endgültig" at bounding box center [599, 133] width 96 height 27
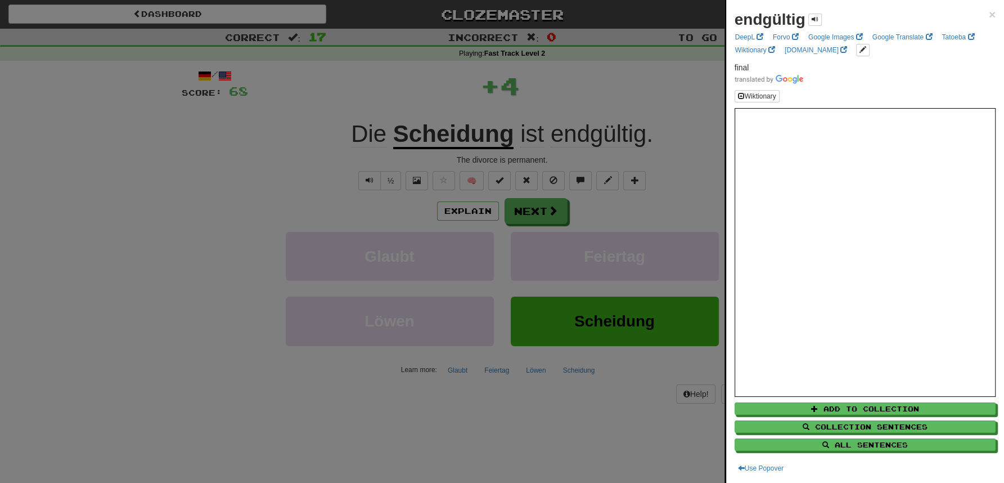
click at [598, 75] on div at bounding box center [502, 241] width 1004 height 483
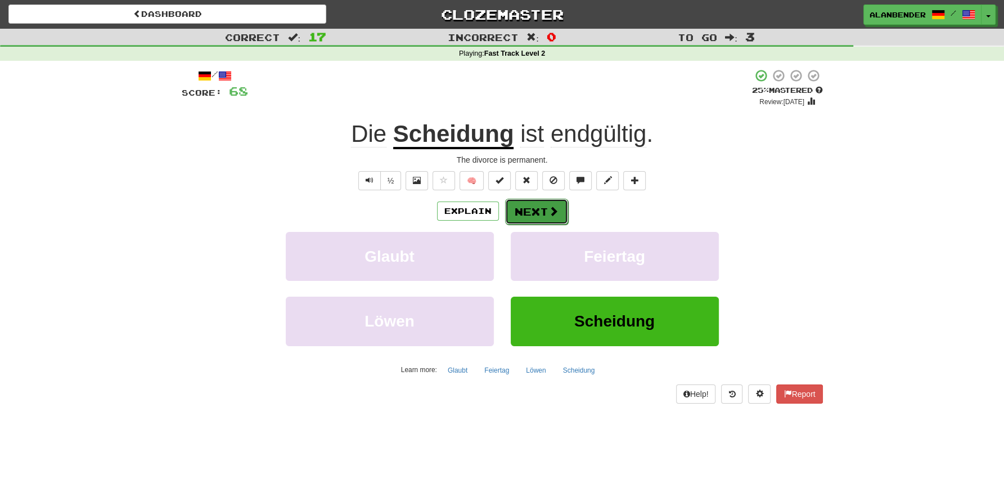
click at [549, 208] on span at bounding box center [554, 211] width 10 height 10
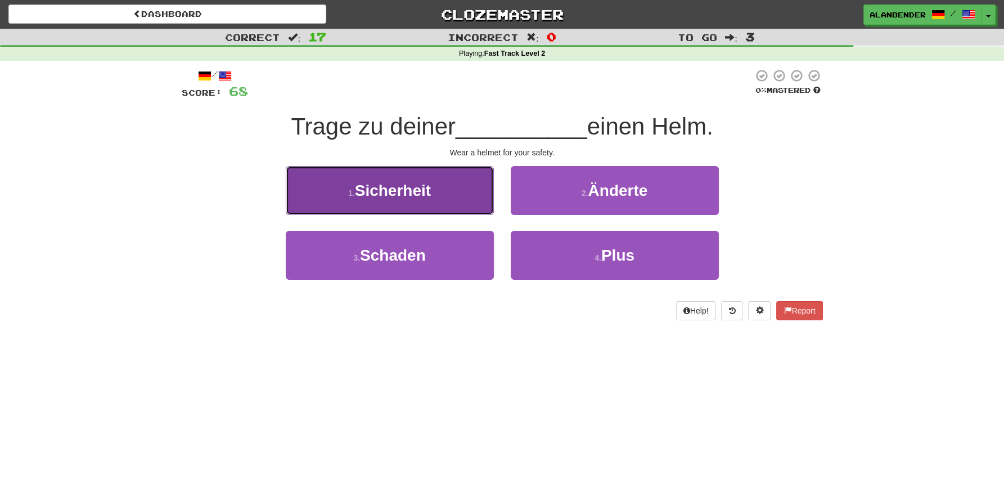
click at [417, 194] on span "Sicherheit" at bounding box center [393, 190] width 76 height 17
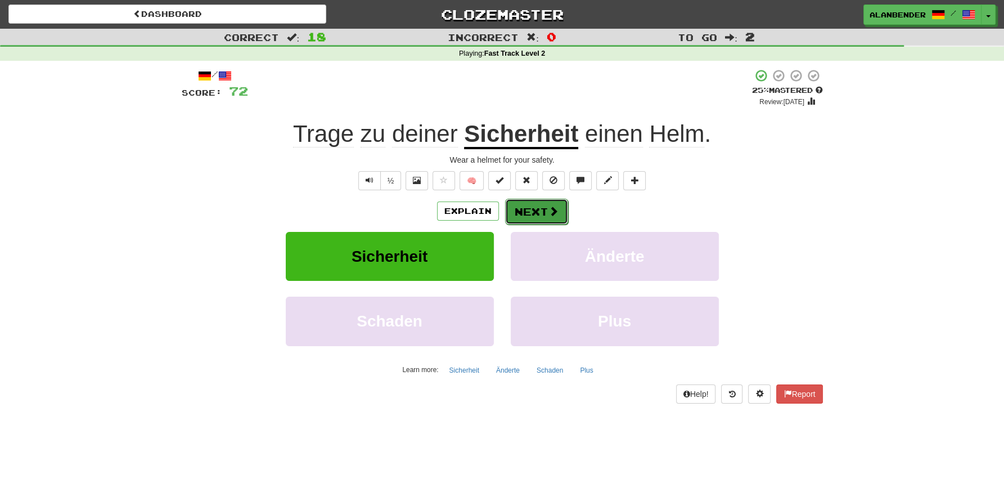
click at [536, 211] on button "Next" at bounding box center [536, 212] width 63 height 26
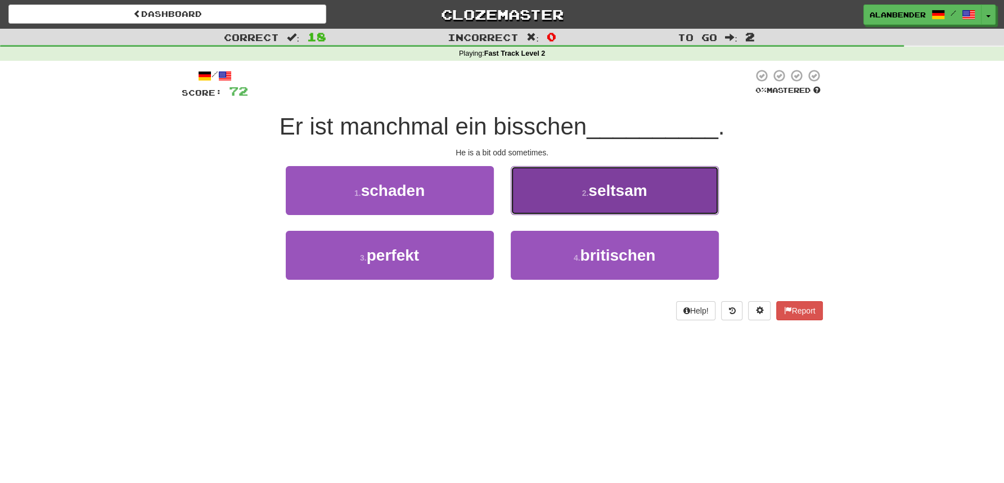
click at [629, 187] on span "seltsam" at bounding box center [617, 190] width 59 height 17
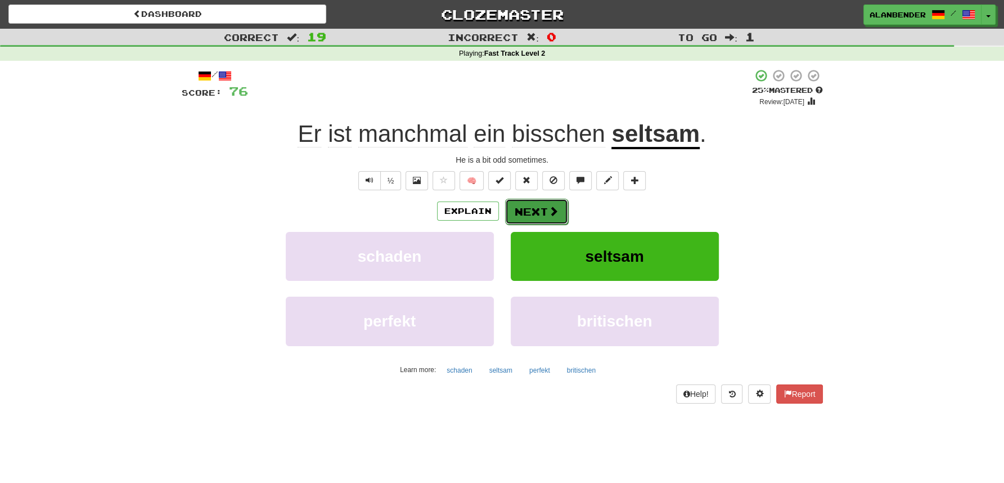
click at [542, 209] on button "Next" at bounding box center [536, 212] width 63 height 26
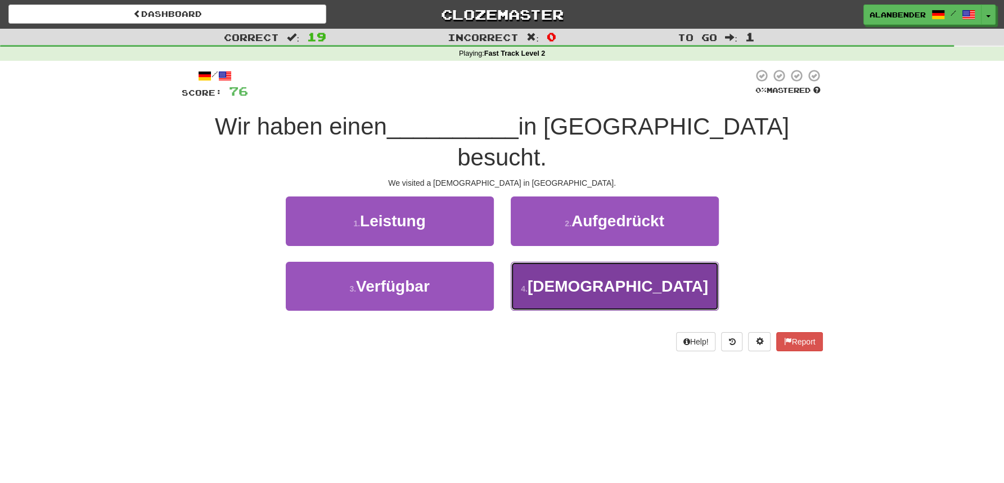
click at [609, 277] on span "[DEMOGRAPHIC_DATA]" at bounding box center [618, 285] width 181 height 17
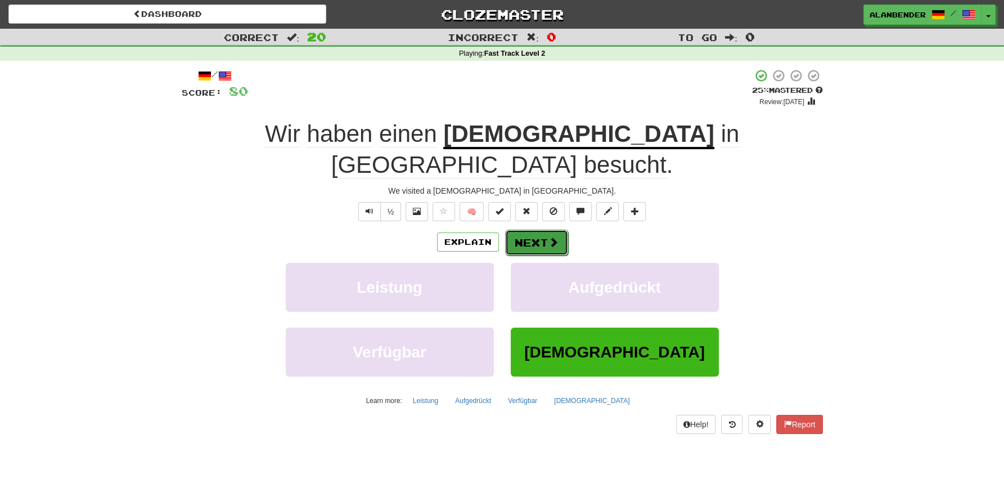
click at [523, 230] on button "Next" at bounding box center [536, 243] width 63 height 26
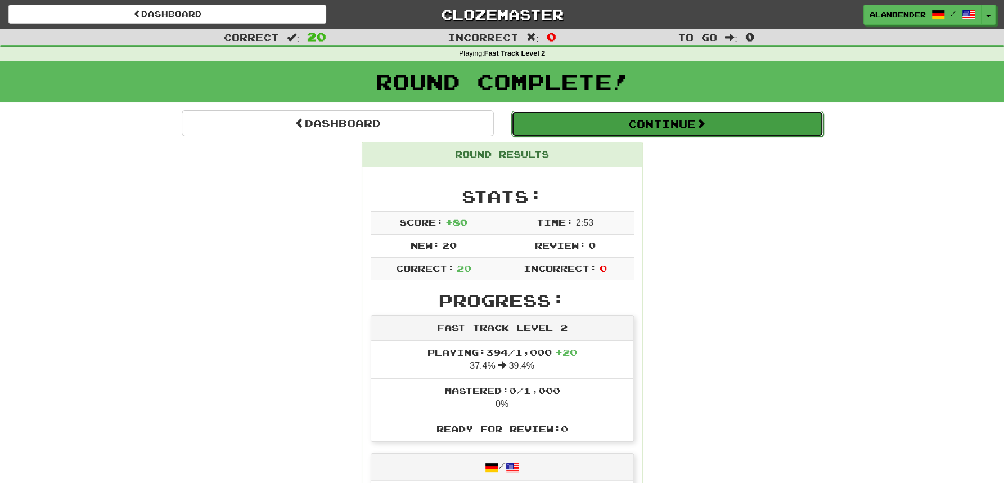
click at [595, 122] on button "Continue" at bounding box center [667, 124] width 312 height 26
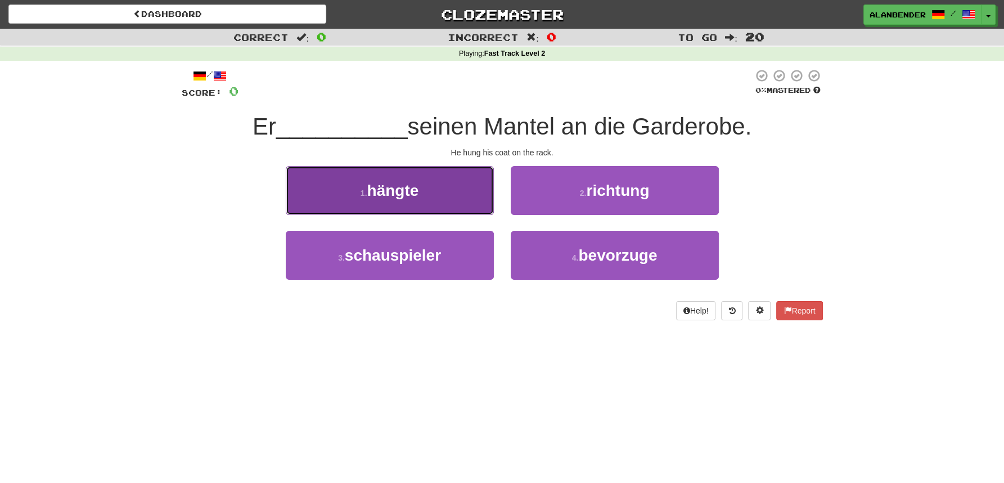
click at [407, 194] on span "hängte" at bounding box center [393, 190] width 52 height 17
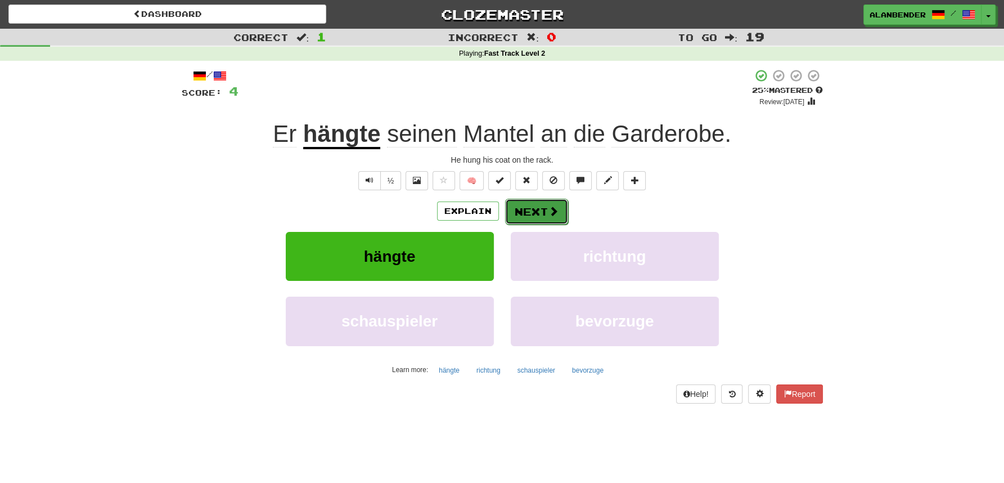
click at [539, 212] on button "Next" at bounding box center [536, 212] width 63 height 26
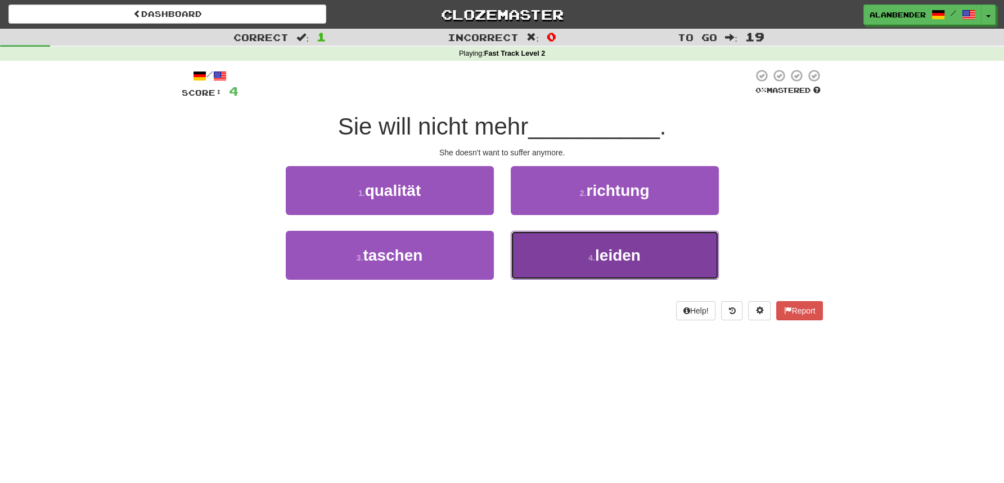
click at [588, 262] on small "4 ." at bounding box center [591, 257] width 7 height 9
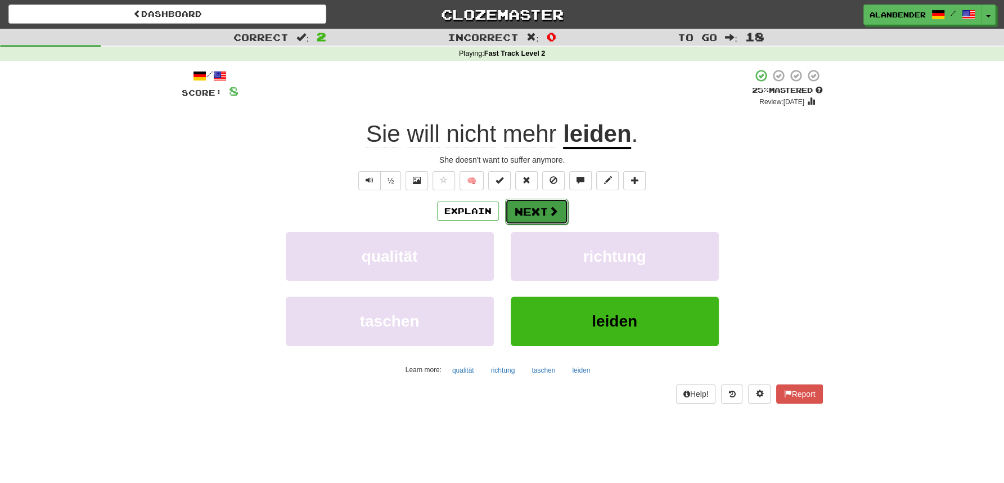
click at [525, 213] on button "Next" at bounding box center [536, 212] width 63 height 26
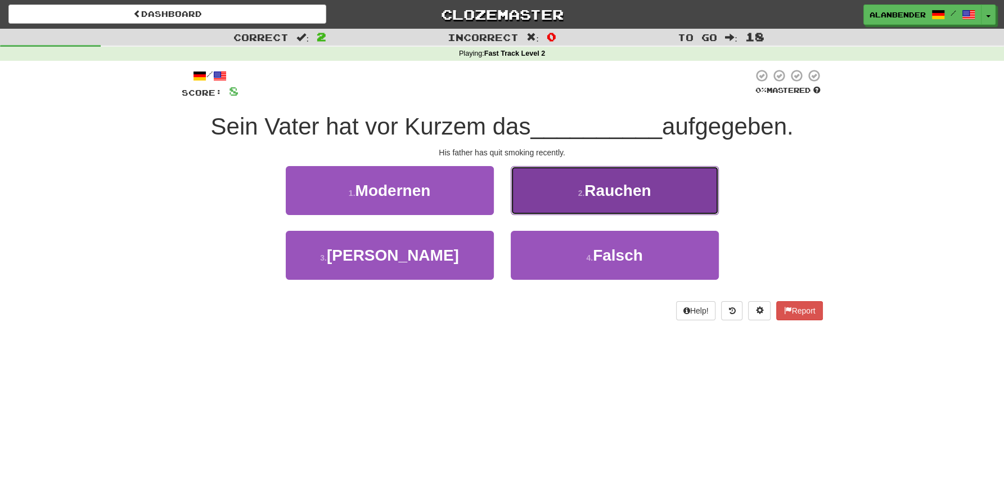
click at [618, 203] on button "2 . [GEOGRAPHIC_DATA]" at bounding box center [615, 190] width 208 height 49
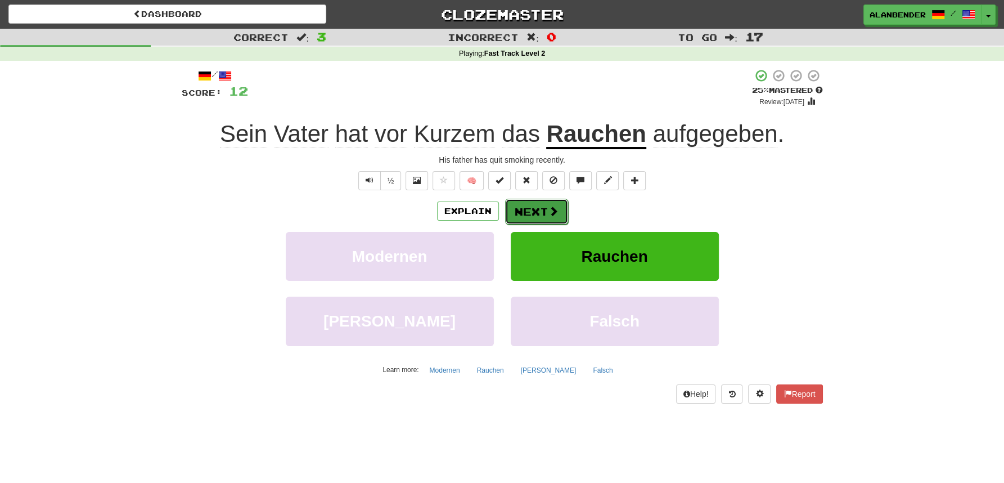
click at [536, 208] on button "Next" at bounding box center [536, 212] width 63 height 26
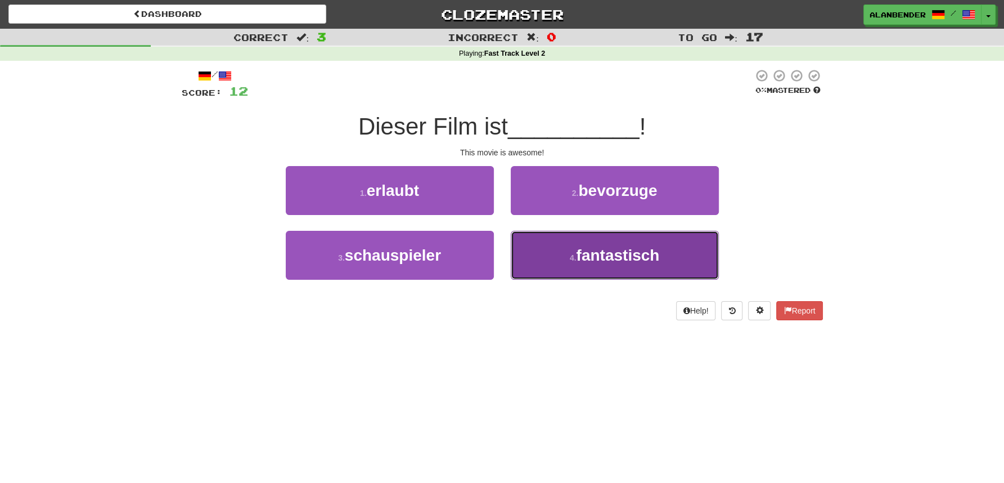
click at [601, 254] on span "fantastisch" at bounding box center [617, 254] width 83 height 17
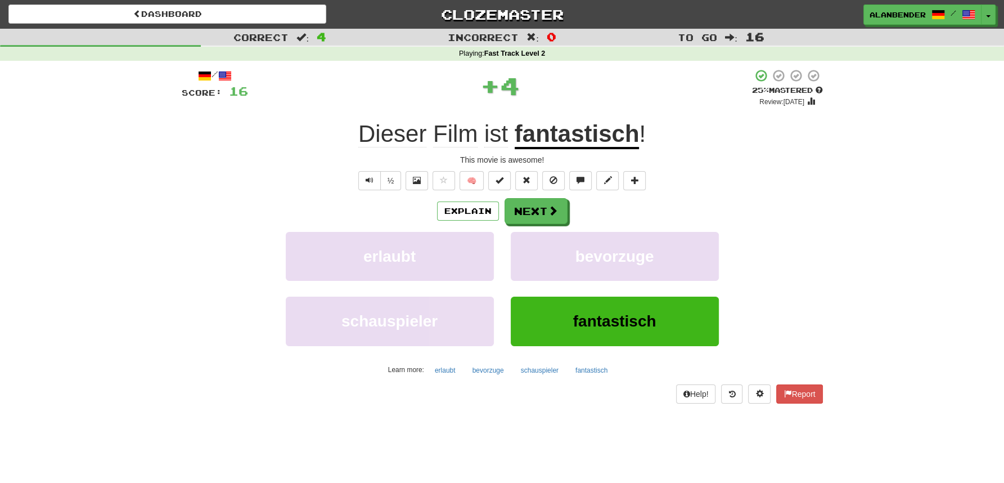
click at [591, 136] on u "fantastisch" at bounding box center [577, 134] width 125 height 29
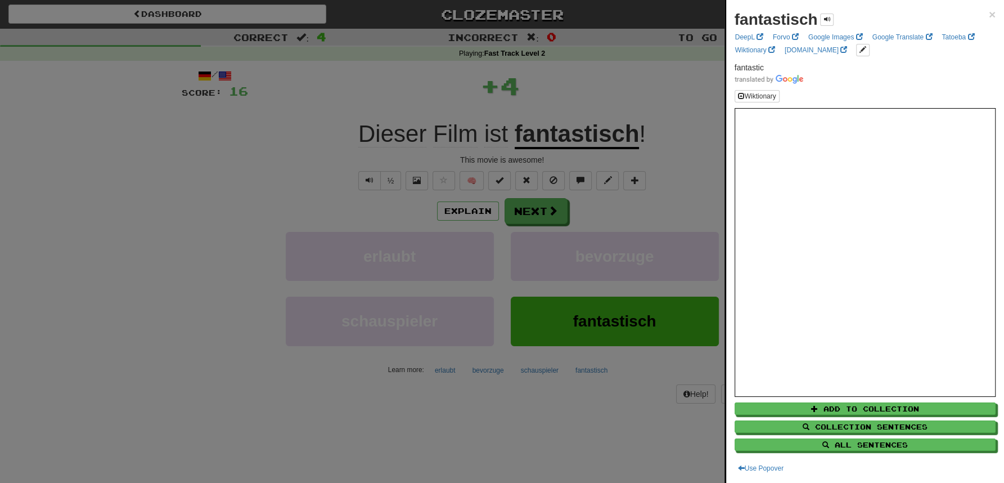
click at [603, 96] on div at bounding box center [502, 241] width 1004 height 483
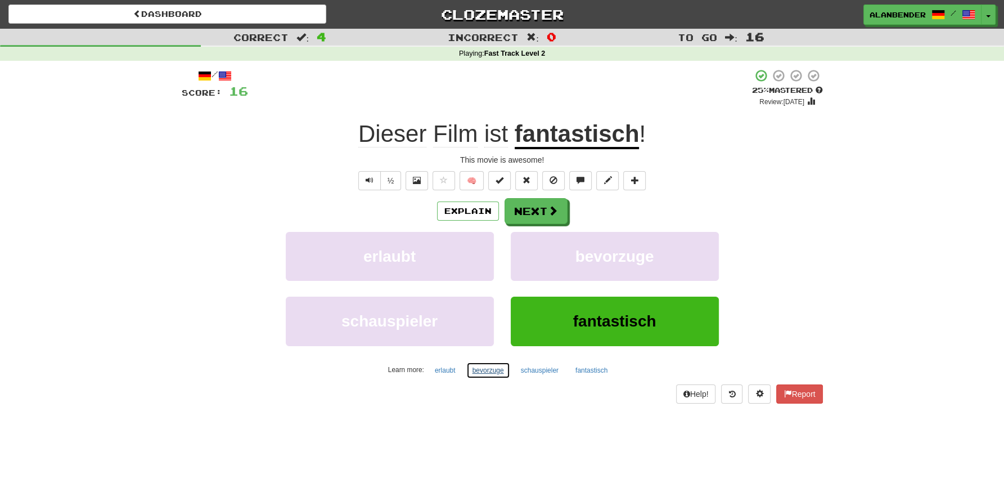
click at [495, 368] on button "bevorzuge" at bounding box center [488, 370] width 44 height 17
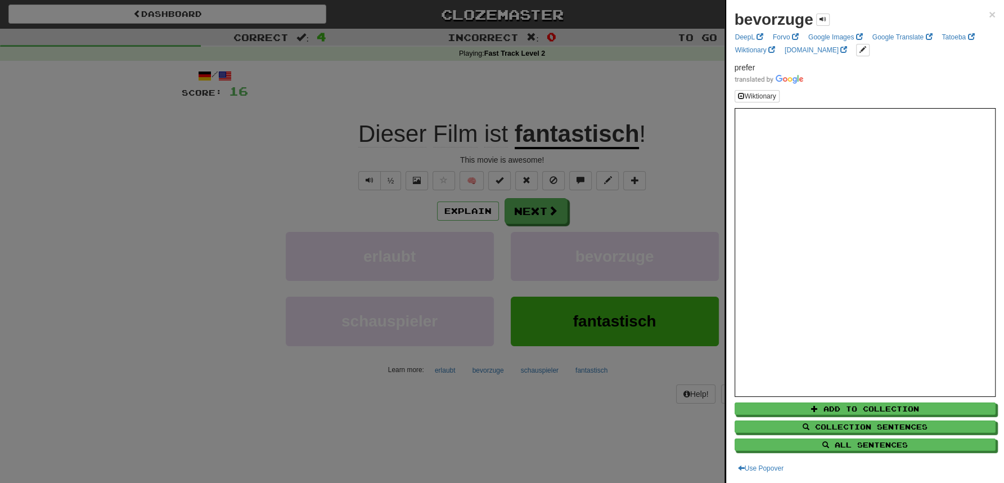
click at [596, 102] on div at bounding box center [502, 241] width 1004 height 483
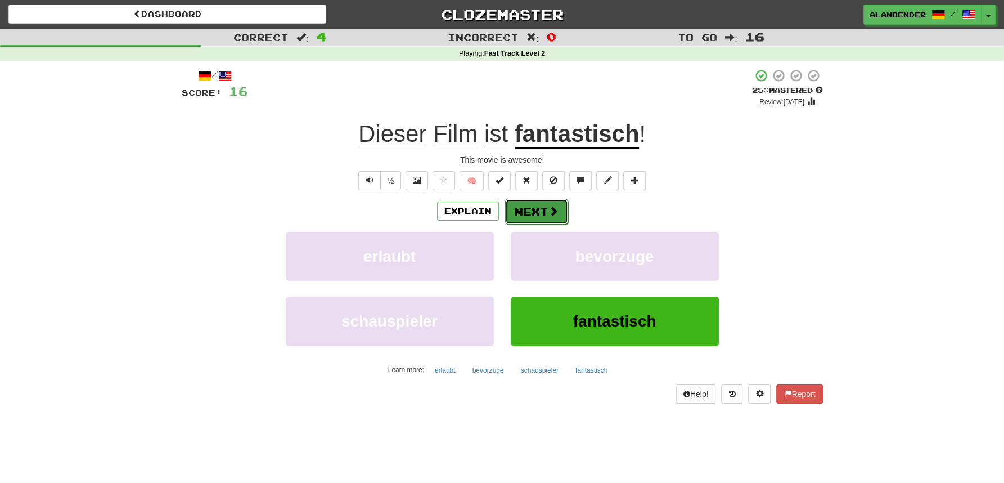
click at [537, 215] on button "Next" at bounding box center [536, 212] width 63 height 26
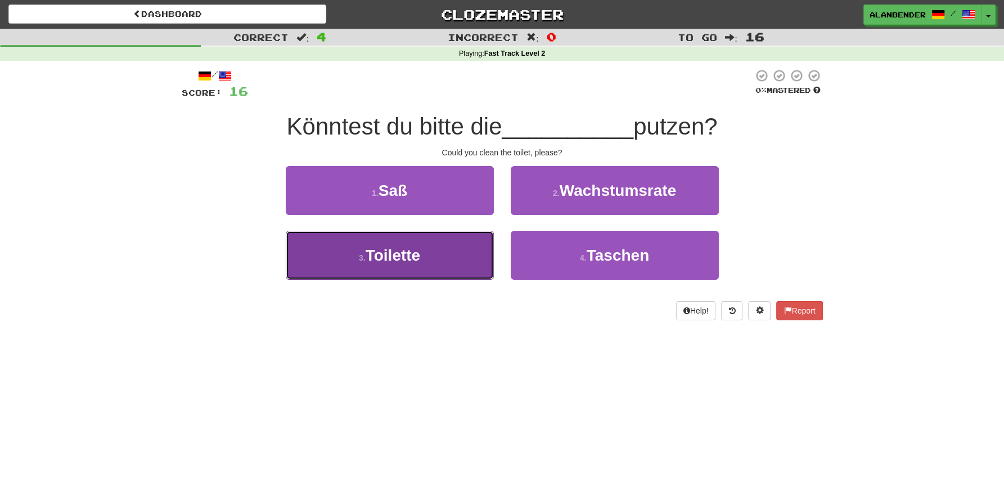
click at [411, 268] on button "3 . Toilette" at bounding box center [390, 255] width 208 height 49
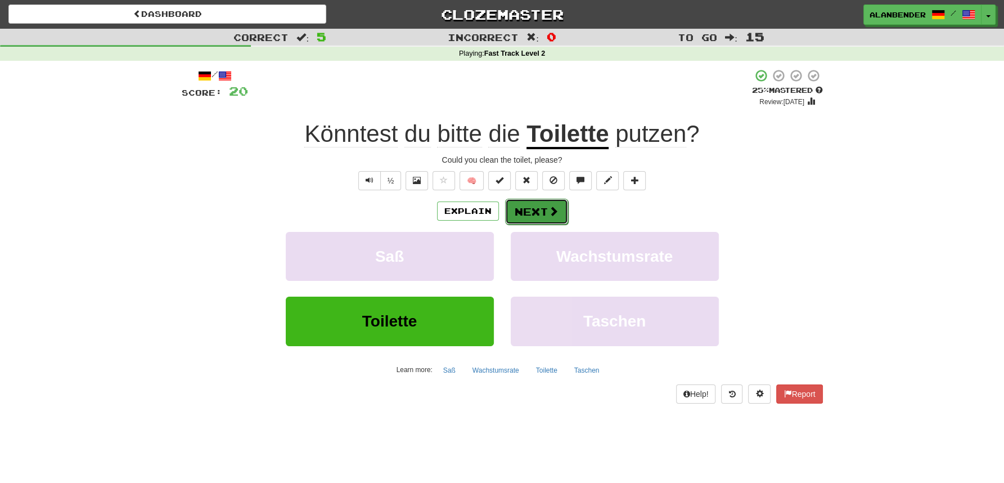
click at [540, 212] on button "Next" at bounding box center [536, 212] width 63 height 26
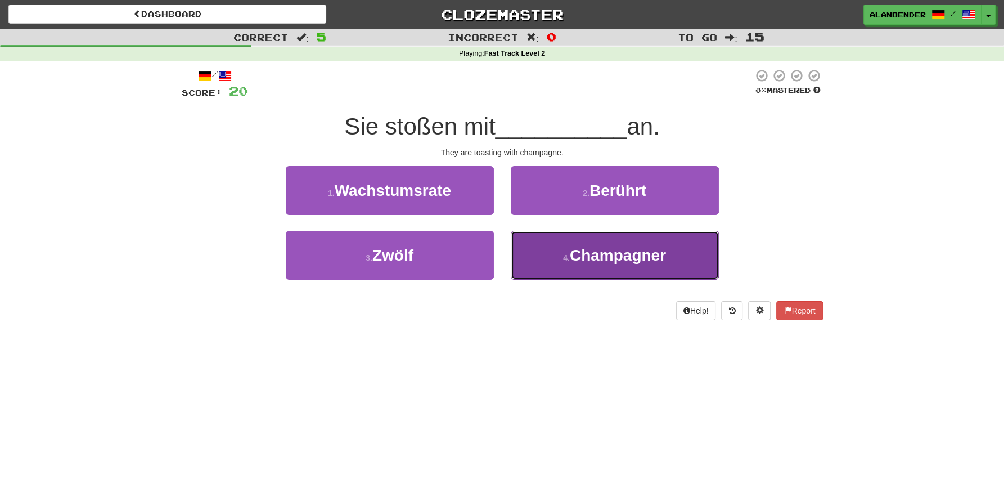
click at [619, 267] on button "4 . [GEOGRAPHIC_DATA]" at bounding box center [615, 255] width 208 height 49
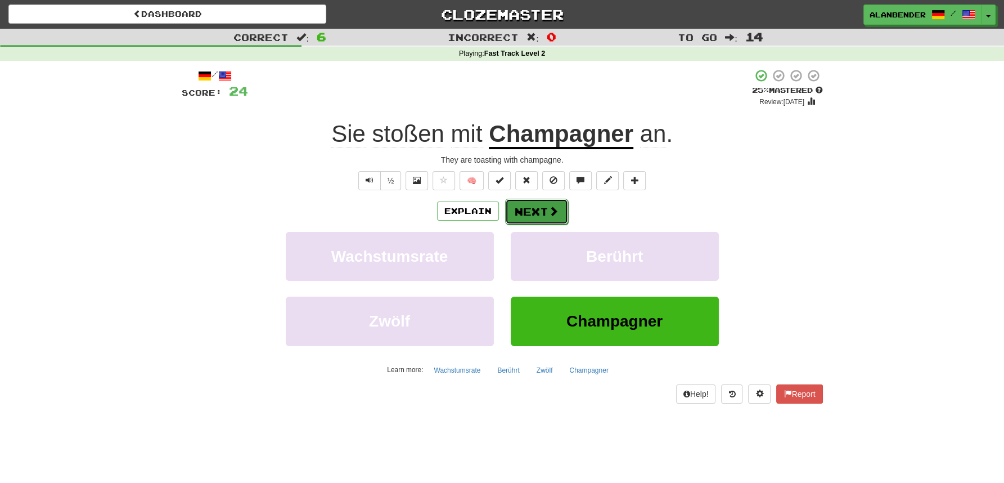
click at [540, 210] on button "Next" at bounding box center [536, 212] width 63 height 26
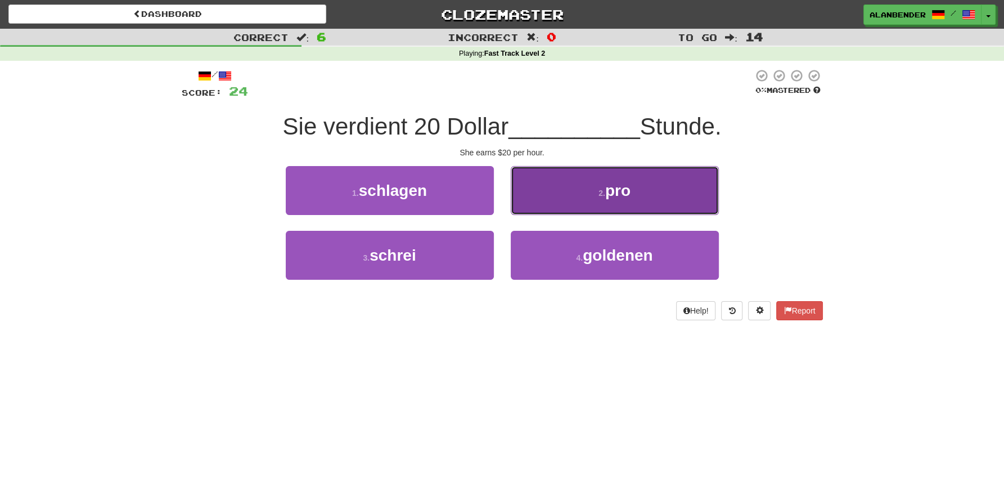
click at [617, 195] on span "pro" at bounding box center [617, 190] width 25 height 17
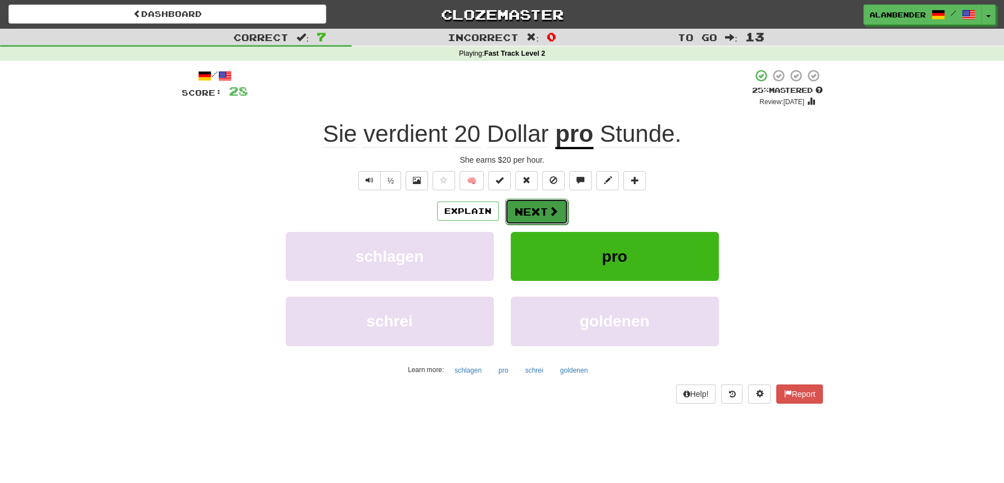
click at [530, 209] on button "Next" at bounding box center [536, 212] width 63 height 26
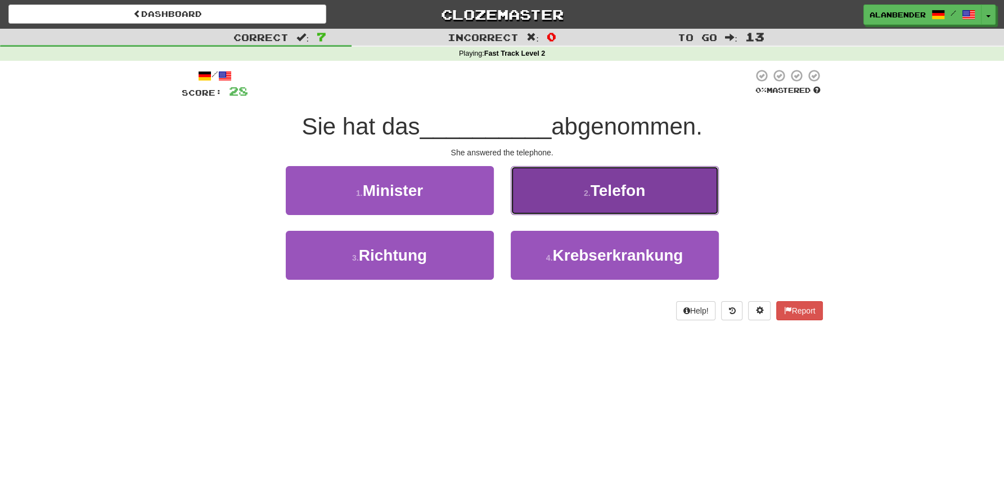
click at [633, 192] on span "Telefon" at bounding box center [618, 190] width 55 height 17
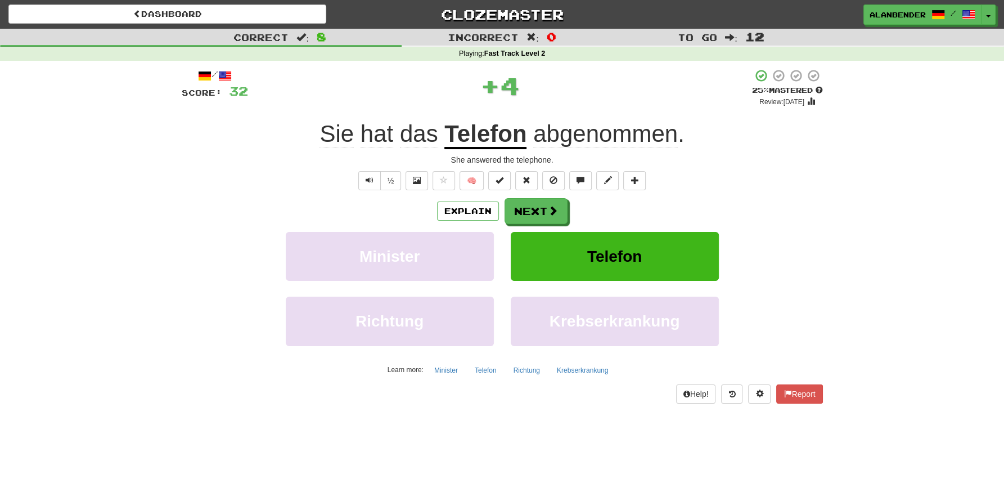
click at [627, 133] on span "abgenommen" at bounding box center [605, 133] width 145 height 27
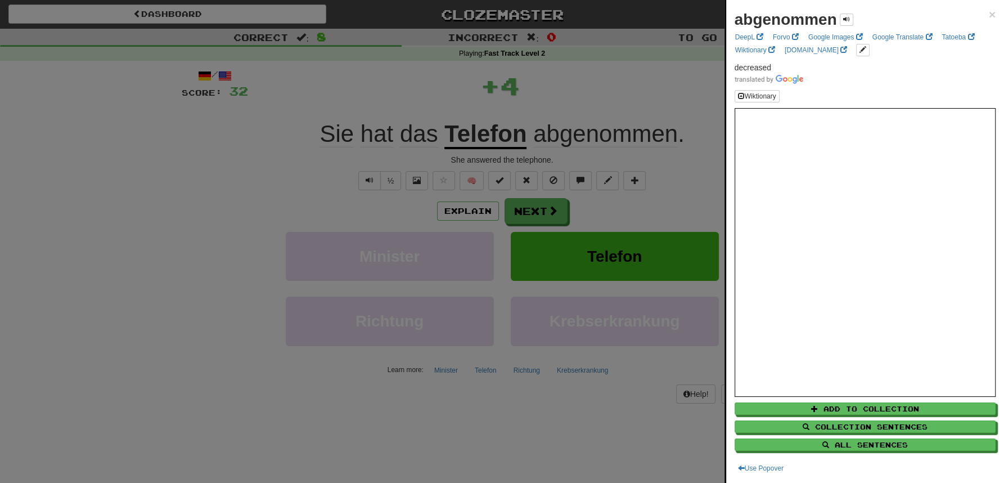
click at [615, 84] on div at bounding box center [502, 241] width 1004 height 483
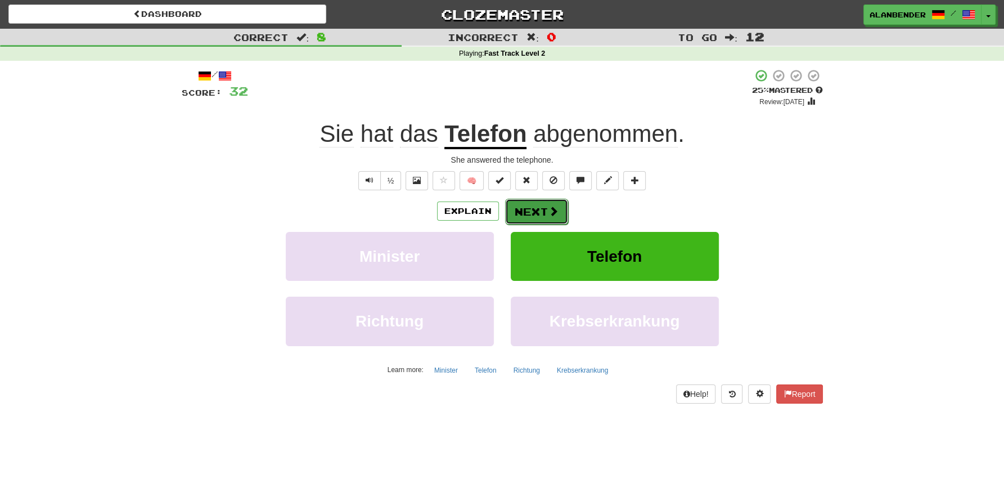
click at [531, 213] on button "Next" at bounding box center [536, 212] width 63 height 26
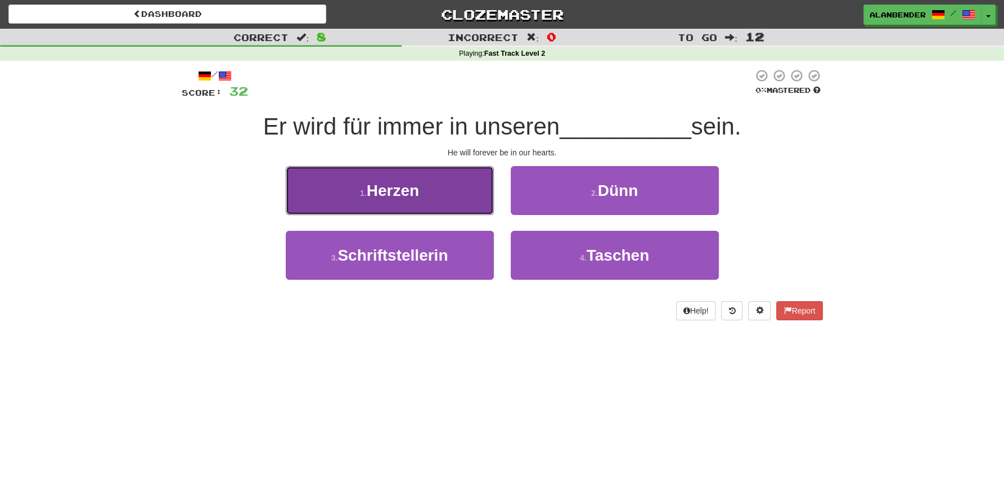
click at [393, 187] on span "Herzen" at bounding box center [393, 190] width 52 height 17
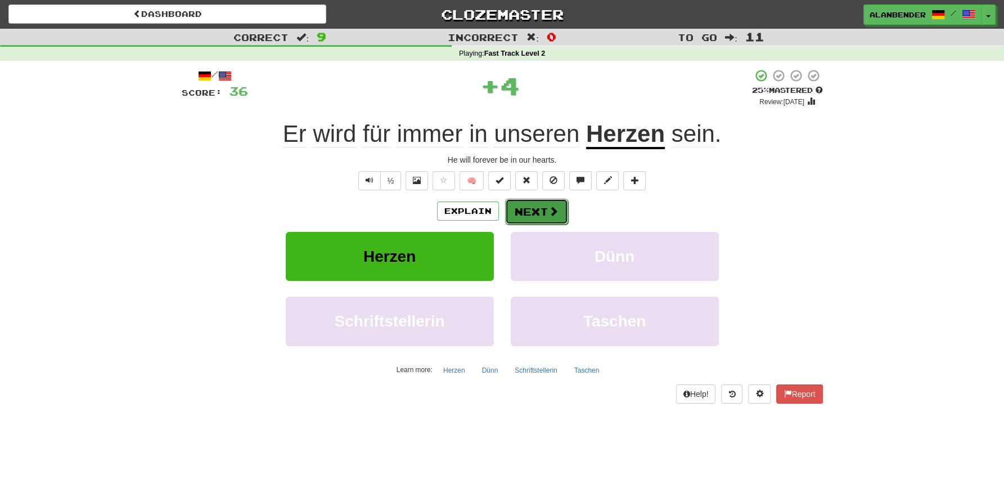
click at [542, 211] on button "Next" at bounding box center [536, 212] width 63 height 26
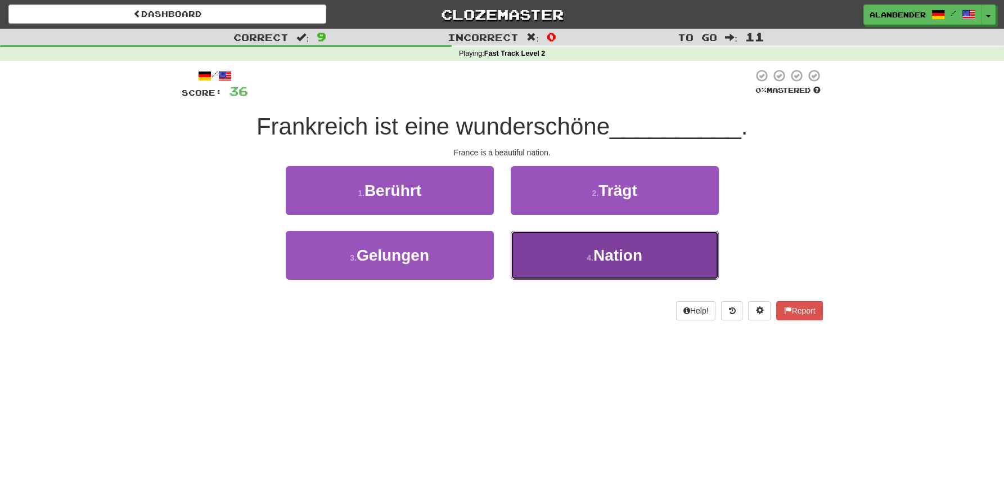
click at [613, 264] on span "Nation" at bounding box center [618, 254] width 49 height 17
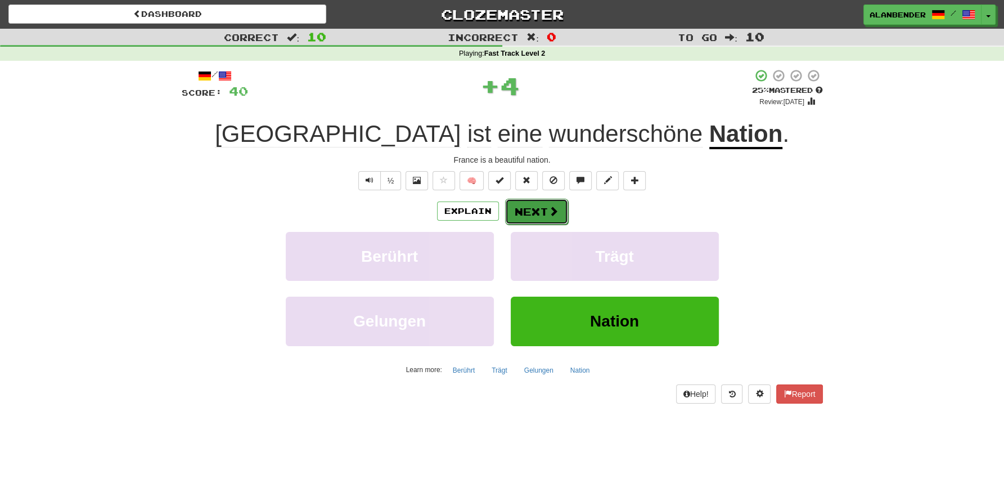
click at [537, 205] on button "Next" at bounding box center [536, 212] width 63 height 26
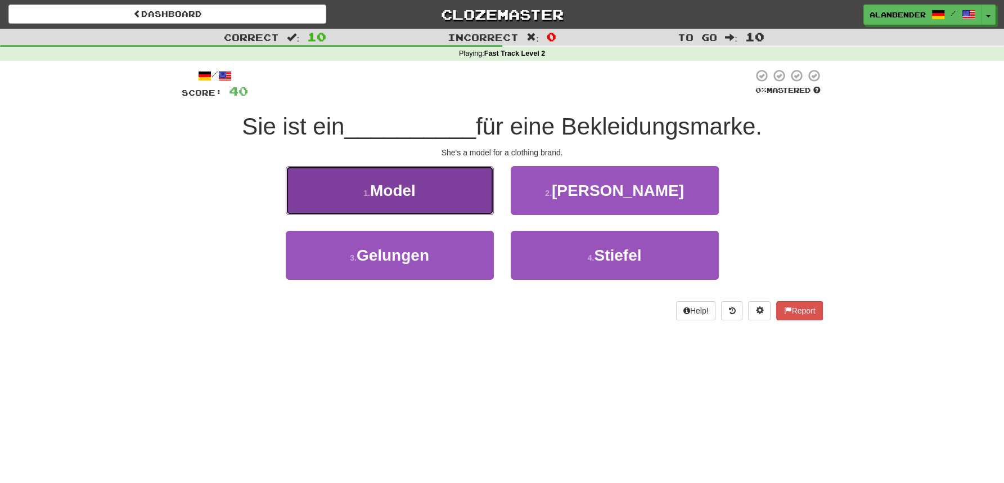
click at [403, 190] on span "Model" at bounding box center [393, 190] width 46 height 17
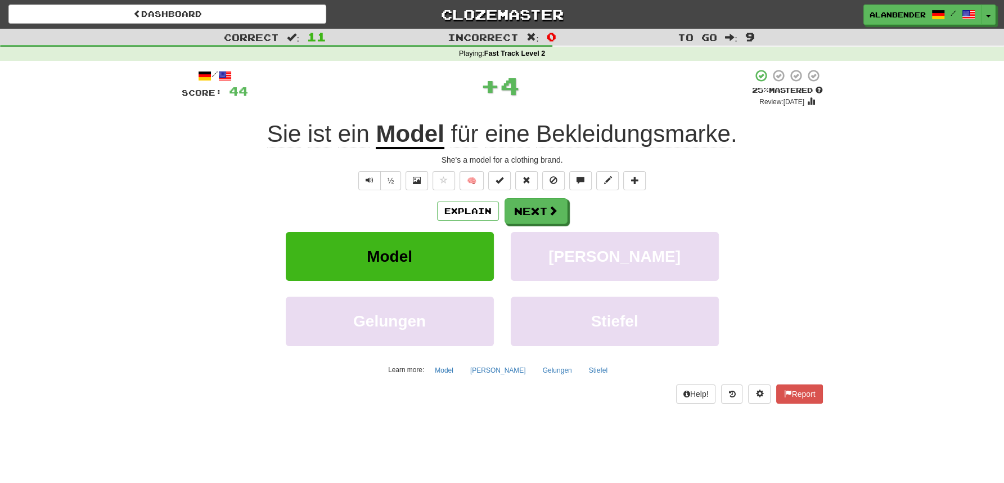
click at [587, 141] on span "Bekleidungsmarke" at bounding box center [633, 133] width 195 height 27
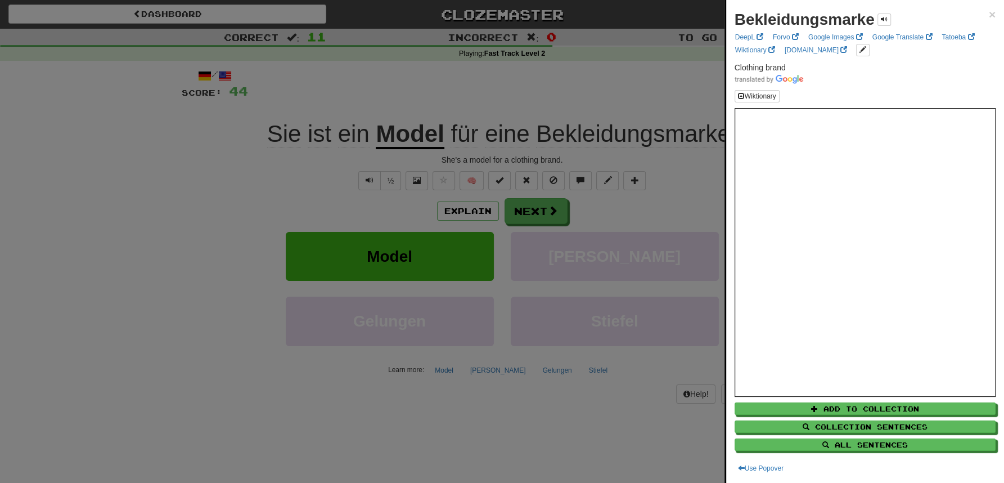
click at [586, 74] on div at bounding box center [502, 241] width 1004 height 483
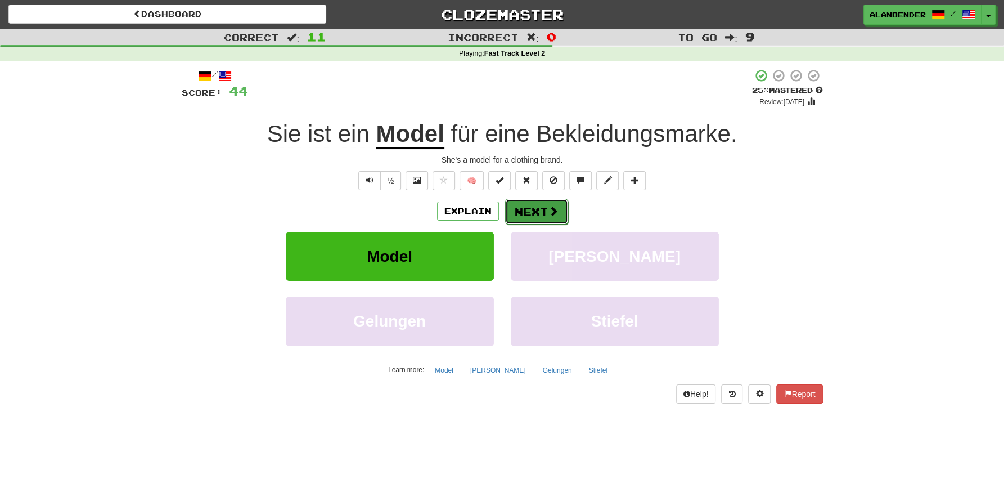
click at [540, 213] on button "Next" at bounding box center [536, 212] width 63 height 26
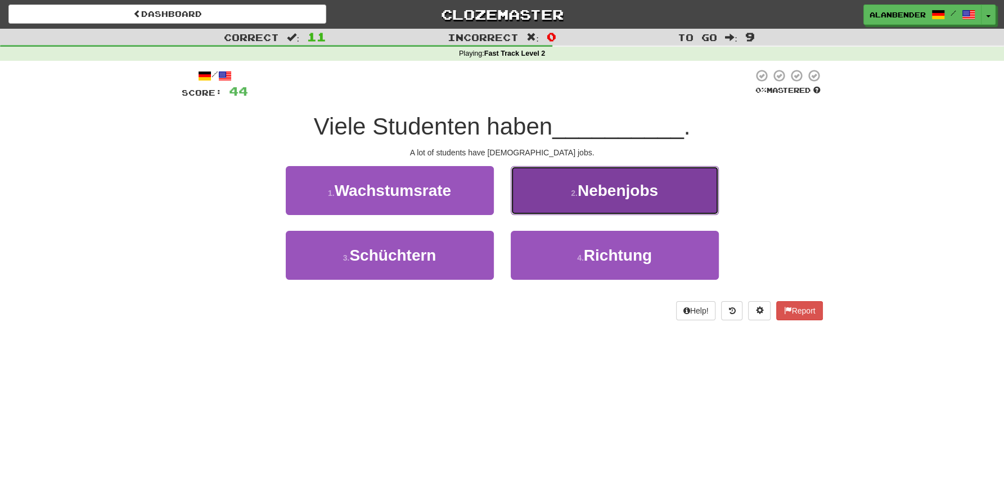
click at [621, 201] on button "2 . Nebenjobs" at bounding box center [615, 190] width 208 height 49
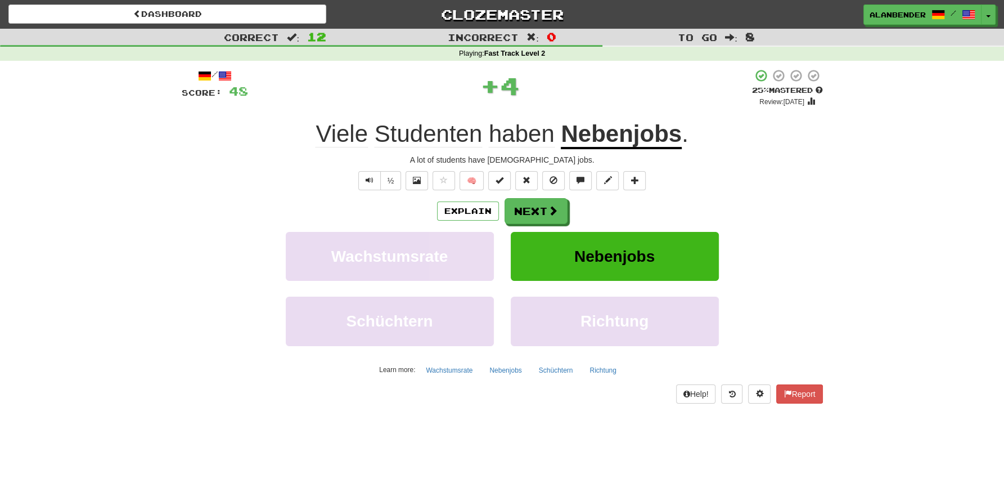
click at [633, 140] on u "Nebenjobs" at bounding box center [621, 134] width 121 height 29
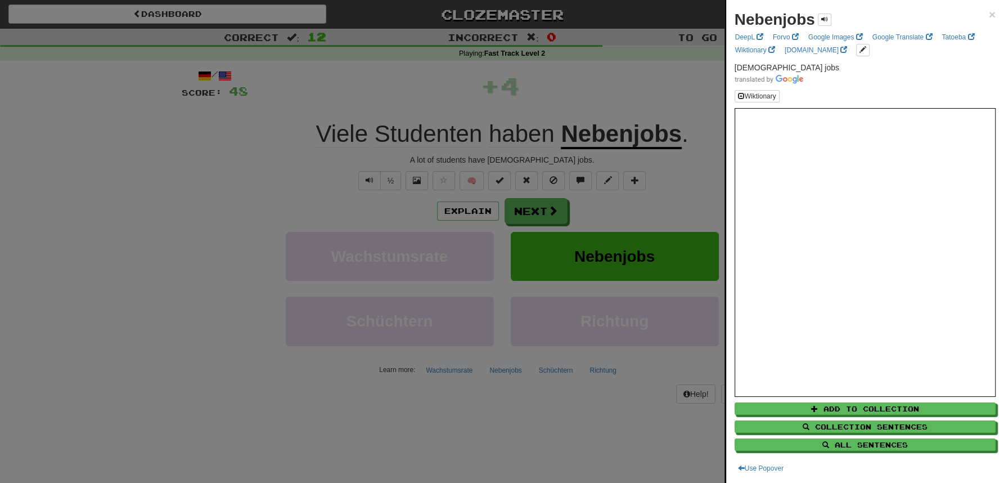
click at [632, 76] on div at bounding box center [502, 241] width 1004 height 483
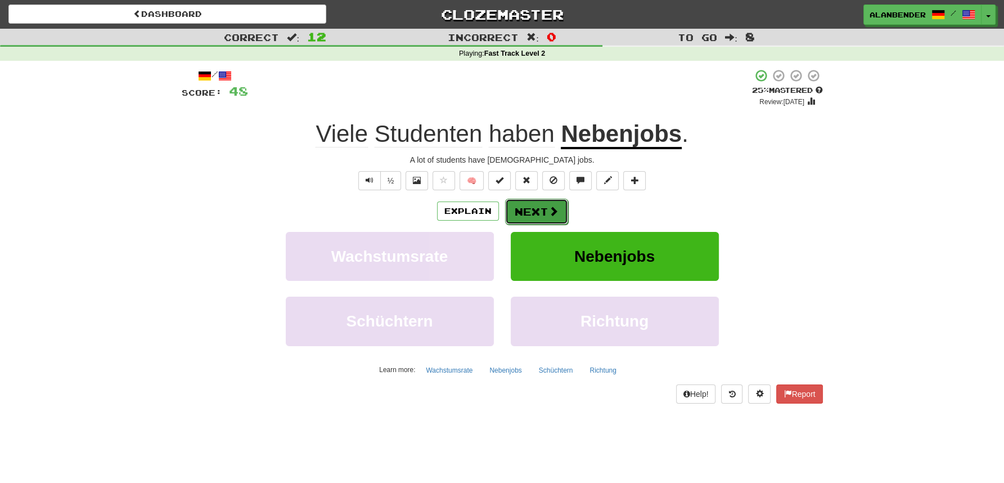
click at [533, 212] on button "Next" at bounding box center [536, 212] width 63 height 26
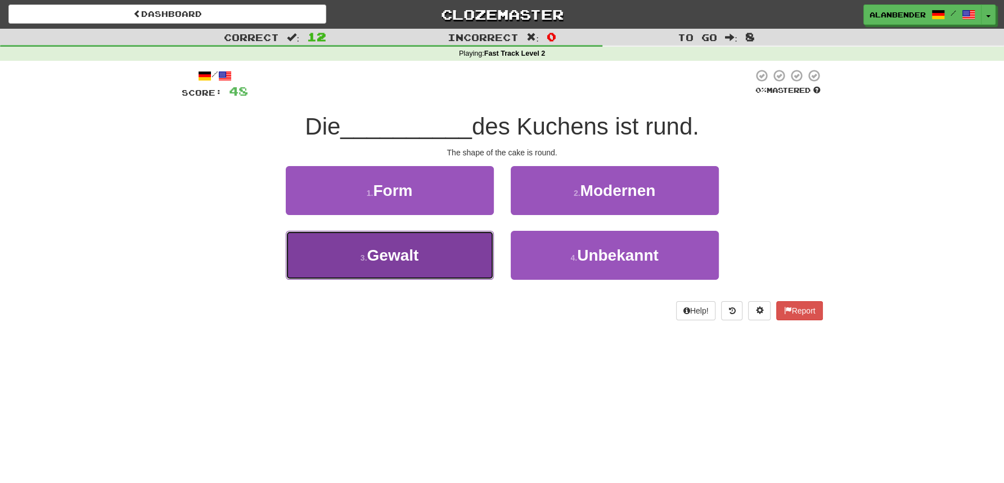
click at [427, 253] on button "3 . Gewalt" at bounding box center [390, 255] width 208 height 49
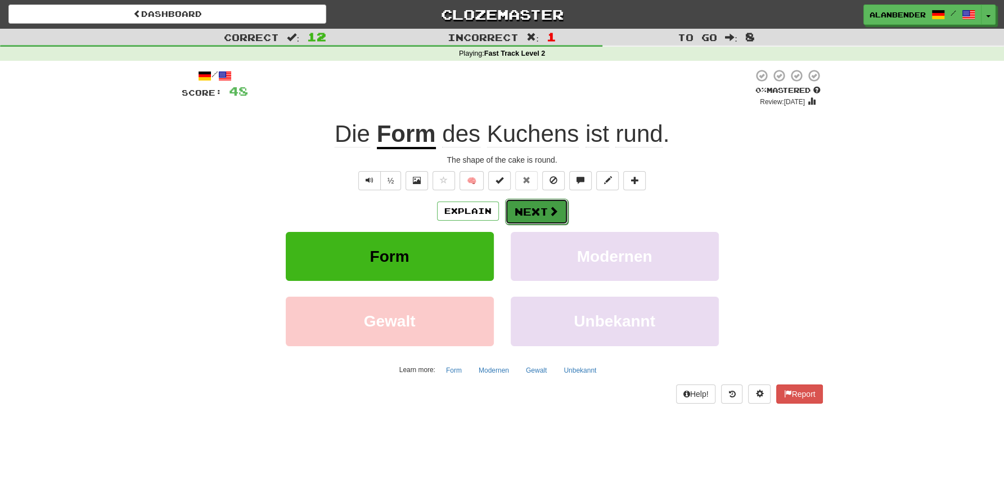
click at [536, 215] on button "Next" at bounding box center [536, 212] width 63 height 26
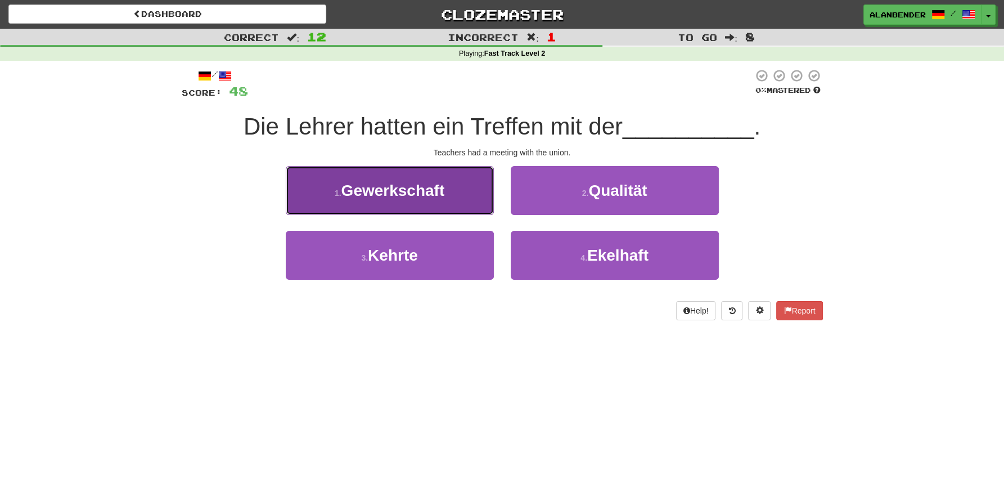
click at [444, 189] on span "Gewerkschaft" at bounding box center [393, 190] width 104 height 17
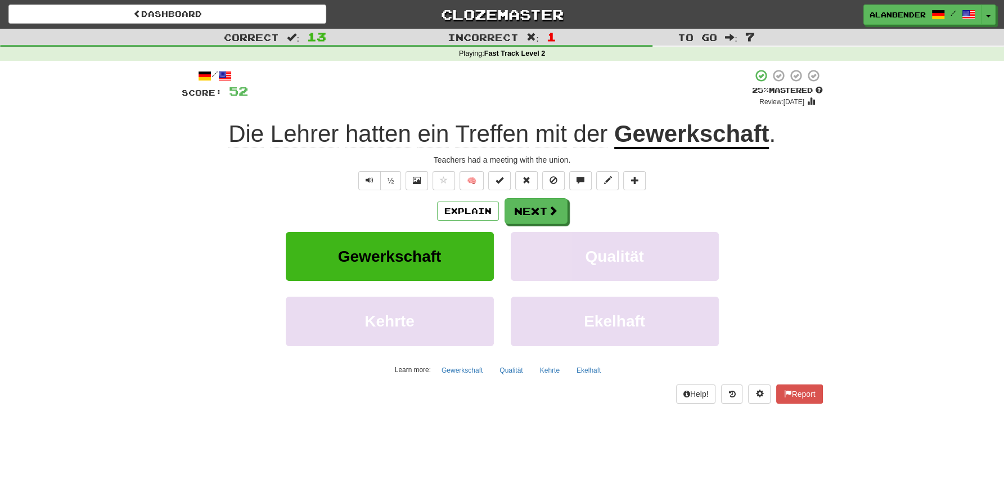
click at [644, 138] on u "Gewerkschaft" at bounding box center [691, 134] width 155 height 29
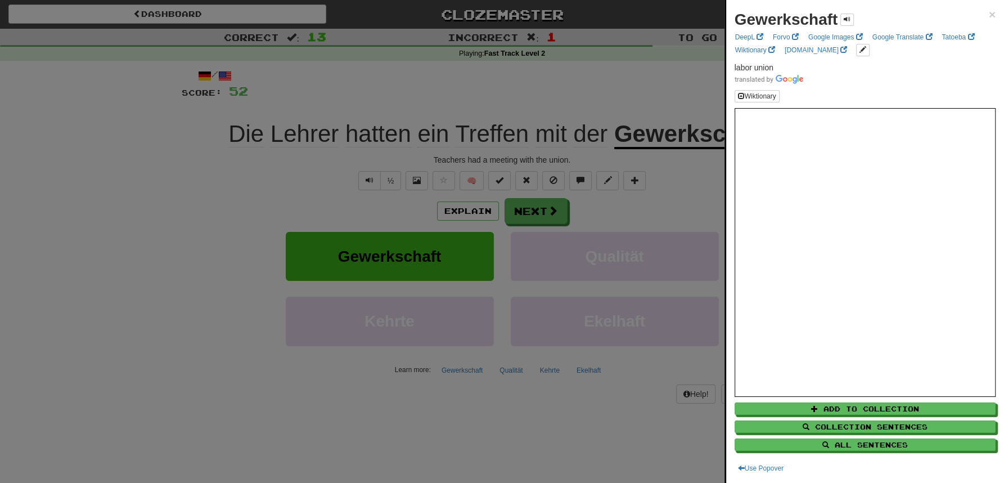
click at [618, 75] on div at bounding box center [502, 241] width 1004 height 483
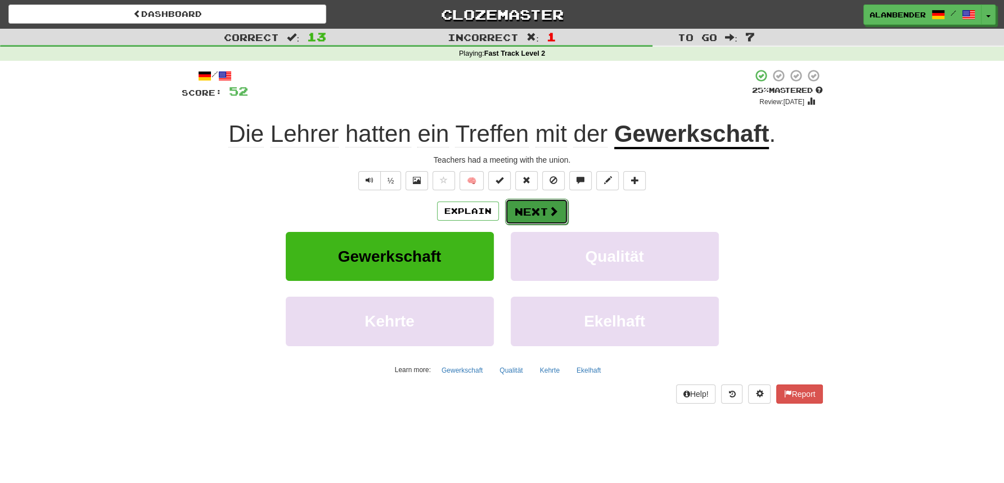
click at [536, 212] on button "Next" at bounding box center [536, 212] width 63 height 26
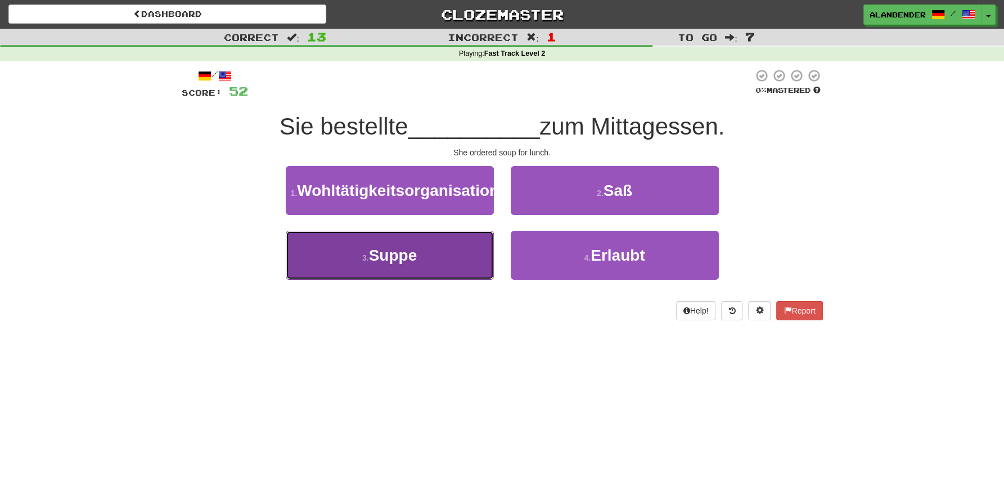
click at [410, 264] on span "Suppe" at bounding box center [393, 254] width 48 height 17
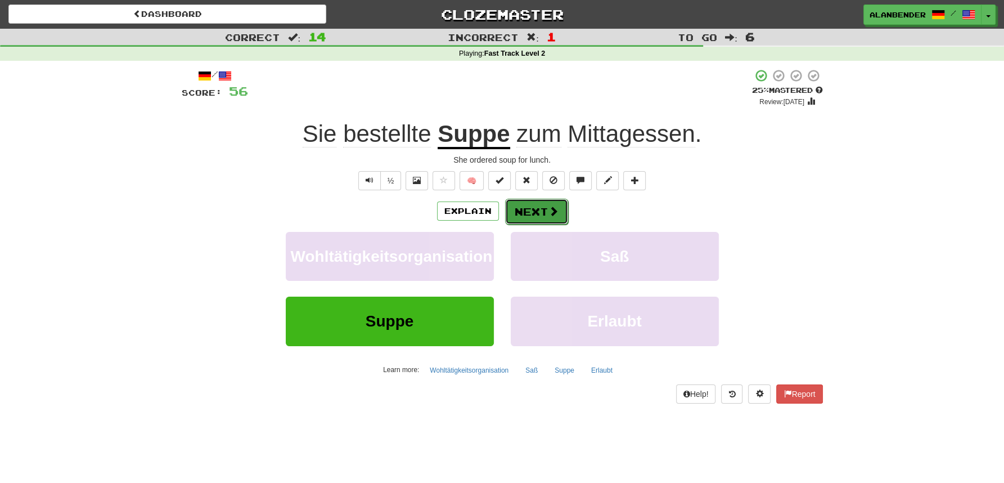
click at [539, 212] on button "Next" at bounding box center [536, 212] width 63 height 26
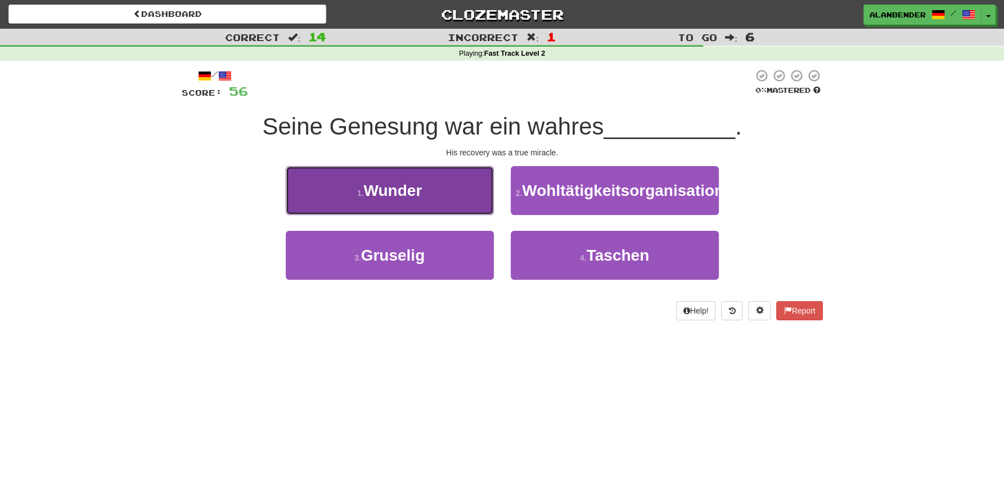
click at [408, 190] on span "Wunder" at bounding box center [392, 190] width 59 height 17
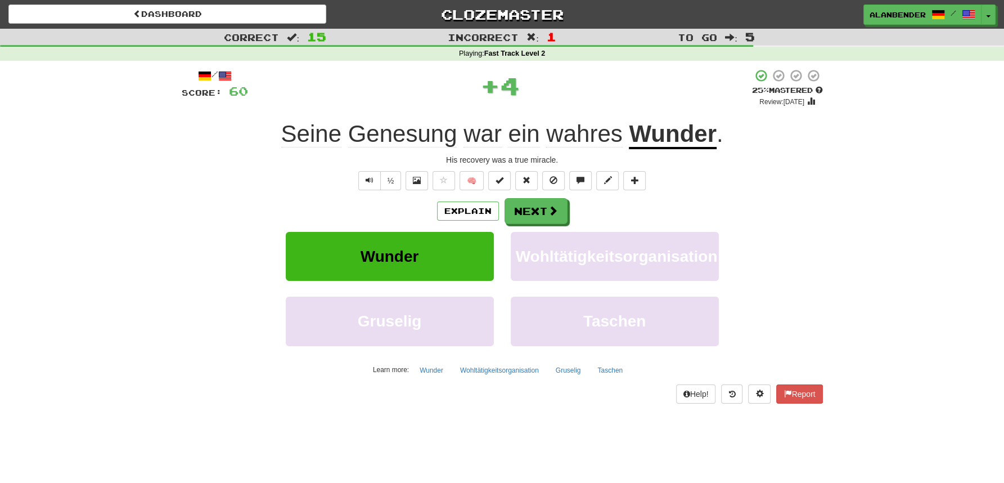
click at [401, 142] on span "Genesung" at bounding box center [402, 133] width 109 height 27
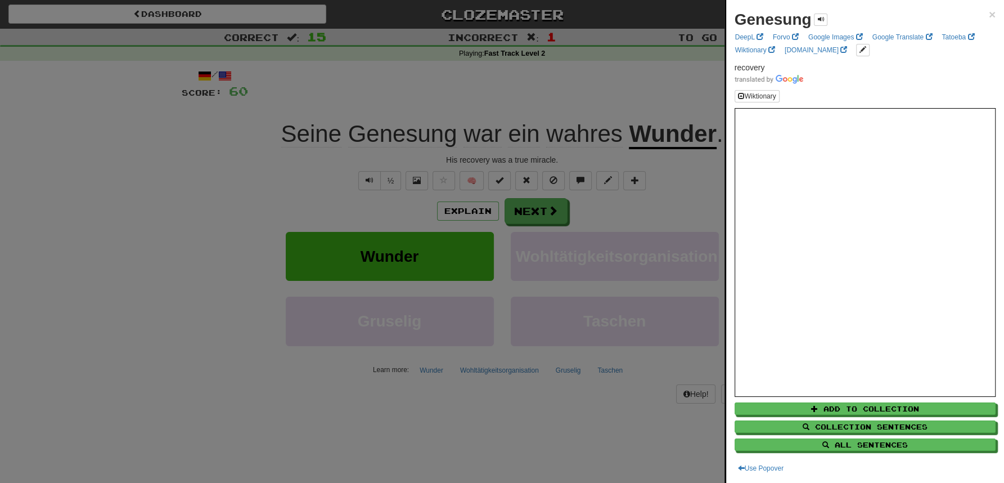
click at [422, 74] on div at bounding box center [502, 241] width 1004 height 483
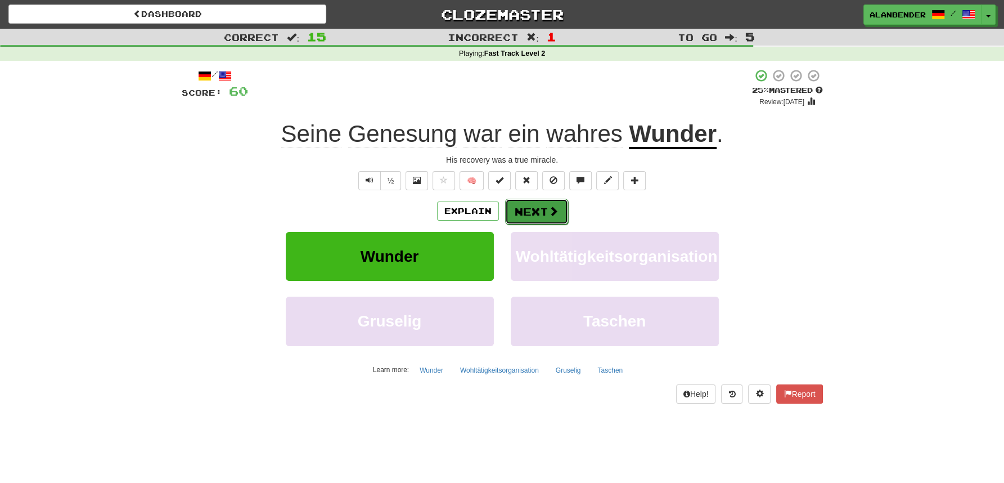
click at [526, 212] on button "Next" at bounding box center [536, 212] width 63 height 26
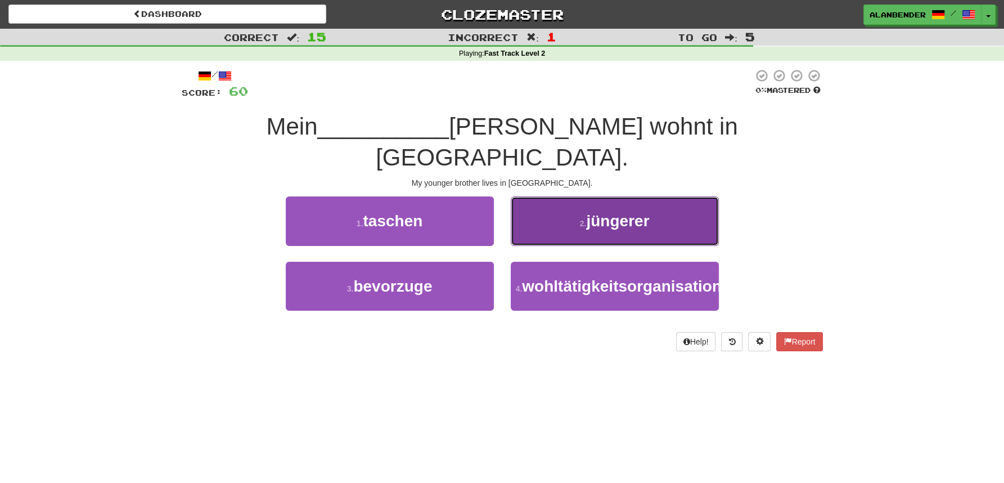
click at [642, 212] on span "jüngerer" at bounding box center [617, 220] width 63 height 17
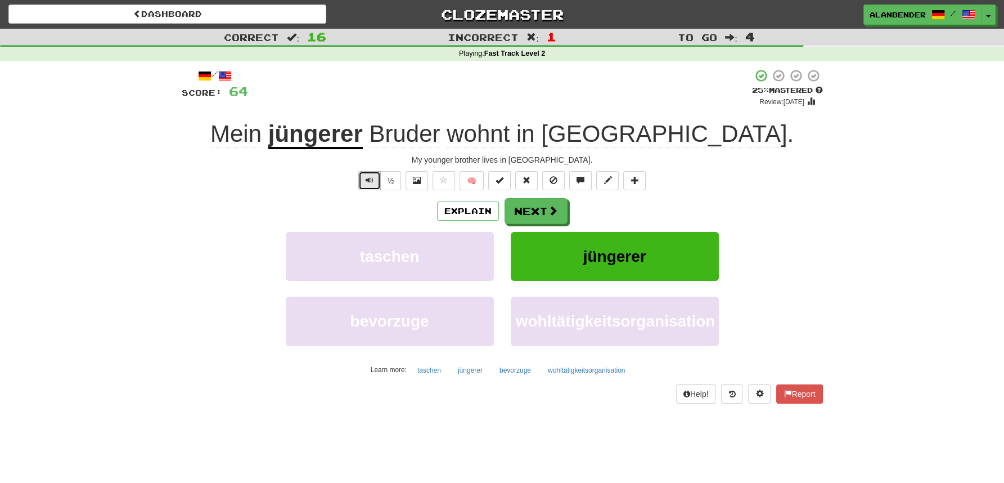
click at [368, 183] on span "Text-to-speech controls" at bounding box center [370, 180] width 8 height 8
click at [549, 210] on span at bounding box center [554, 211] width 10 height 10
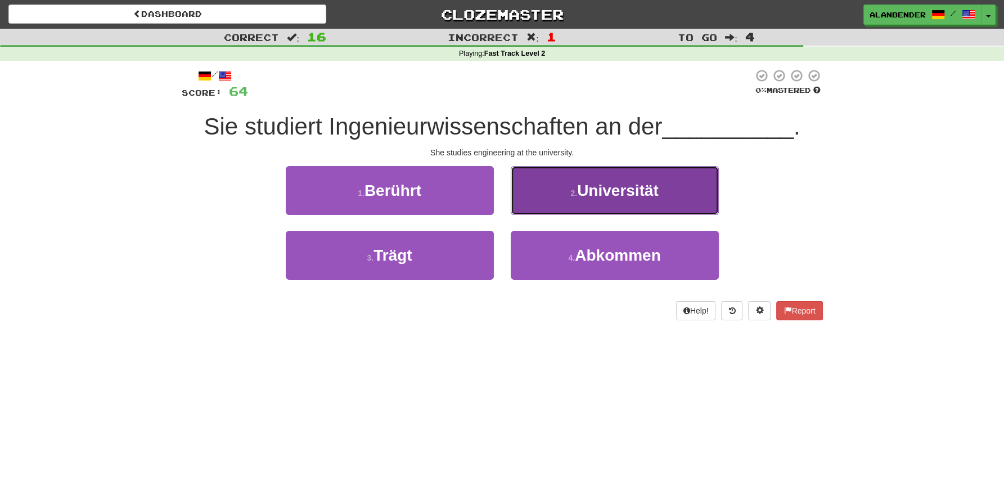
click at [632, 195] on span "Universität" at bounding box center [618, 190] width 82 height 17
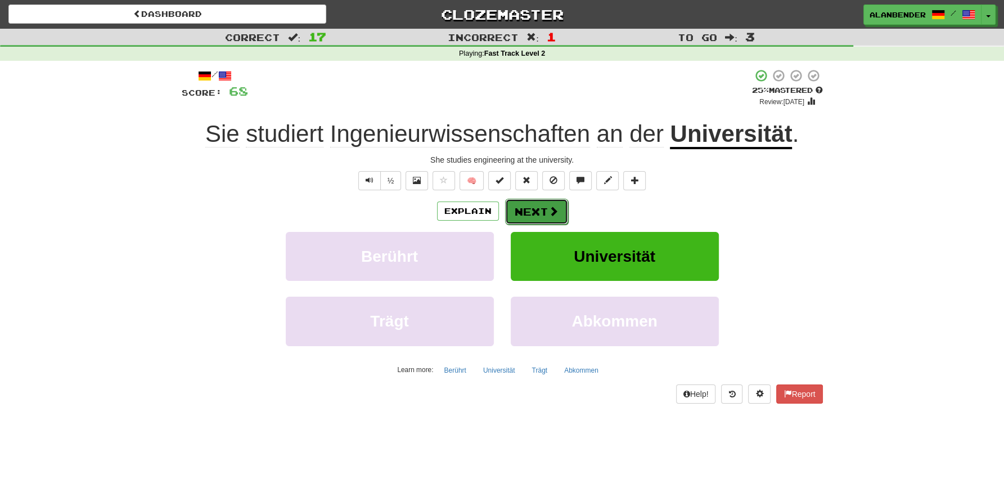
click at [538, 208] on button "Next" at bounding box center [536, 212] width 63 height 26
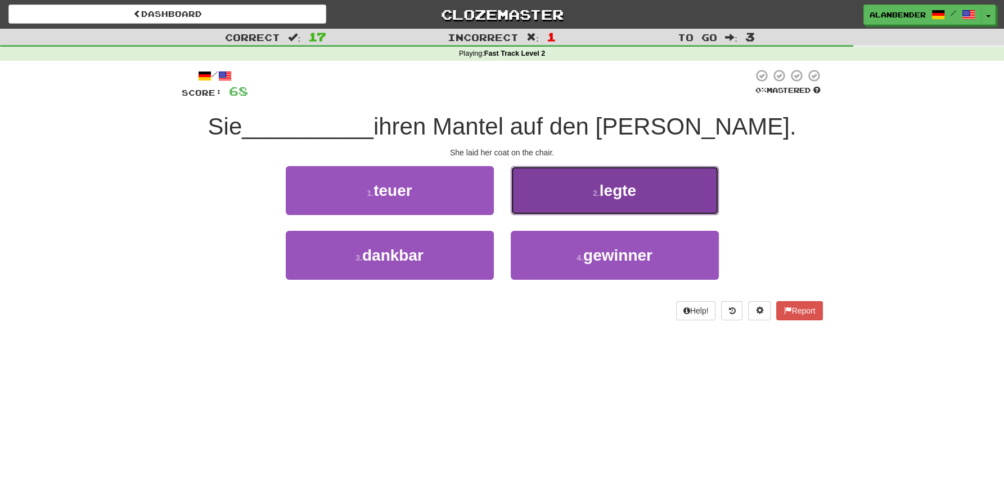
click at [621, 191] on span "legte" at bounding box center [618, 190] width 37 height 17
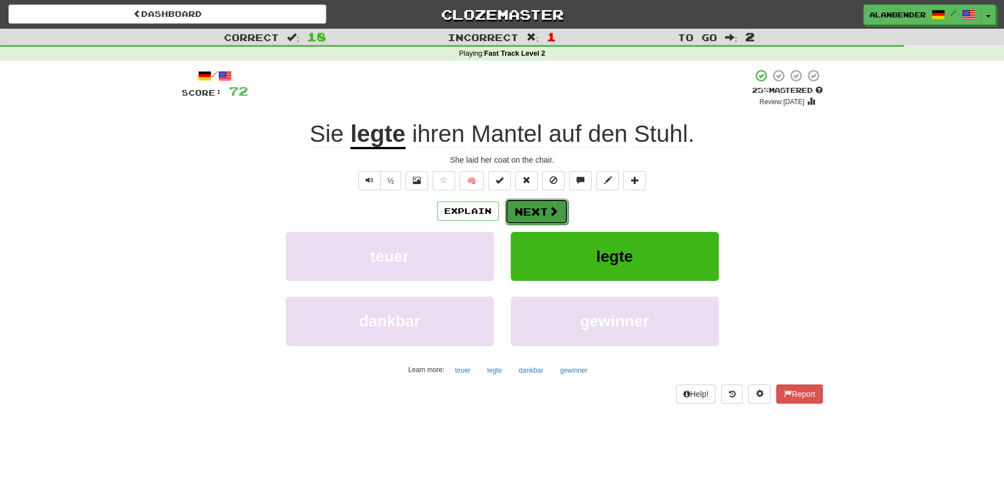
click at [537, 212] on button "Next" at bounding box center [536, 212] width 63 height 26
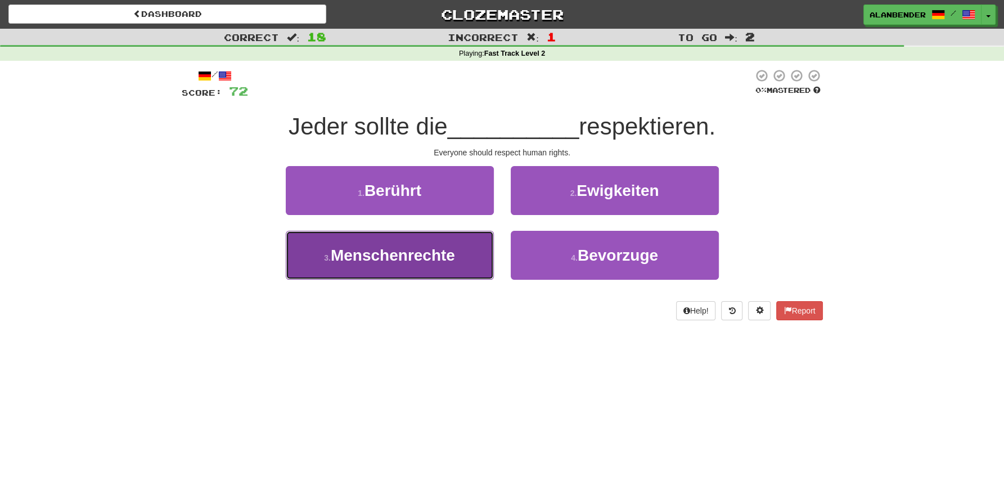
click at [419, 257] on span "Menschenrechte" at bounding box center [393, 254] width 124 height 17
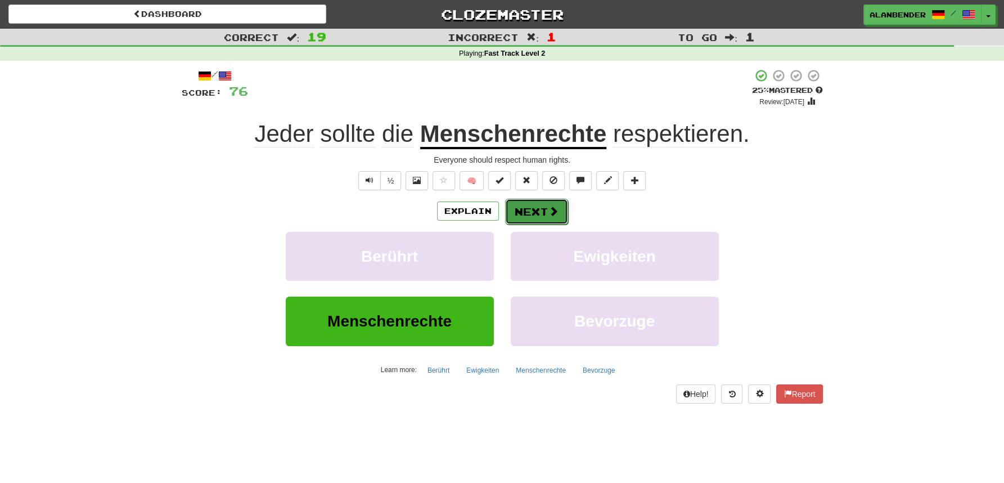
click at [543, 213] on button "Next" at bounding box center [536, 212] width 63 height 26
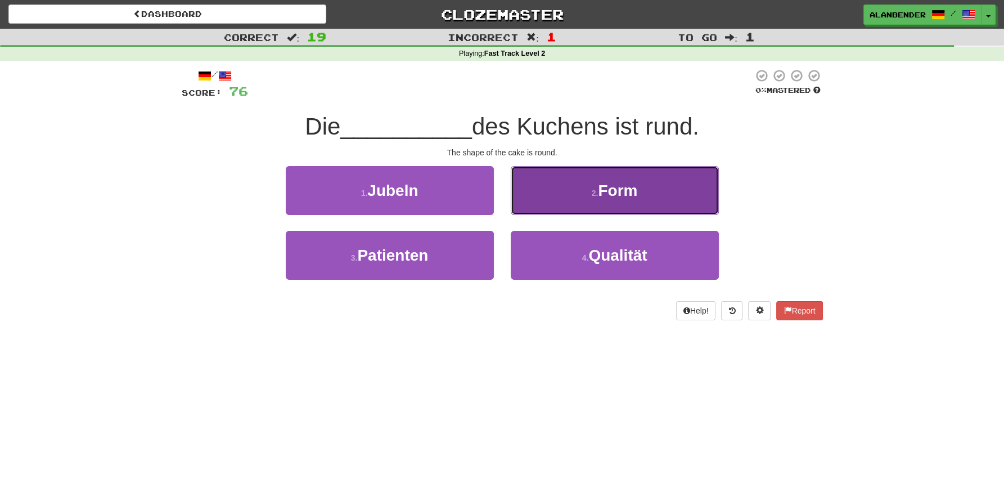
click at [618, 200] on button "2 . Form" at bounding box center [615, 190] width 208 height 49
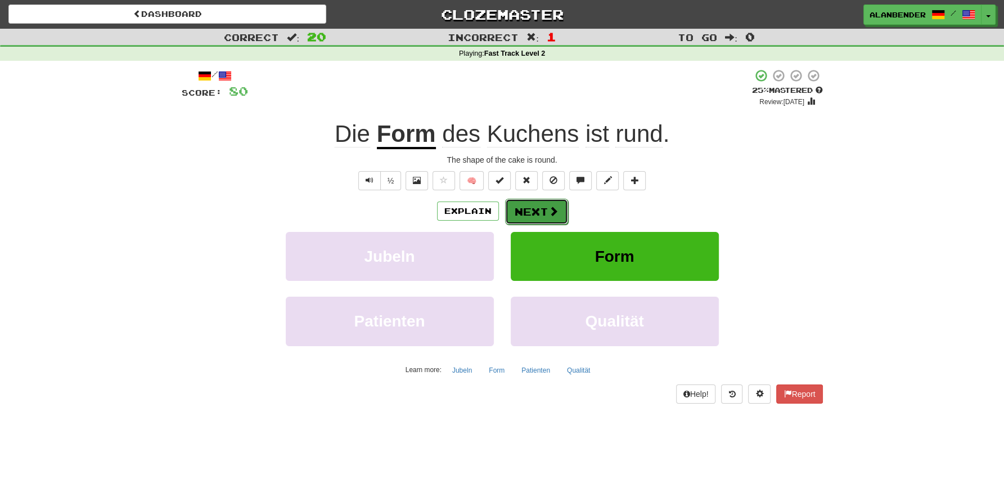
click at [537, 212] on button "Next" at bounding box center [536, 212] width 63 height 26
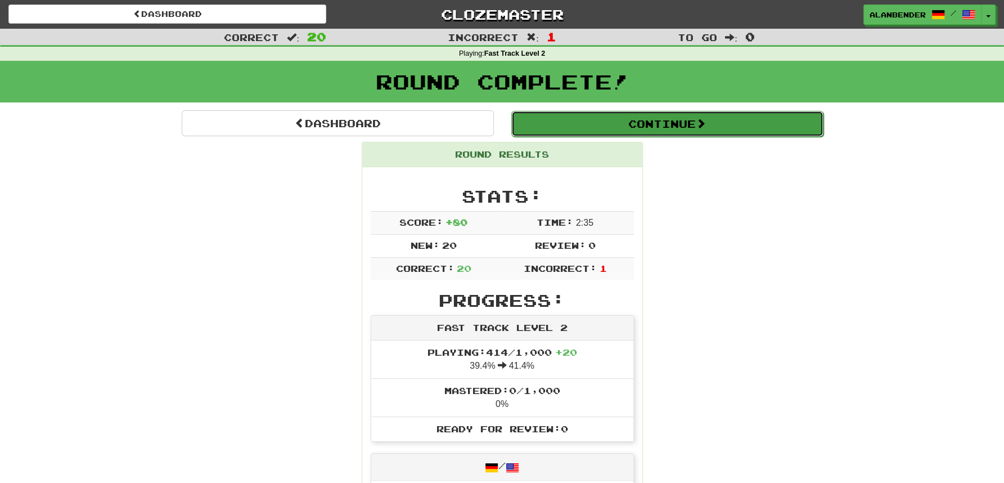
click at [604, 125] on button "Continue" at bounding box center [667, 124] width 312 height 26
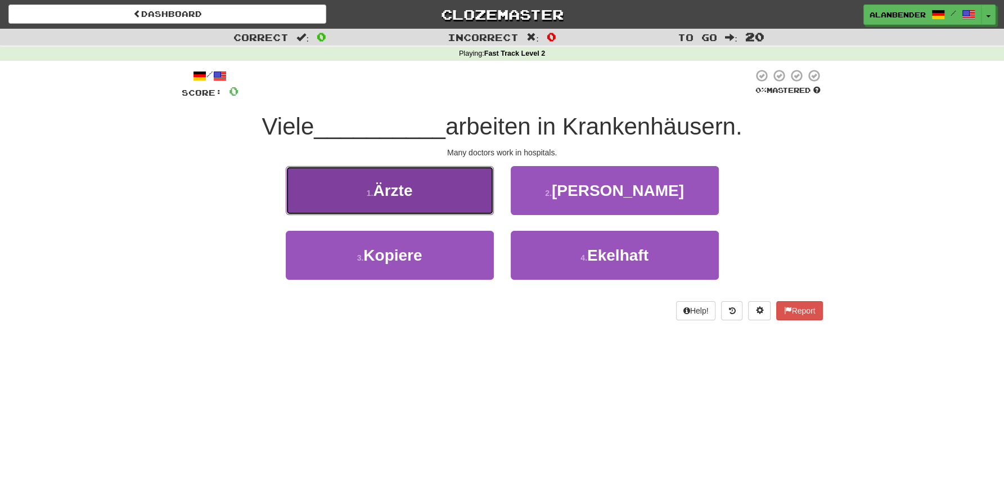
click at [410, 192] on span "Ärzte" at bounding box center [392, 190] width 39 height 17
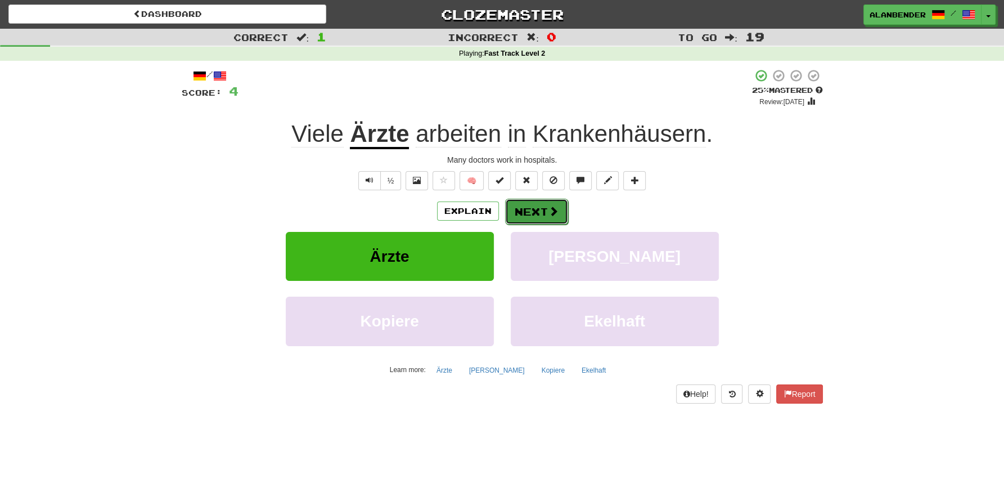
click at [542, 212] on button "Next" at bounding box center [536, 212] width 63 height 26
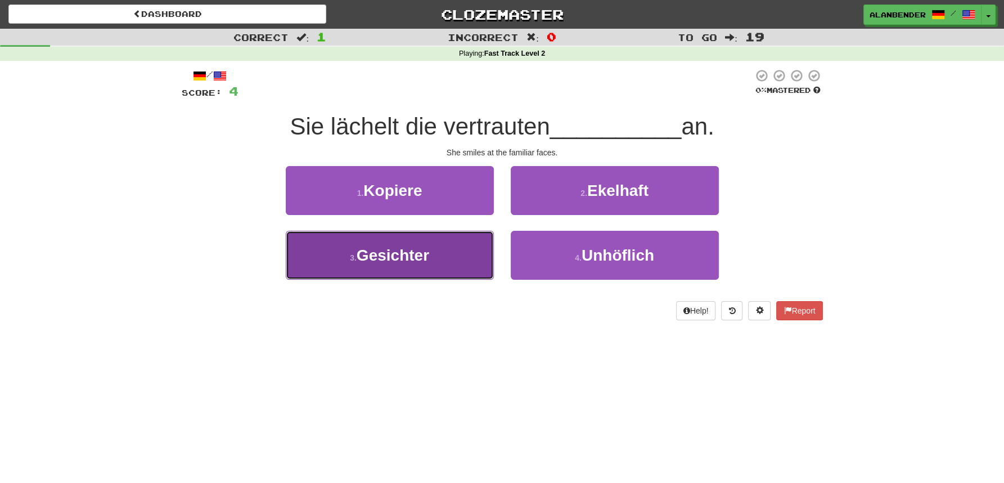
click at [415, 255] on span "Gesichter" at bounding box center [393, 254] width 73 height 17
